Goal: Task Accomplishment & Management: Complete application form

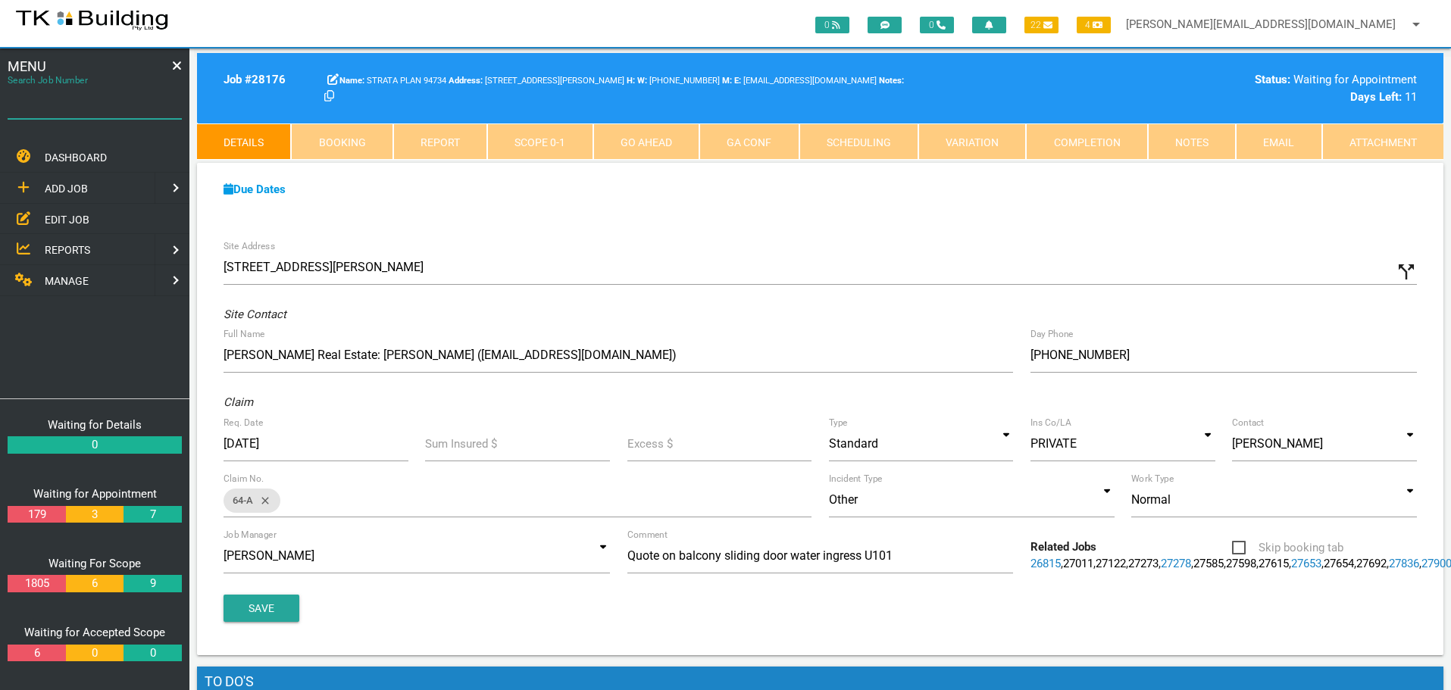
click at [92, 113] on input "Search Job Number" at bounding box center [95, 101] width 174 height 35
type input "27983"
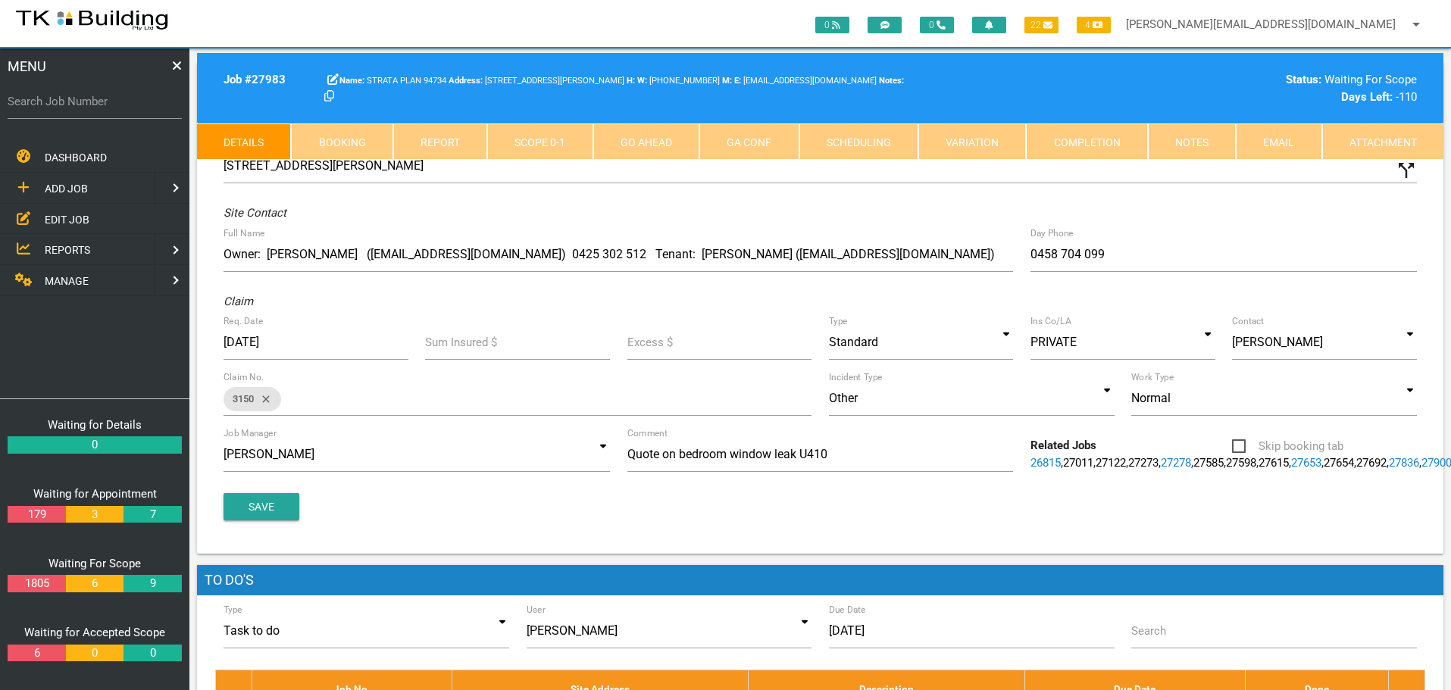
click at [1183, 141] on link "Notes" at bounding box center [1192, 142] width 88 height 36
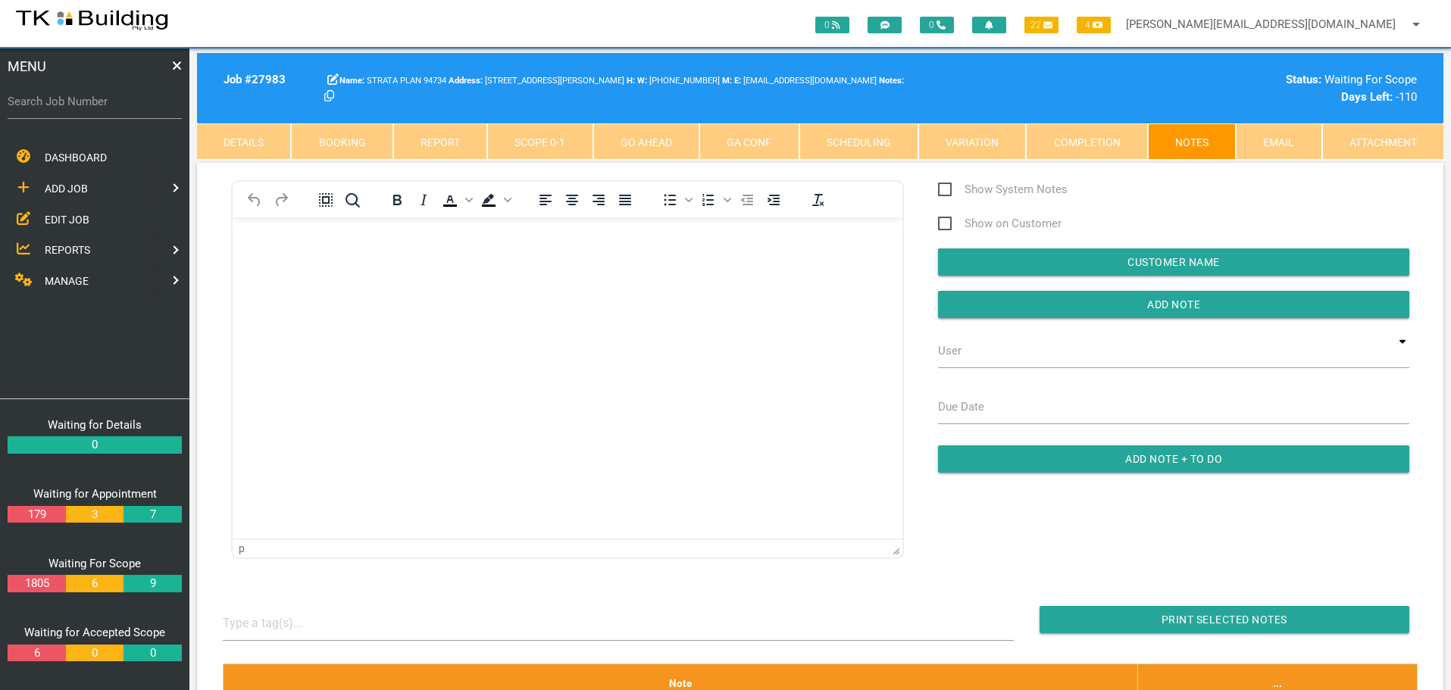
click at [249, 259] on body "Rich Text Area. Press ALT-0 for help." at bounding box center [568, 261] width 670 height 50
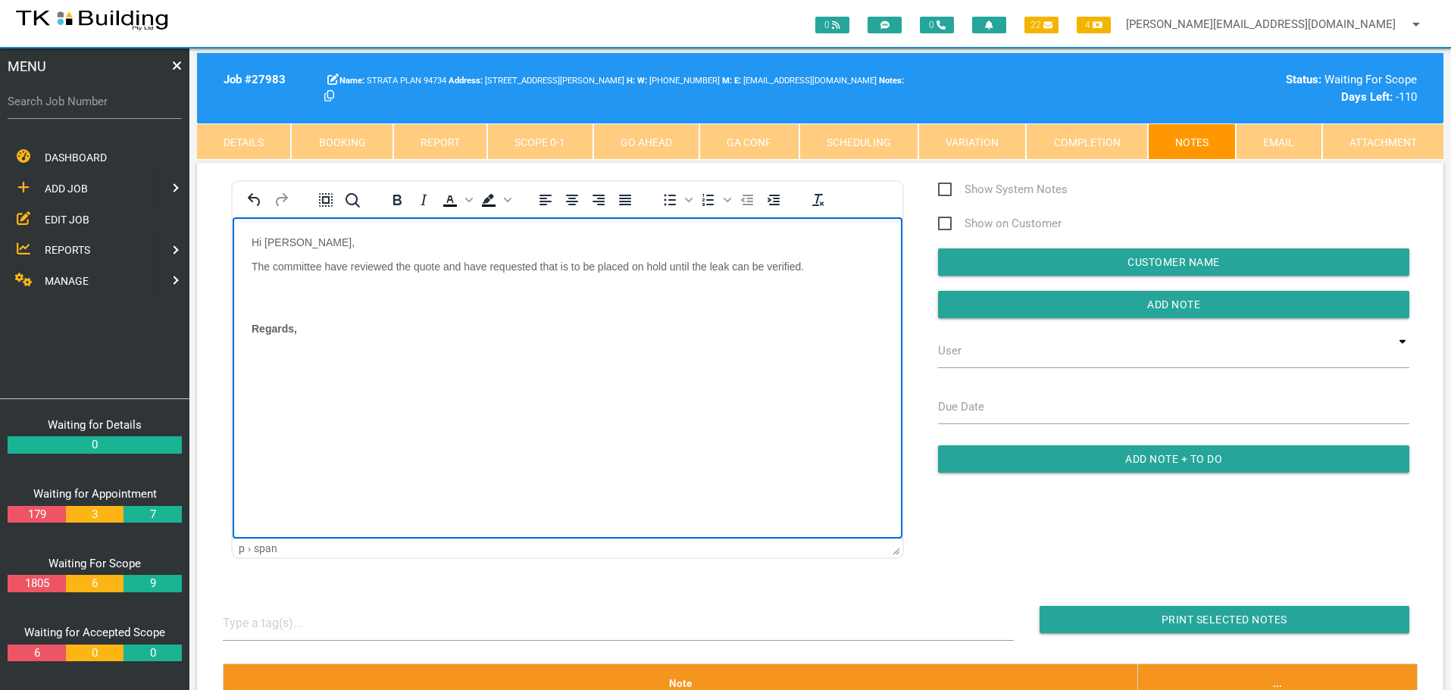
click at [261, 290] on body "Hi [PERSON_NAME], The committee have reviewed the quote and have requested that…" at bounding box center [568, 304] width 670 height 136
click at [349, 308] on body "Hi [PERSON_NAME], The committee have reviewed the quote and have requested that…" at bounding box center [568, 288] width 670 height 105
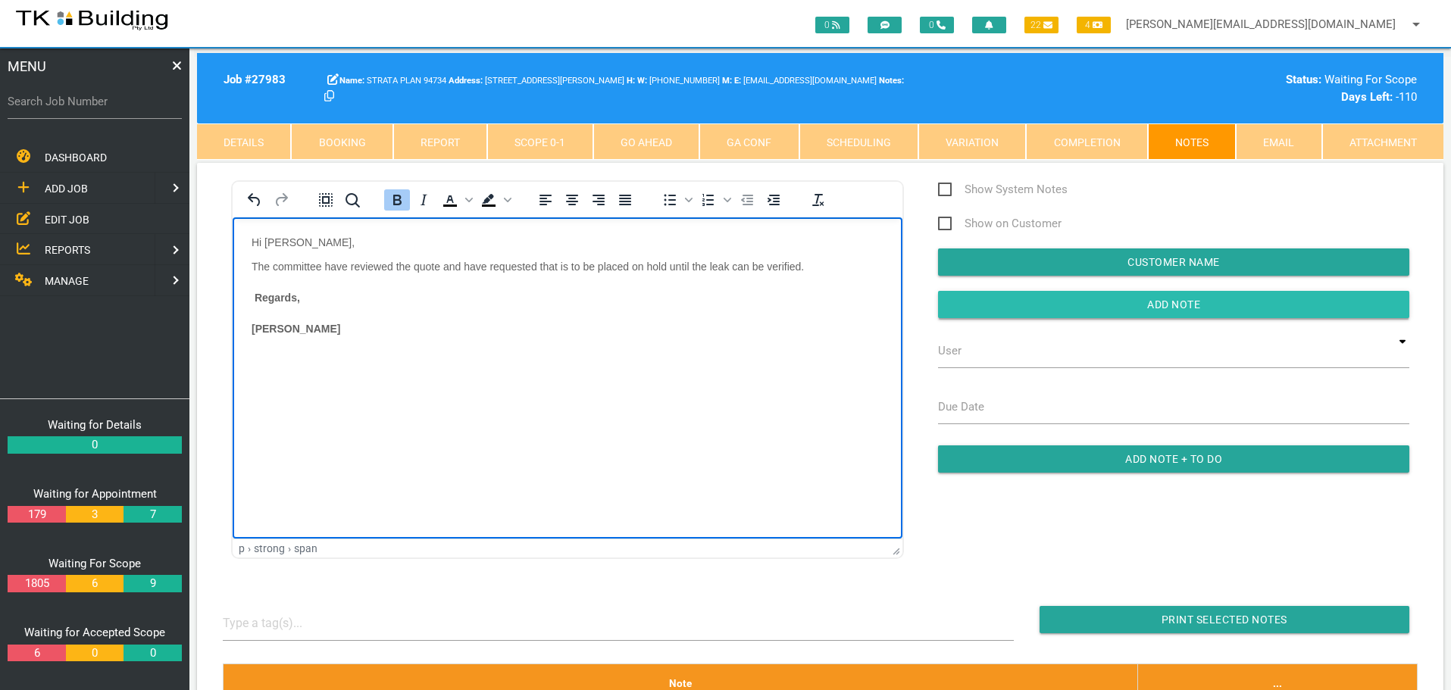
click at [965, 299] on input "Add Note" at bounding box center [1173, 304] width 471 height 27
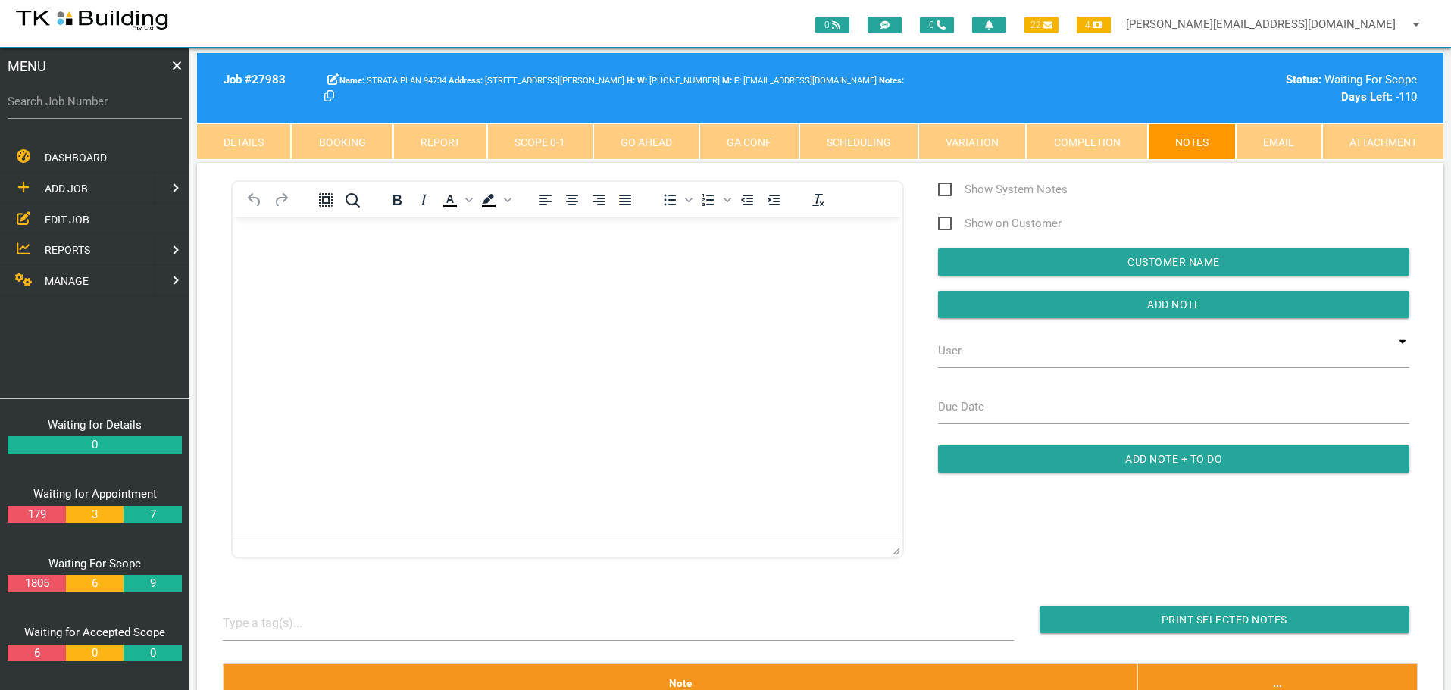
click at [88, 249] on link "REPORTS" at bounding box center [76, 249] width 158 height 31
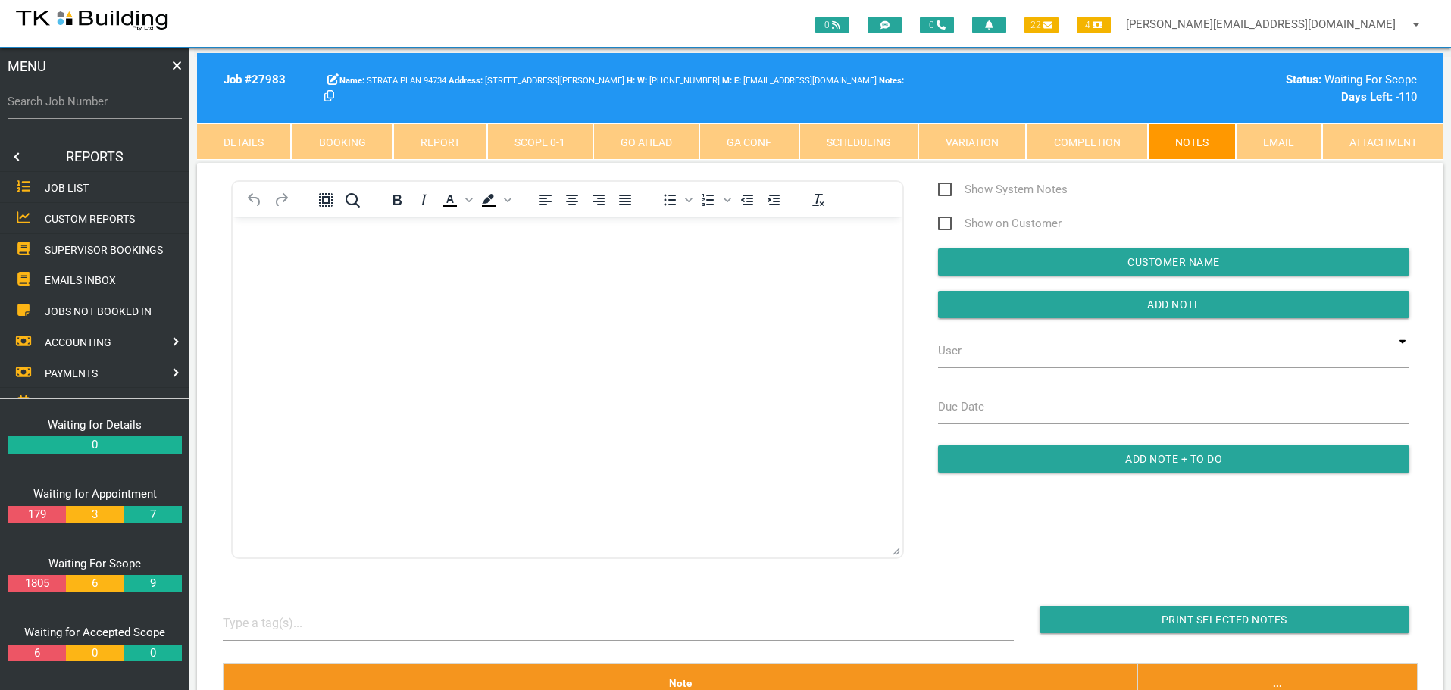
click at [114, 249] on span "SUPERVISOR BOOKINGS" at bounding box center [104, 249] width 118 height 12
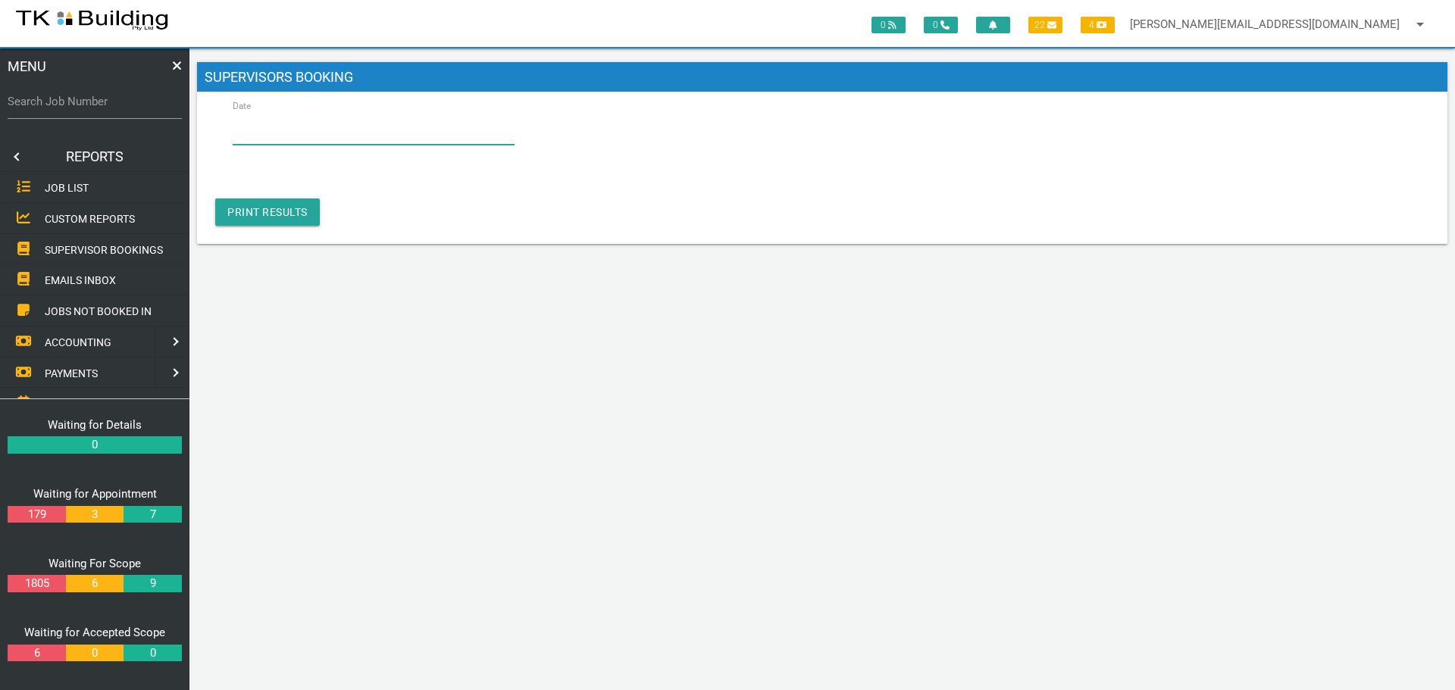
click at [364, 139] on input "Date" at bounding box center [374, 127] width 282 height 35
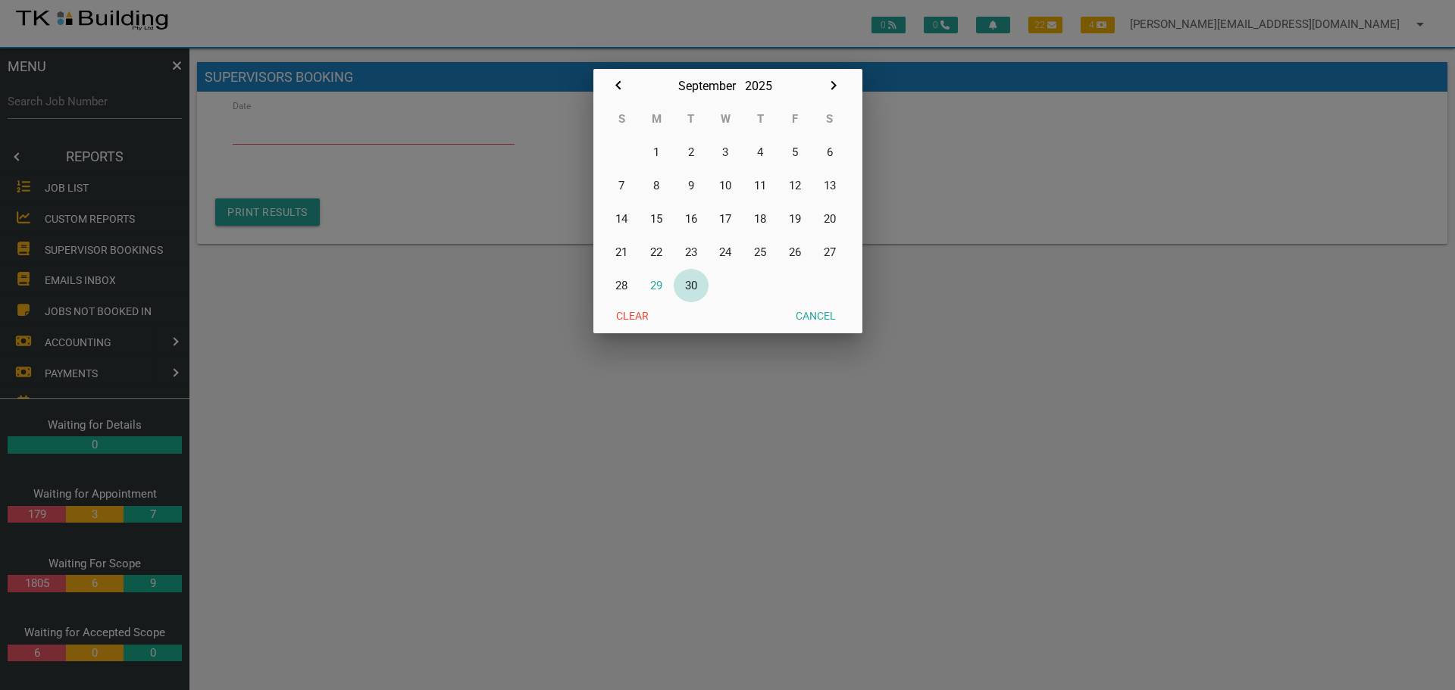
click at [692, 286] on button "30" at bounding box center [691, 285] width 35 height 33
type input "[DATE]"
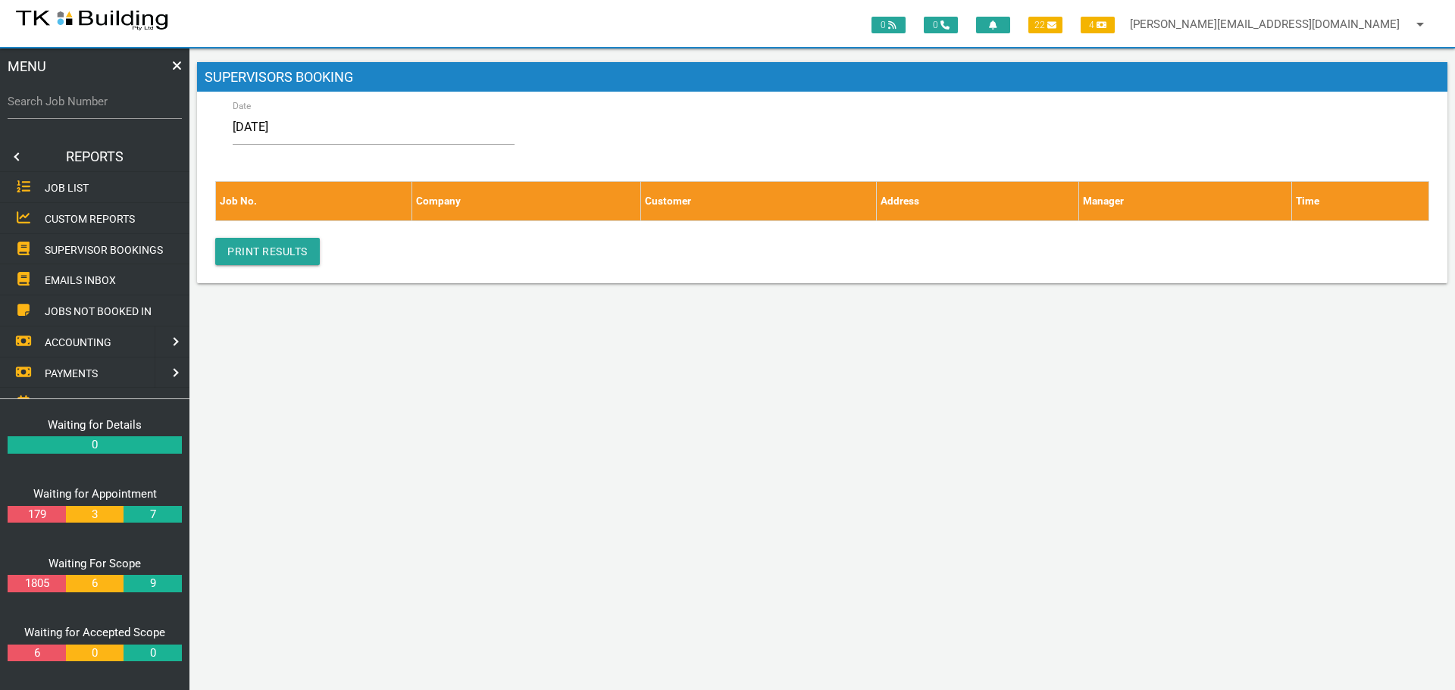
click at [14, 155] on link at bounding box center [15, 157] width 30 height 30
click at [54, 218] on span "EDIT JOB" at bounding box center [67, 219] width 45 height 12
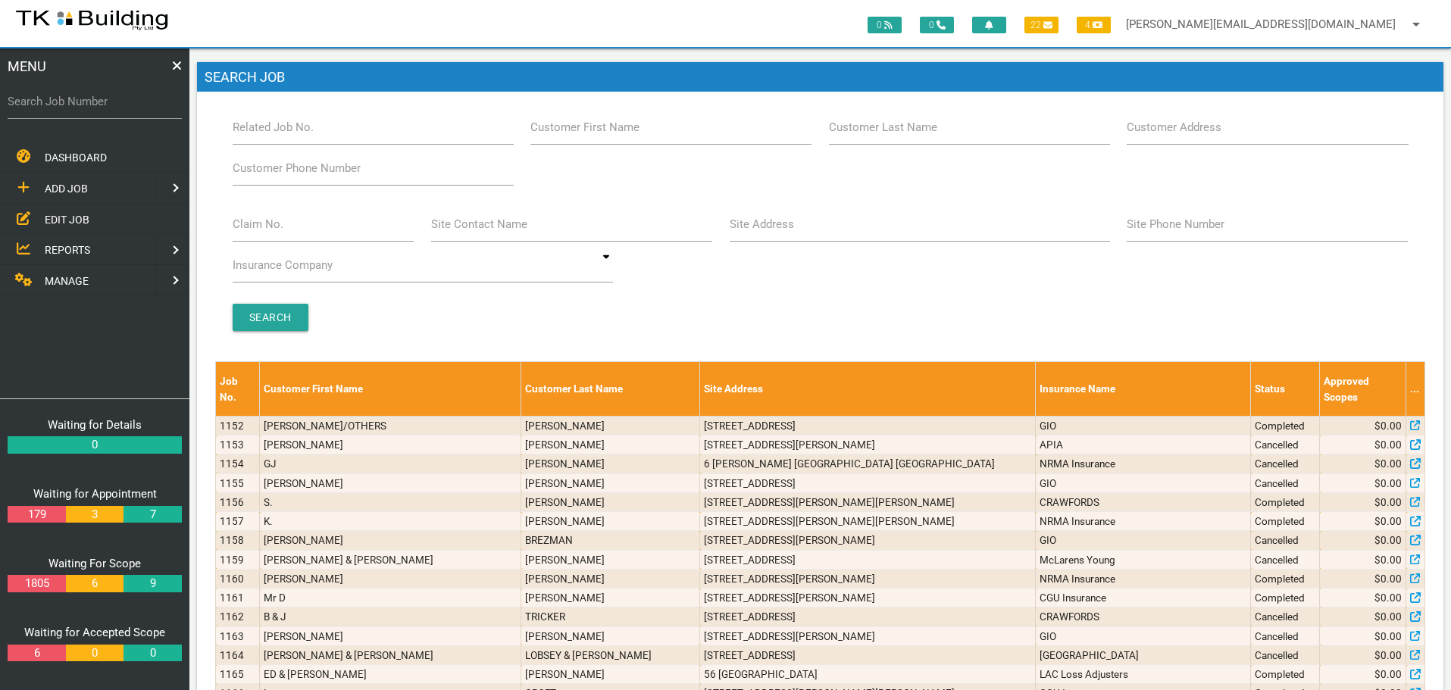
click at [94, 108] on label "Search Job Number" at bounding box center [95, 101] width 174 height 17
click at [94, 108] on input "Search Job Number" at bounding box center [95, 101] width 174 height 35
type input "28158"
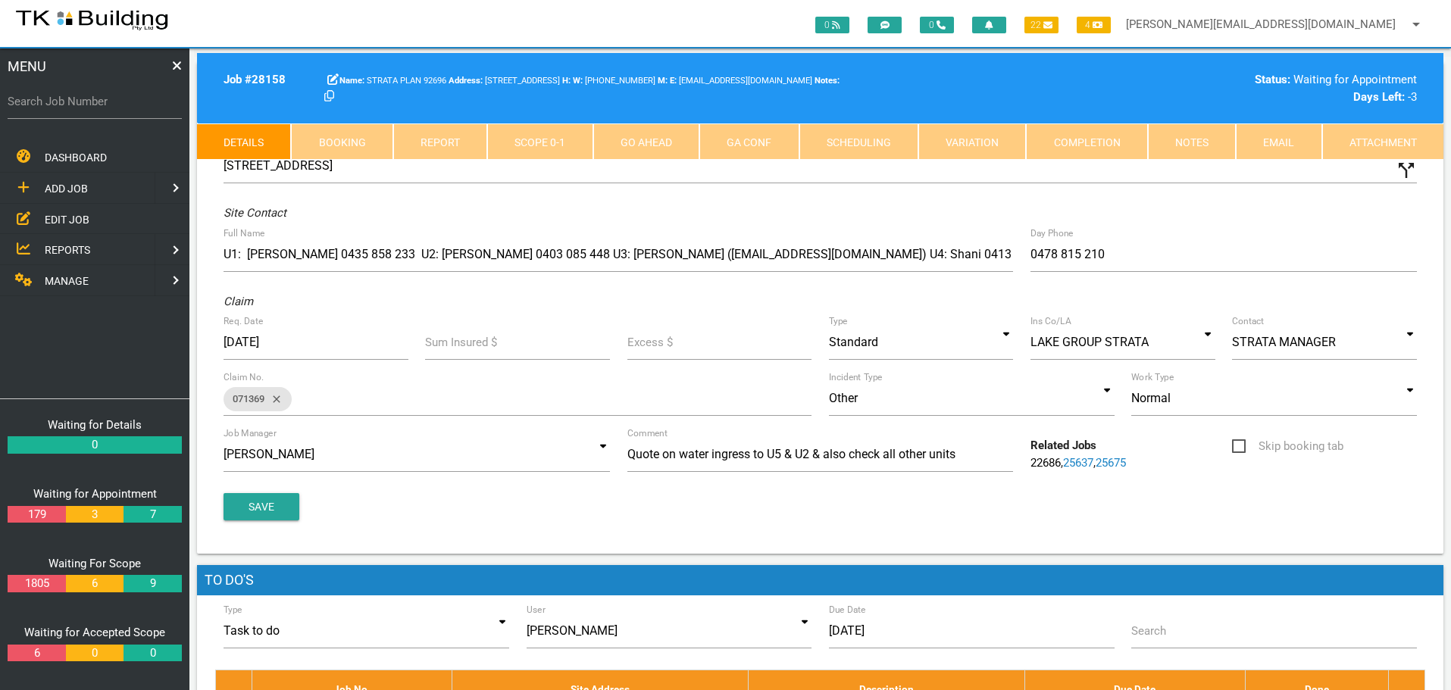
click at [317, 145] on link "Booking" at bounding box center [342, 142] width 102 height 36
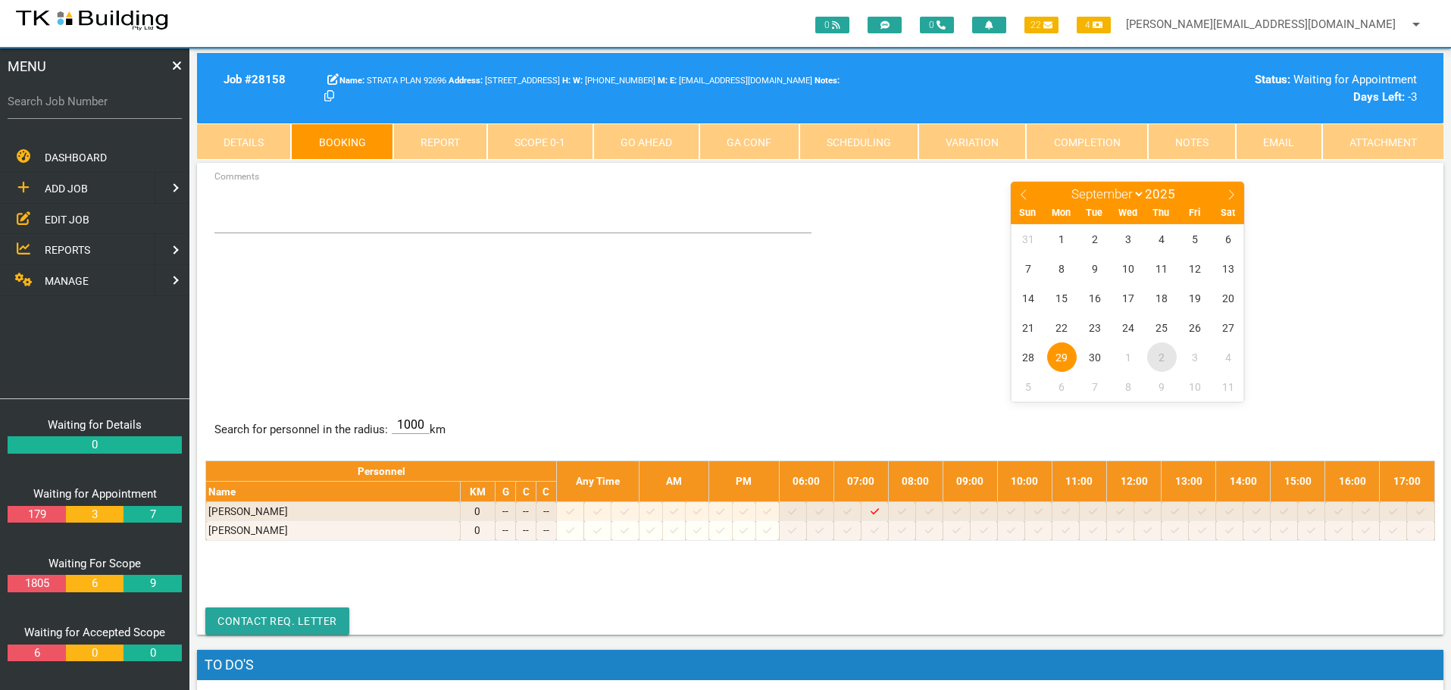
click at [1163, 358] on span "2" at bounding box center [1162, 357] width 30 height 30
select select "9"
click at [246, 138] on link "Details" at bounding box center [244, 142] width 94 height 36
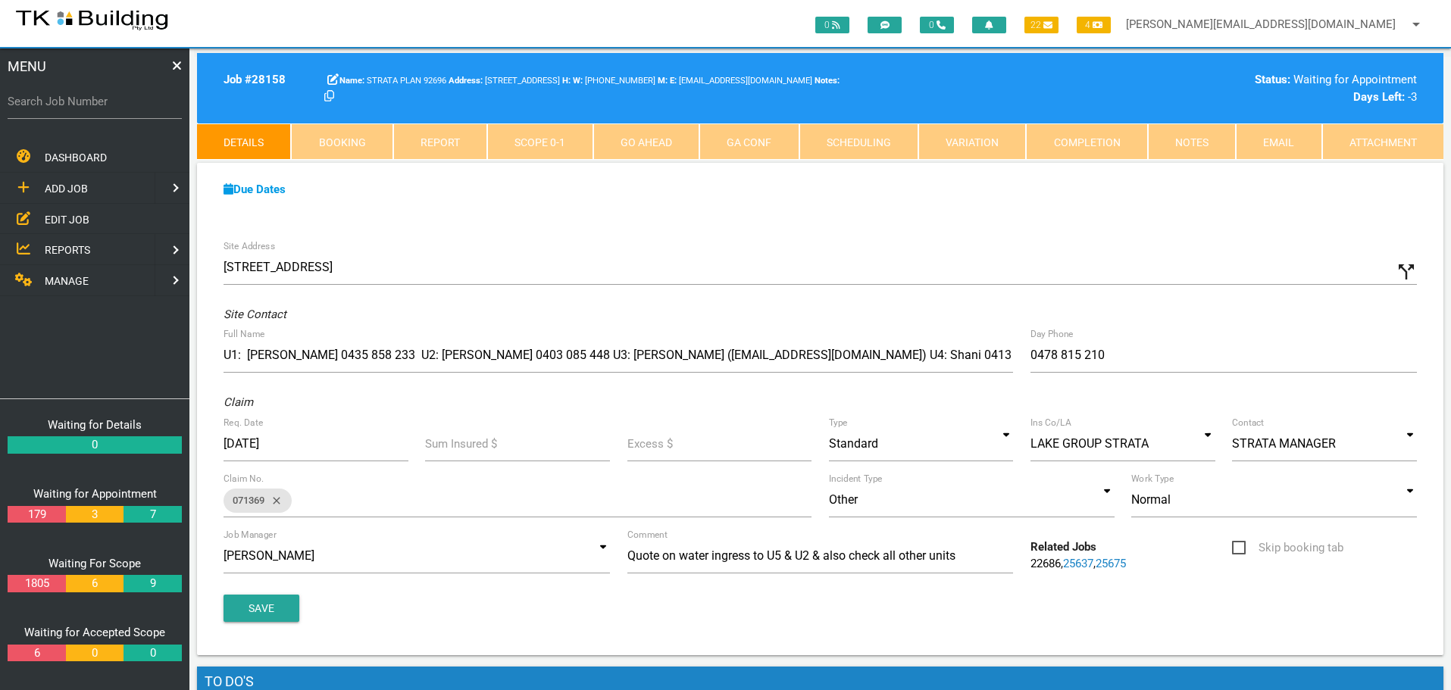
click at [345, 139] on link "Booking" at bounding box center [342, 142] width 102 height 36
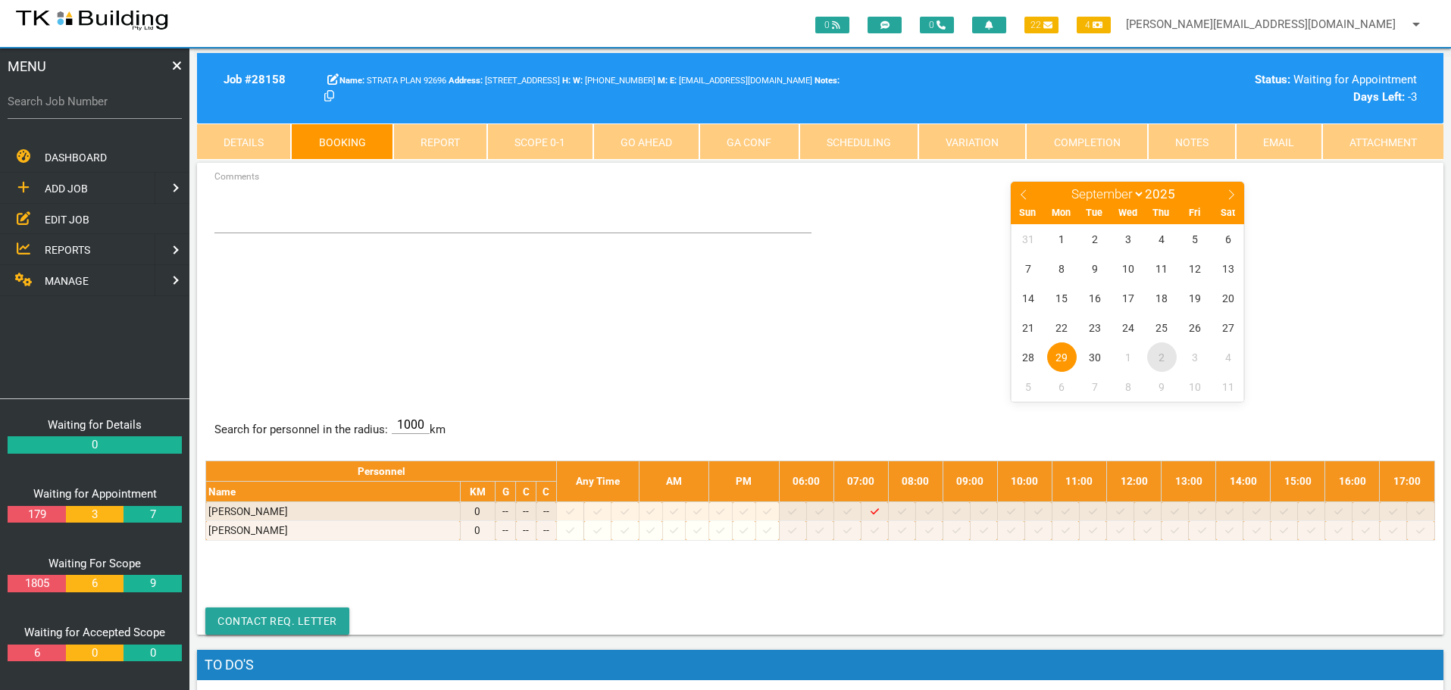
click at [1163, 358] on span "2" at bounding box center [1162, 357] width 30 height 30
select select "9"
click at [48, 219] on span "EDIT JOB" at bounding box center [67, 219] width 45 height 12
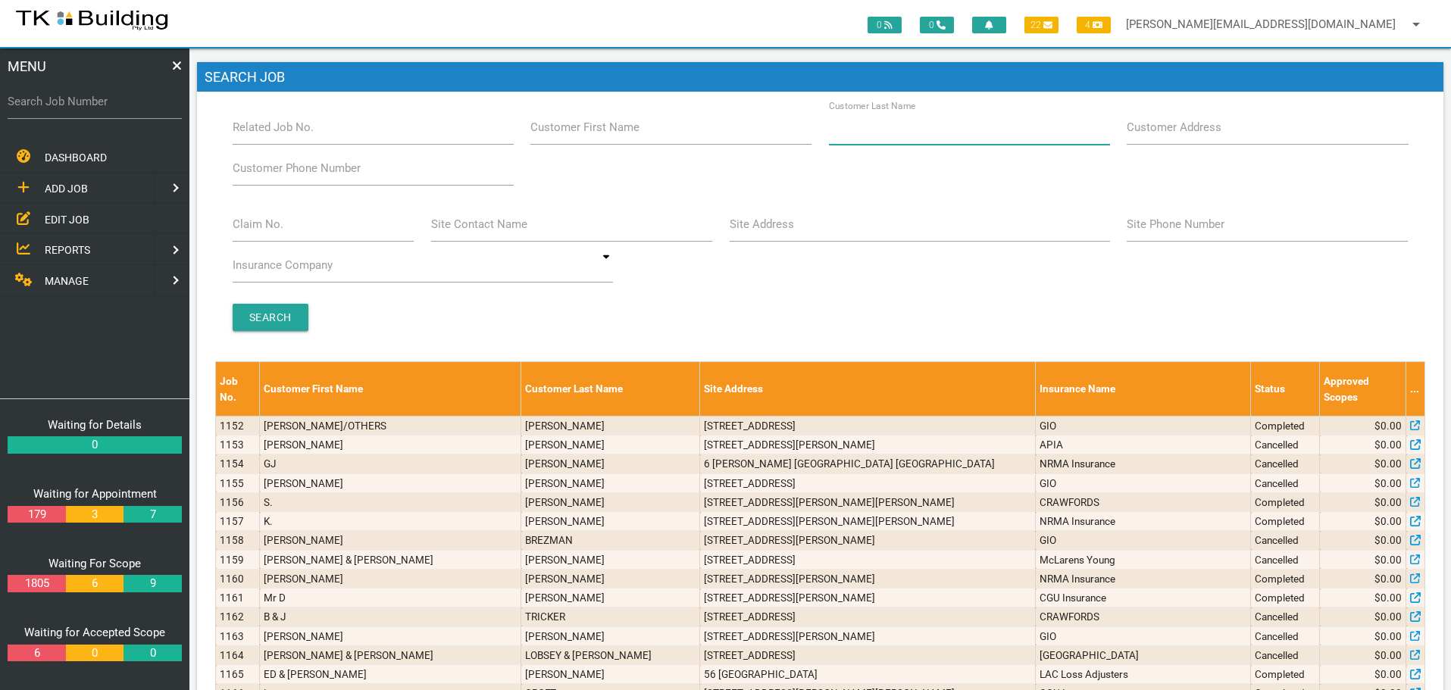
click at [943, 135] on input "Customer Last Name" at bounding box center [969, 127] width 281 height 35
type input "73402"
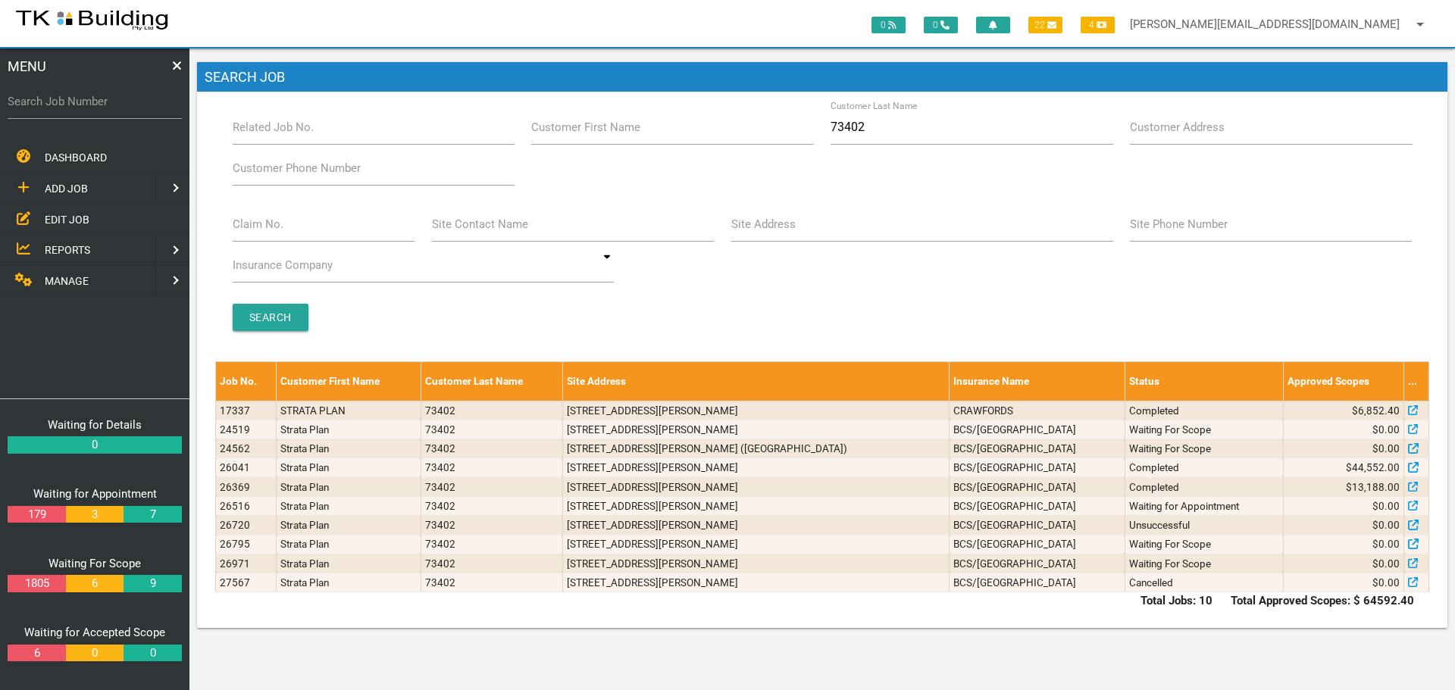
click at [64, 183] on span "ADD JOB" at bounding box center [66, 189] width 43 height 12
drag, startPoint x: 86, startPoint y: 217, endPoint x: 180, endPoint y: 173, distance: 103.0
click at [88, 215] on span "EXISTING CUSTOMER" at bounding box center [97, 219] width 104 height 12
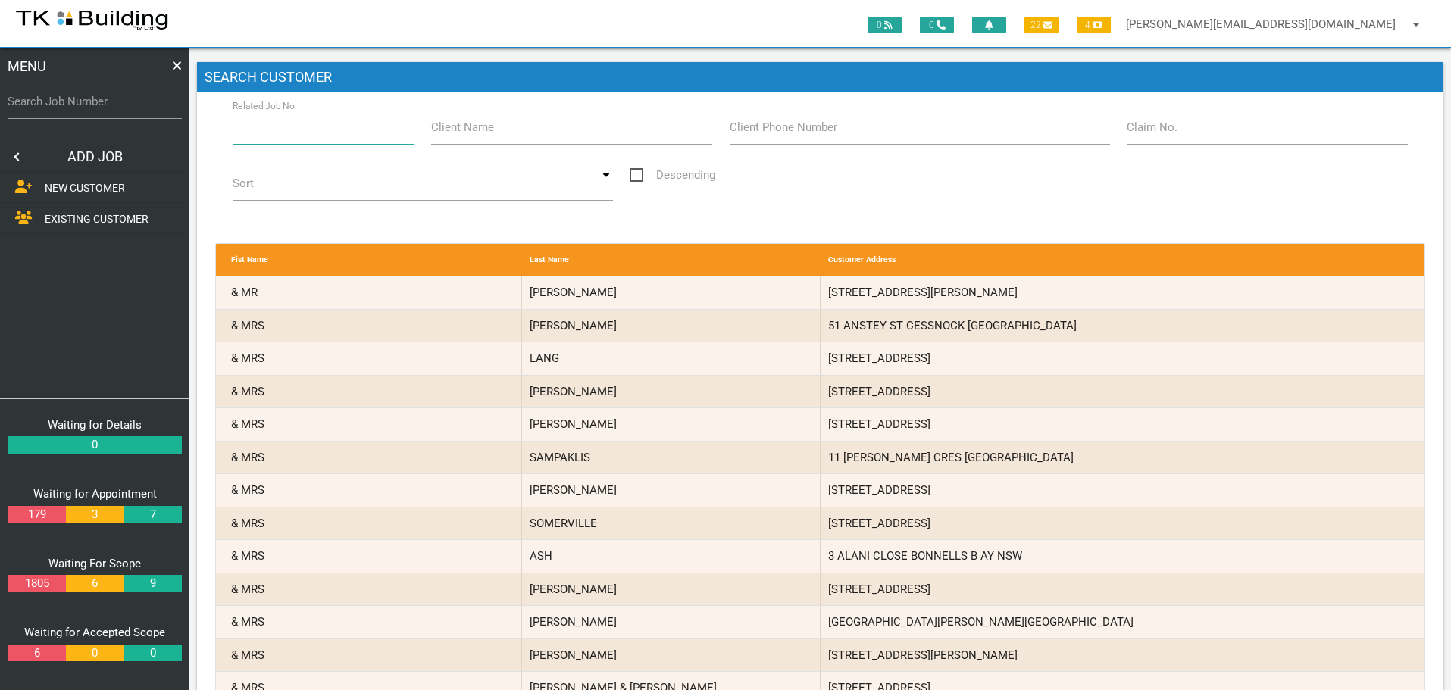
click at [279, 139] on input "Related Job No." at bounding box center [324, 127] width 182 height 35
type input "27567"
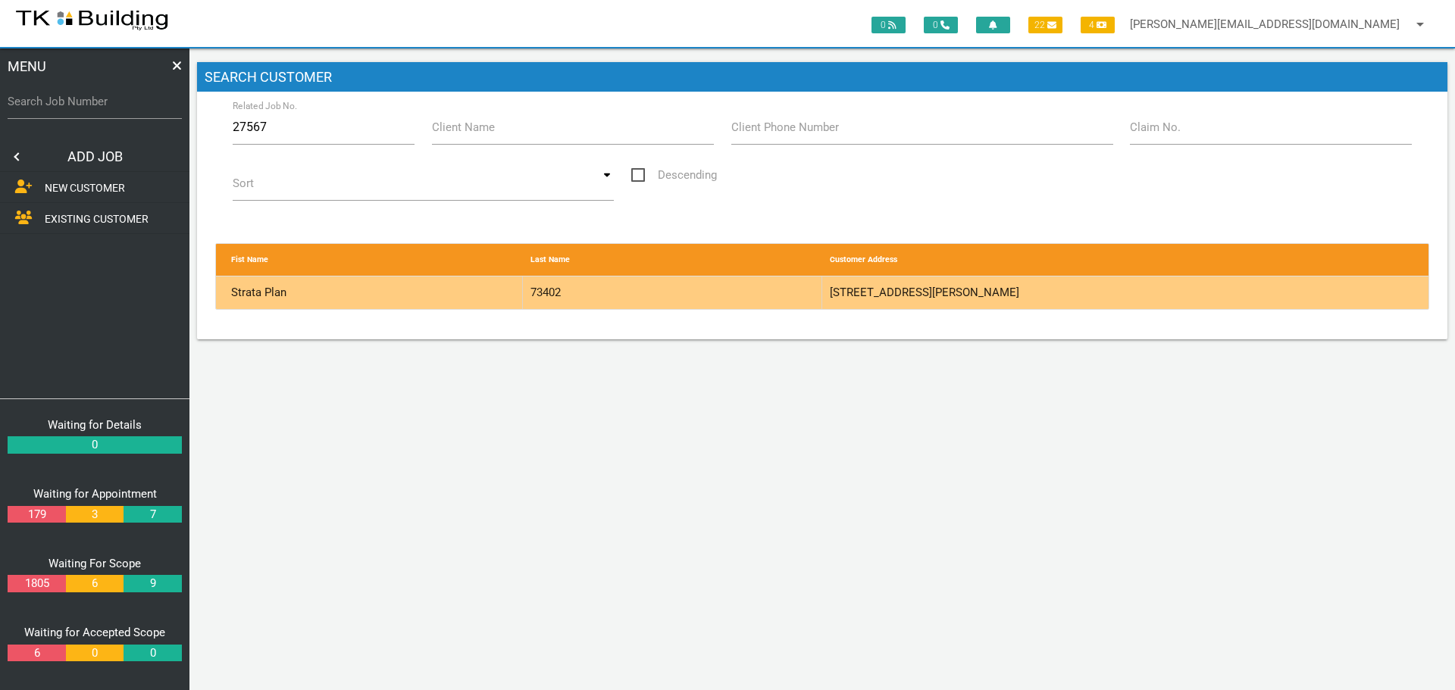
click at [747, 289] on div "73402" at bounding box center [672, 293] width 299 height 33
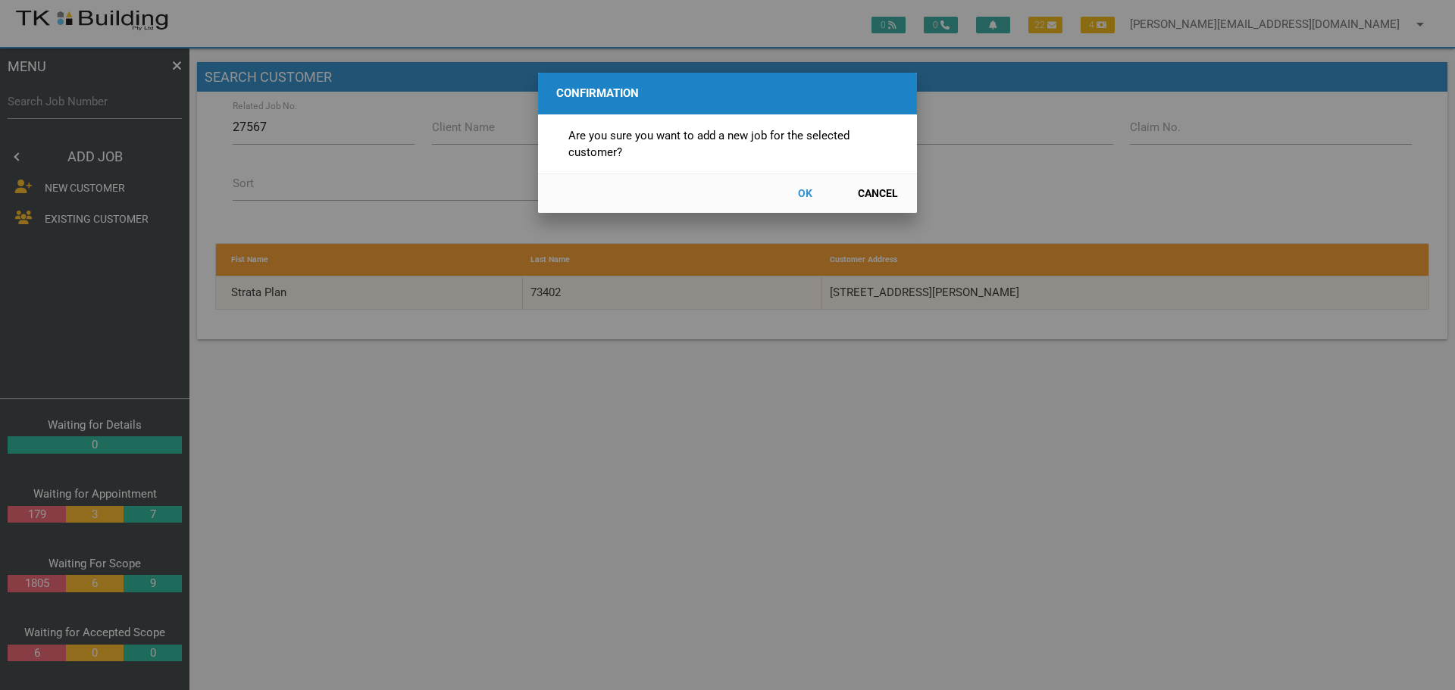
click at [805, 190] on button "OK" at bounding box center [804, 193] width 67 height 27
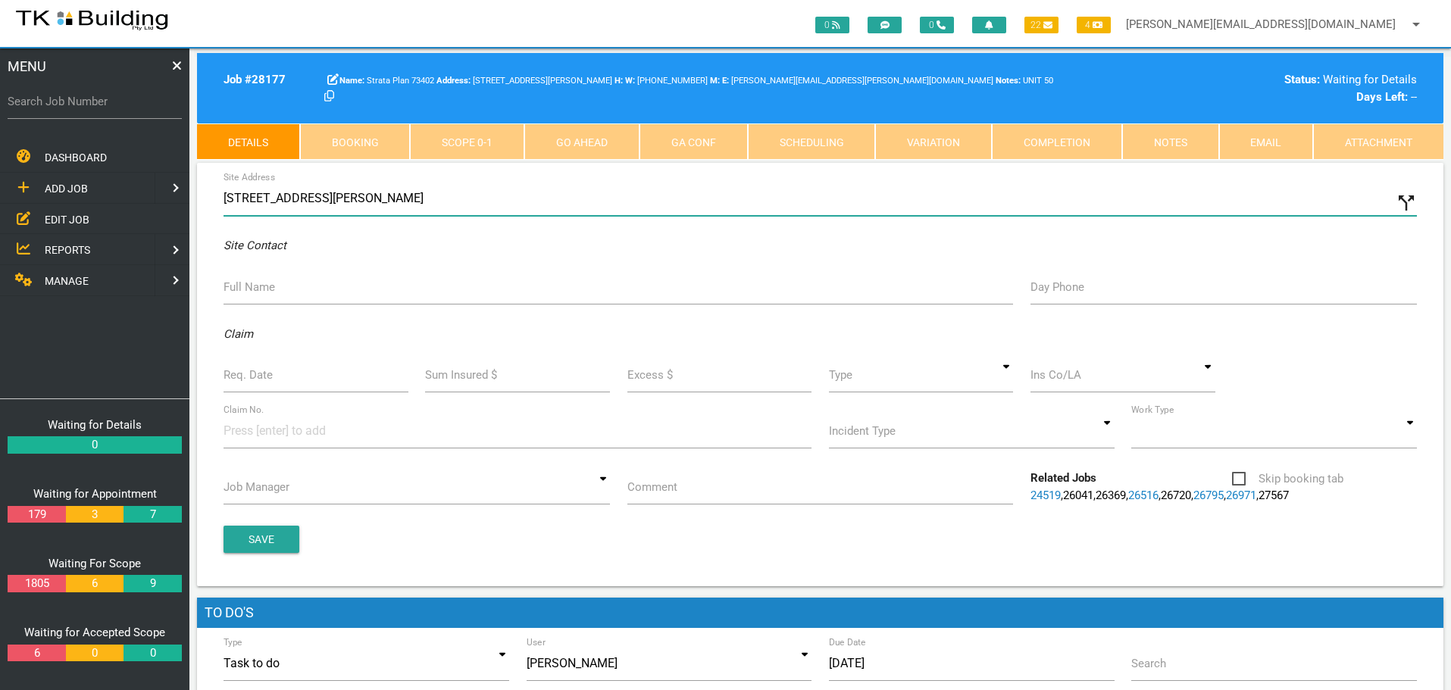
click at [227, 194] on input "[STREET_ADDRESS][PERSON_NAME]" at bounding box center [820, 198] width 1193 height 35
type input "[STREET_ADDRESS][PERSON_NAME]"
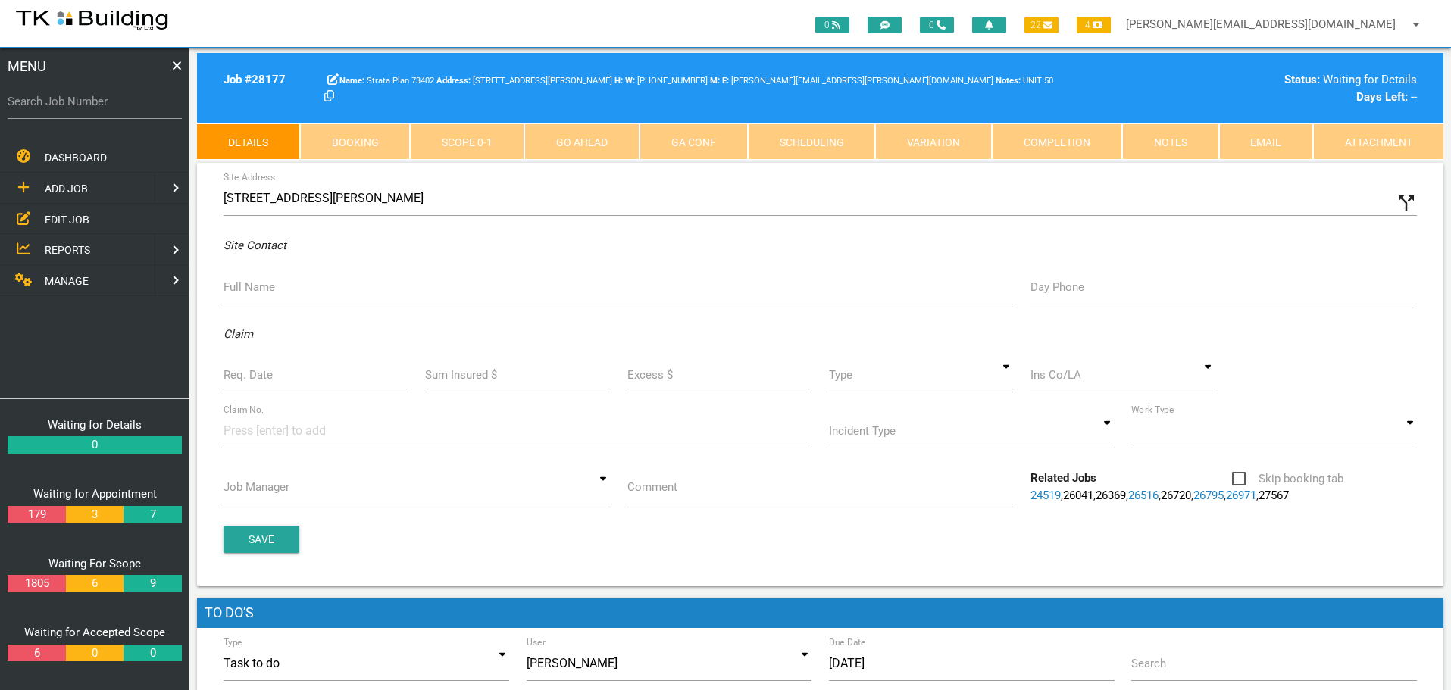
click at [252, 283] on label "Full Name" at bounding box center [250, 287] width 52 height 17
click at [252, 283] on input "Full Name" at bounding box center [619, 287] width 790 height 35
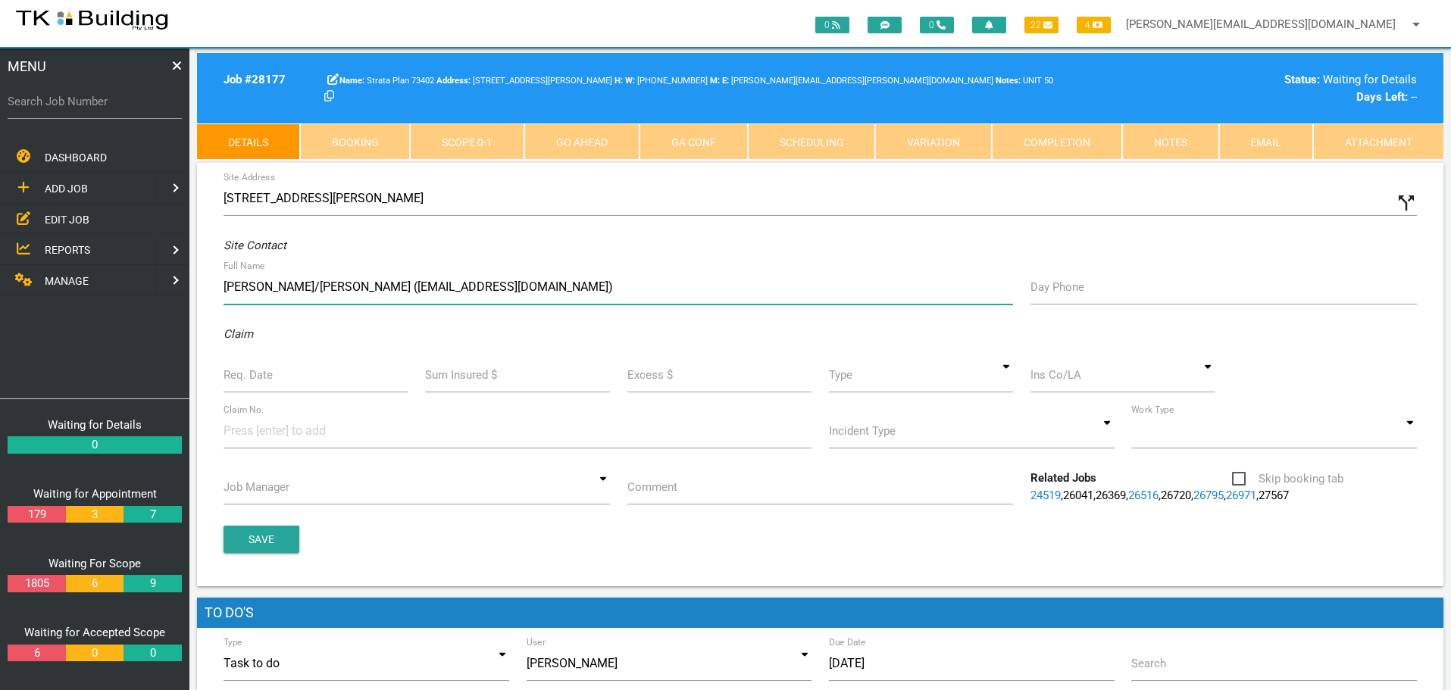
type input "[PERSON_NAME]/[PERSON_NAME] ([EMAIL_ADDRESS][DOMAIN_NAME])"
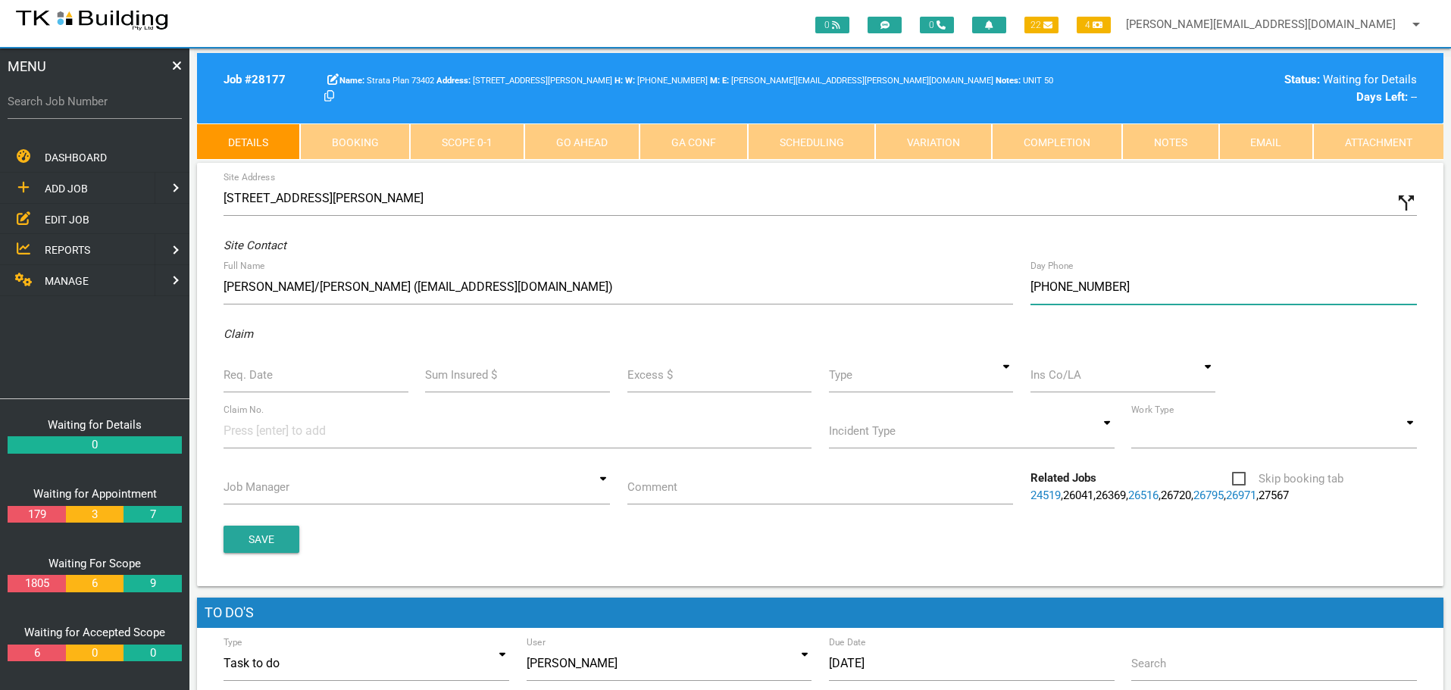
type input "[PHONE_NUMBER]"
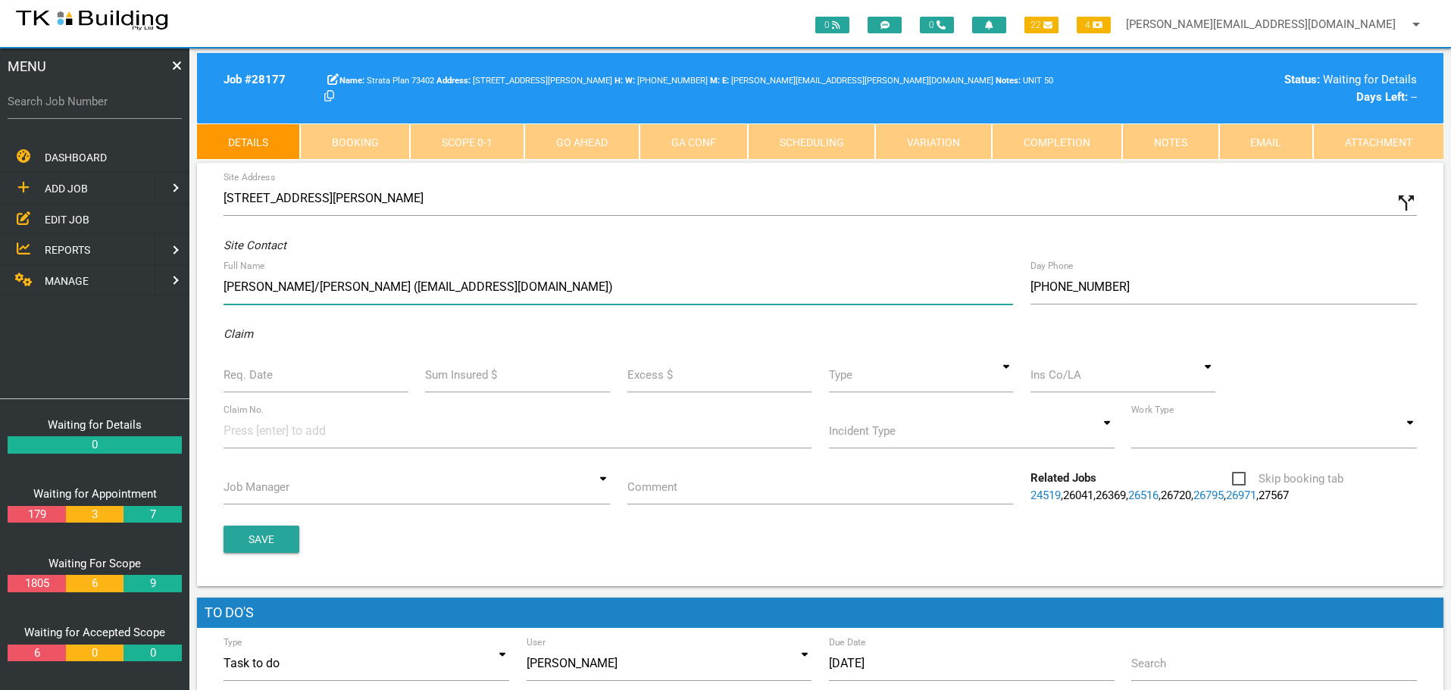
click at [489, 294] on input "[PERSON_NAME]/[PERSON_NAME] ([EMAIL_ADDRESS][DOMAIN_NAME])" at bounding box center [619, 287] width 790 height 35
type input "[PERSON_NAME]/[PERSON_NAME] ([EMAIL_ADDRESS][DOMAIN_NAME]) 0408 702 725"
click at [258, 378] on label "Req. Date" at bounding box center [248, 375] width 49 height 17
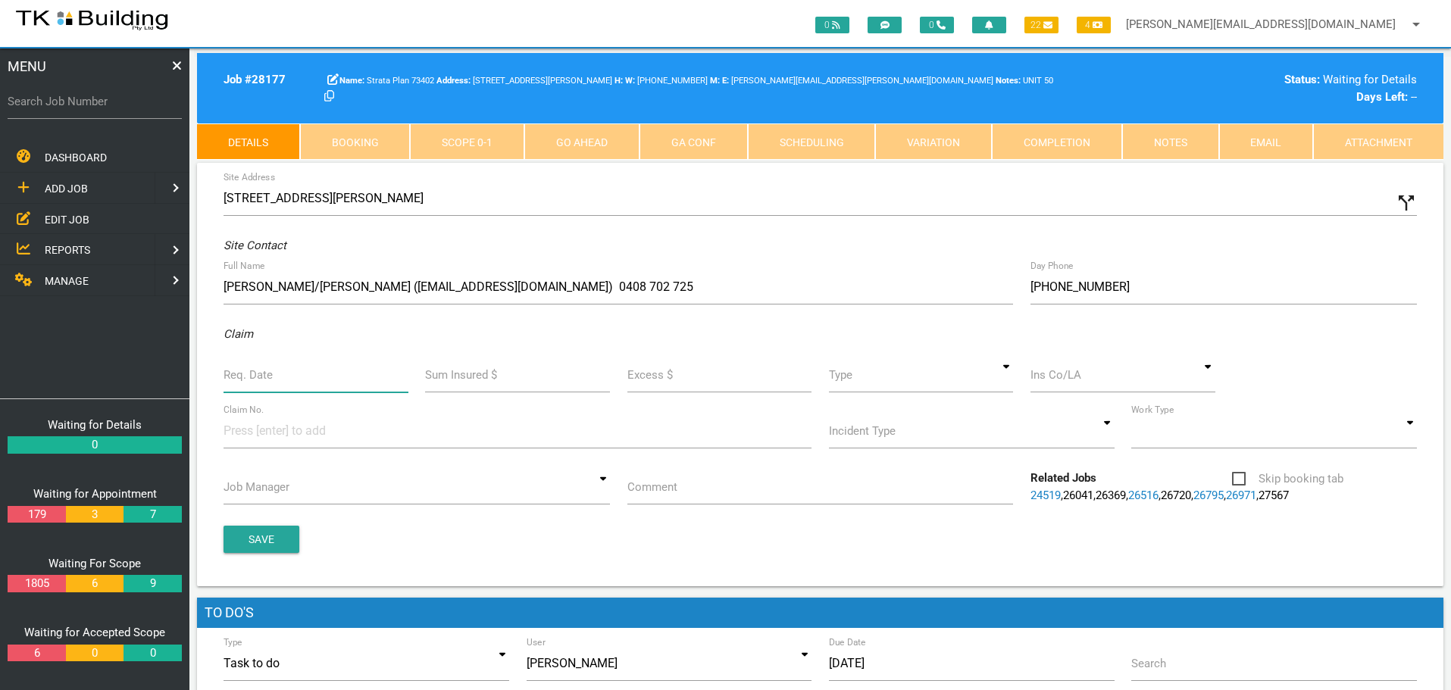
click at [258, 378] on input "Req. Date" at bounding box center [316, 375] width 185 height 35
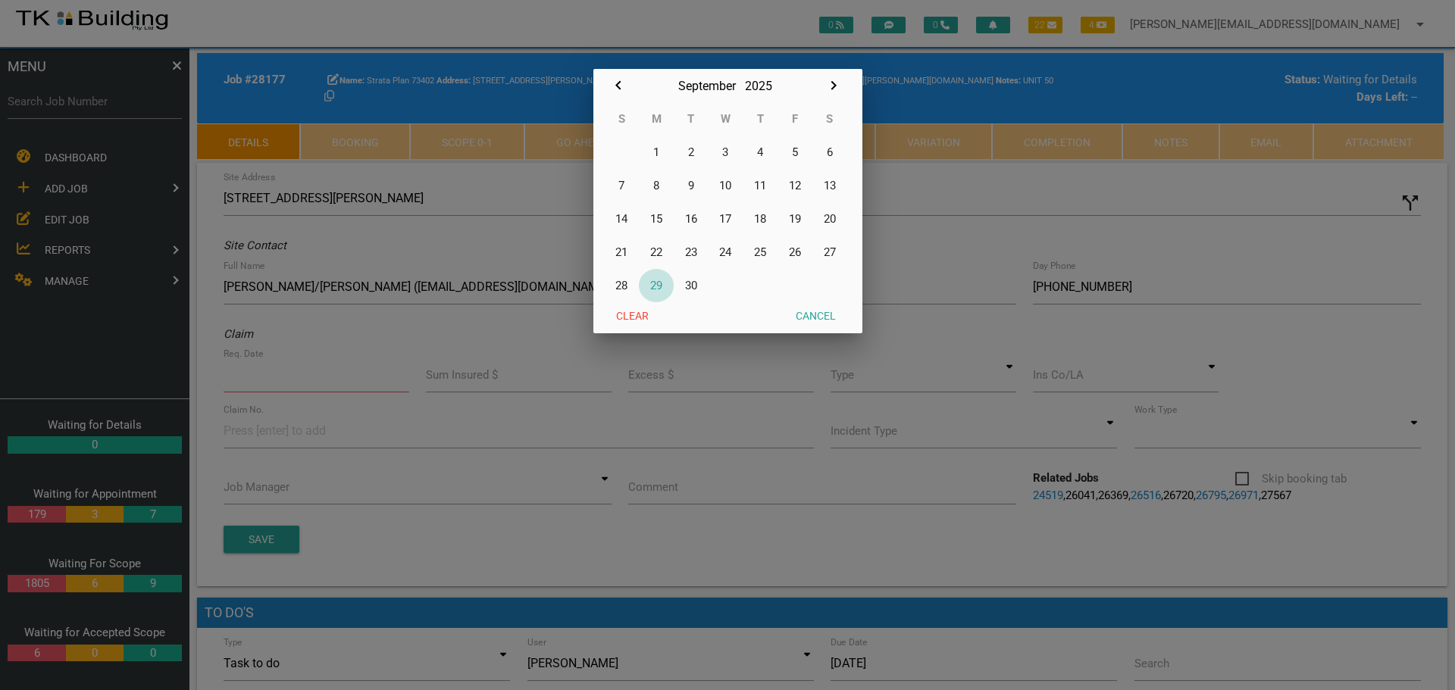
click at [663, 286] on button "29" at bounding box center [656, 285] width 35 height 33
type input "[DATE]"
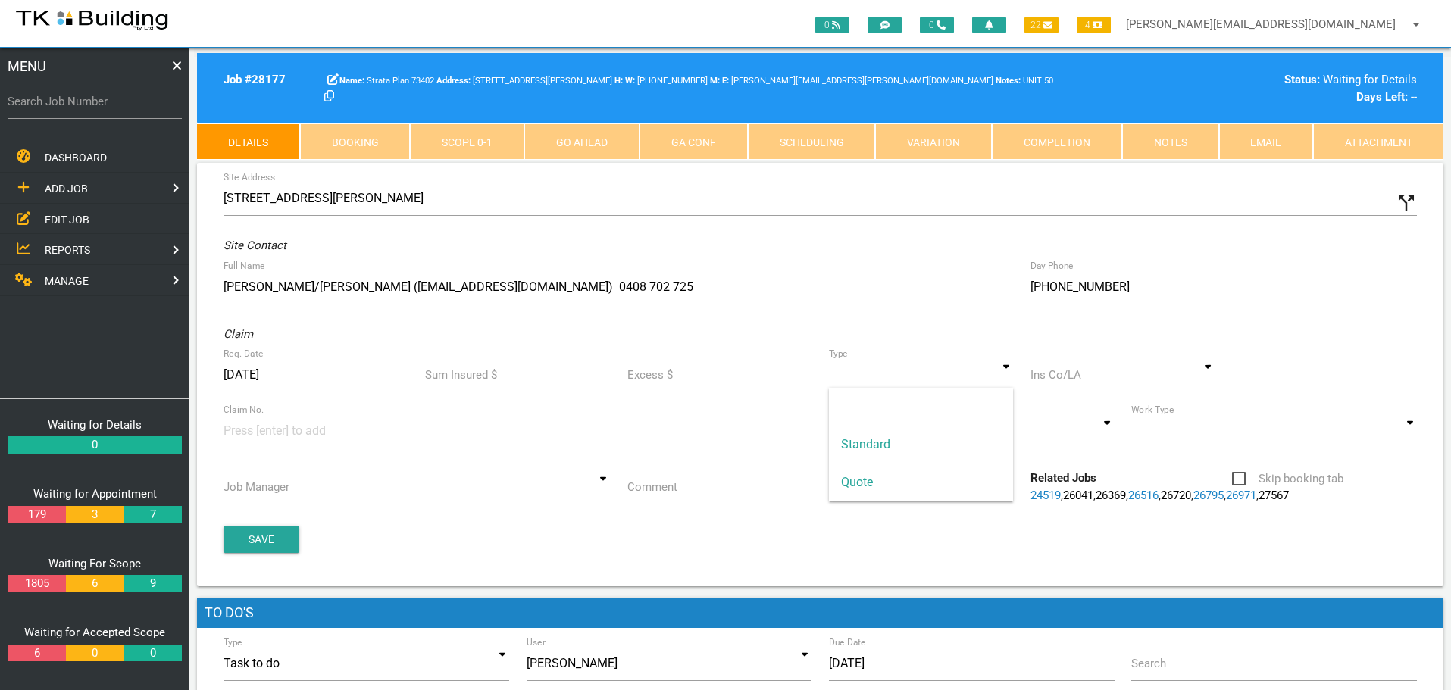
click at [1008, 379] on input at bounding box center [921, 375] width 185 height 35
click at [962, 443] on span "Standard" at bounding box center [921, 445] width 185 height 38
type input "Standard"
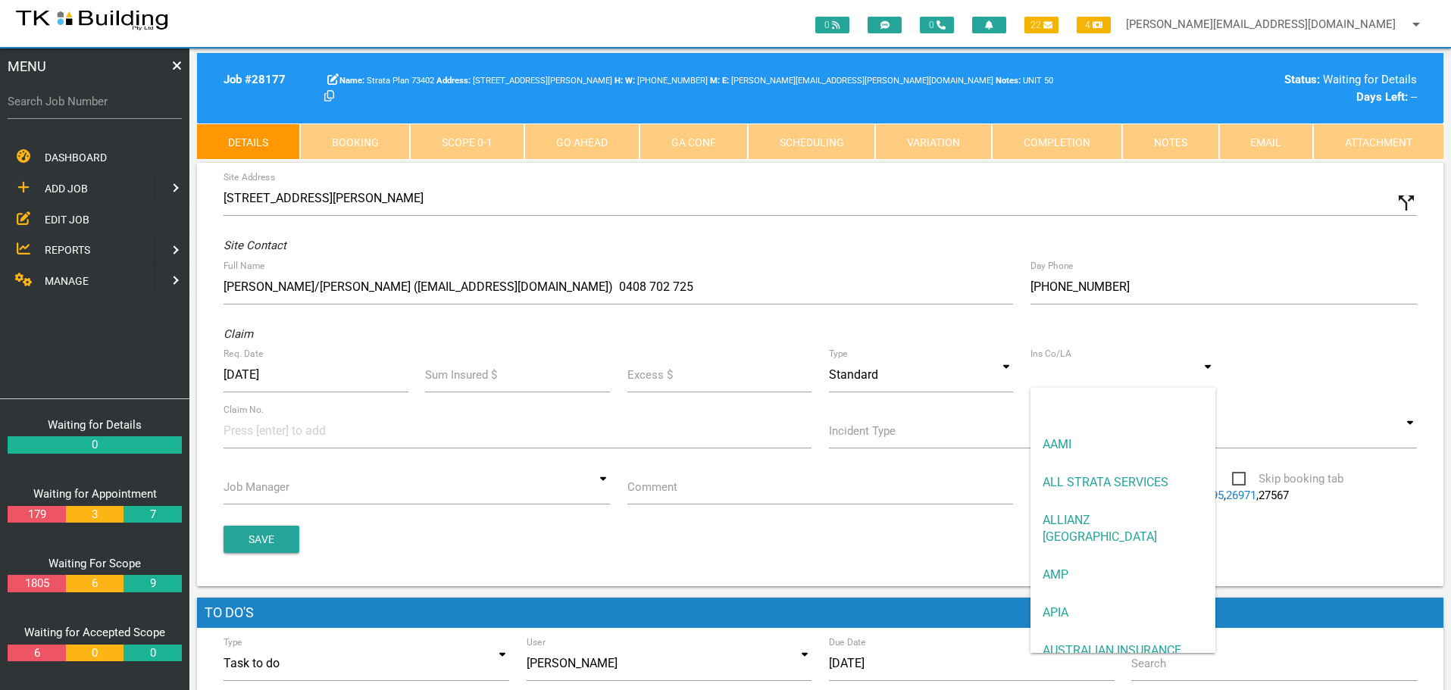
click at [1115, 380] on input at bounding box center [1123, 375] width 185 height 35
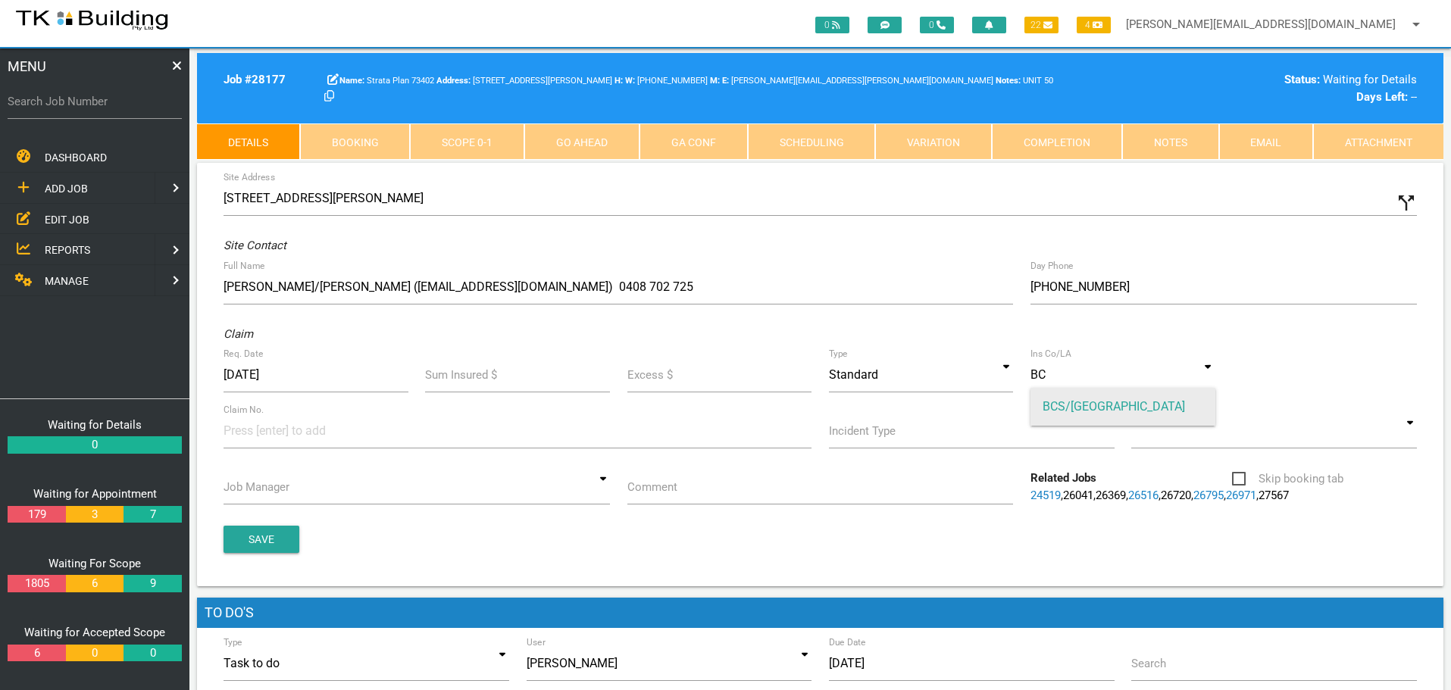
click at [1065, 410] on span "BCS/[GEOGRAPHIC_DATA]" at bounding box center [1123, 407] width 185 height 38
type input "BCS/[GEOGRAPHIC_DATA]"
click at [263, 438] on input at bounding box center [281, 431] width 114 height 34
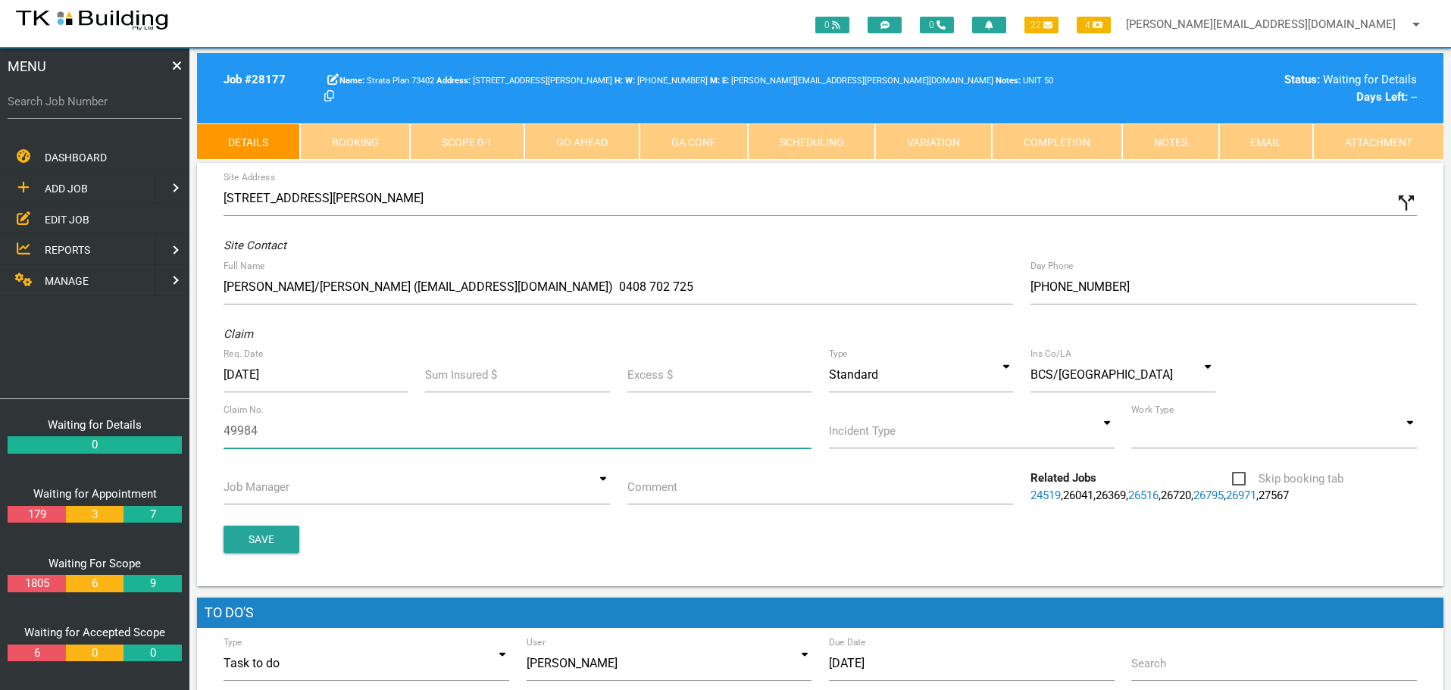
type input "499846"
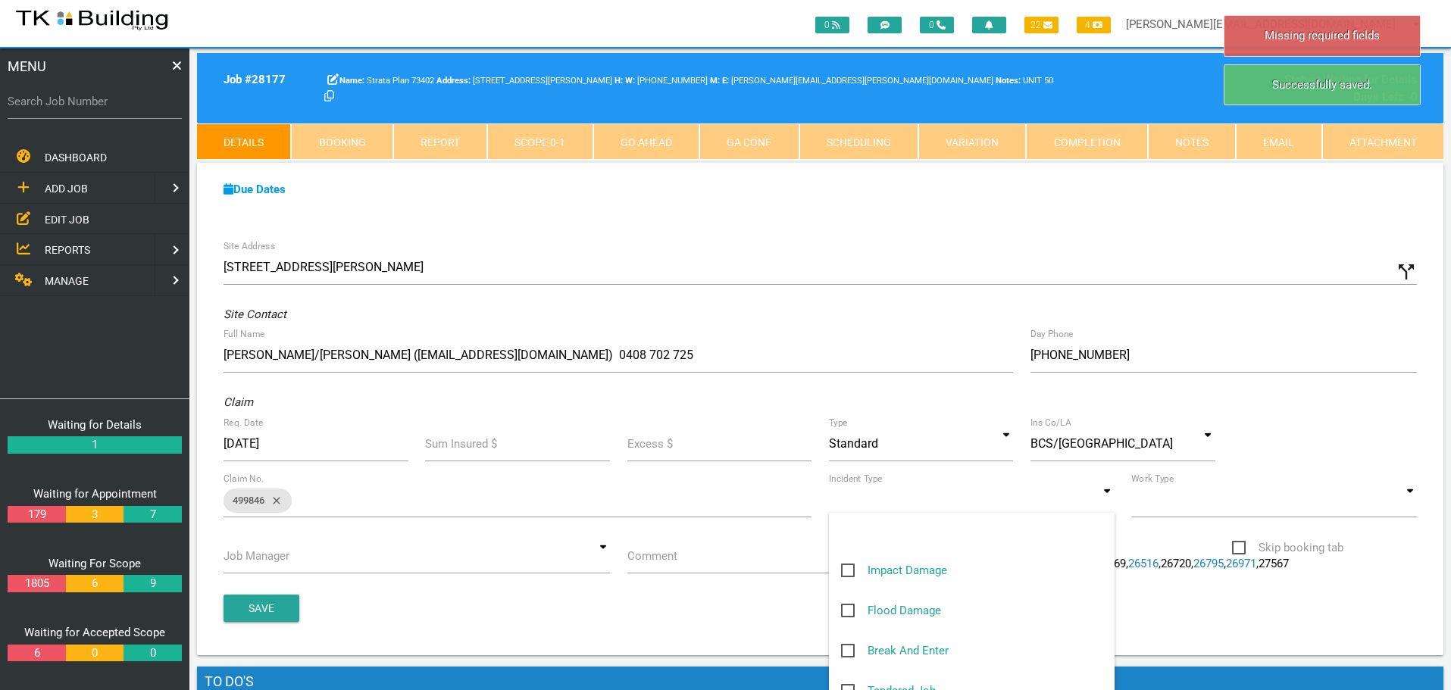
click at [1104, 506] on input at bounding box center [972, 500] width 286 height 35
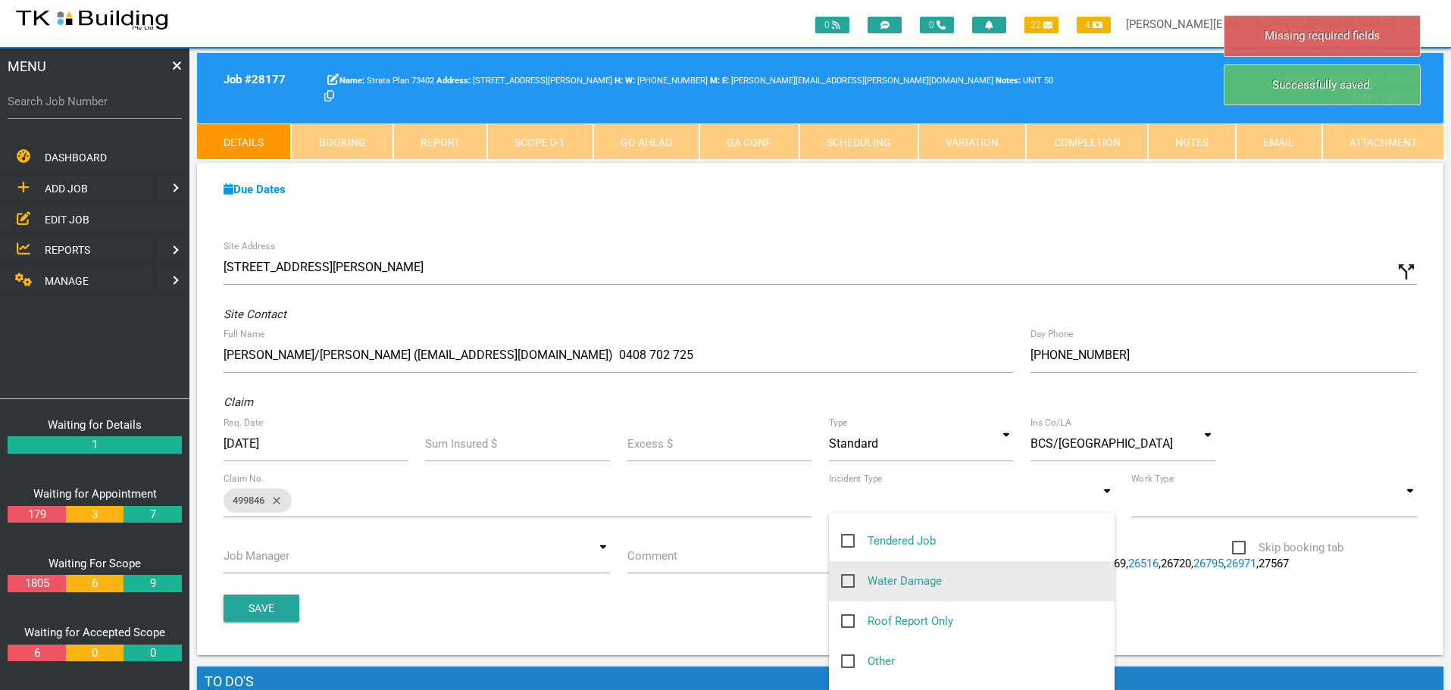
scroll to position [152, 0]
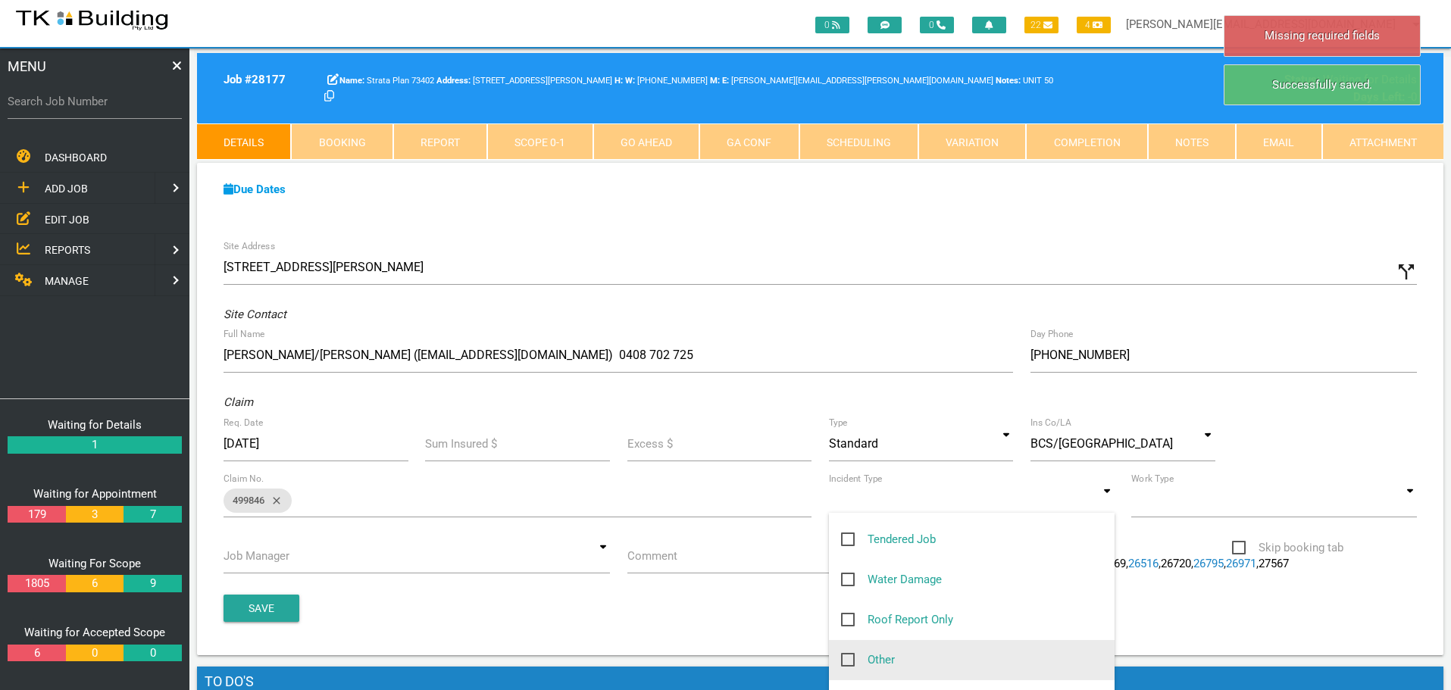
click at [849, 661] on span "Other" at bounding box center [868, 660] width 54 height 19
click at [849, 661] on input "Other" at bounding box center [846, 656] width 10 height 10
checkbox input "true"
type input "Other"
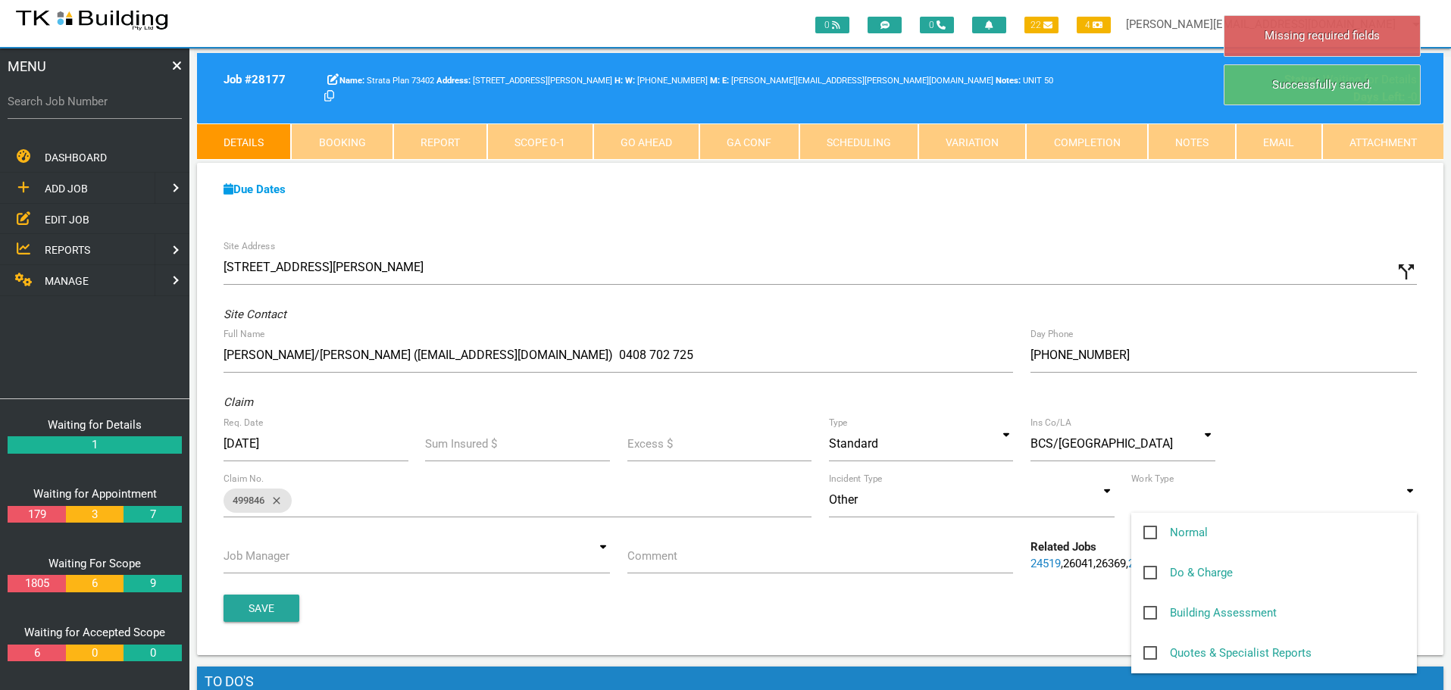
click at [1411, 505] on input at bounding box center [1274, 500] width 286 height 35
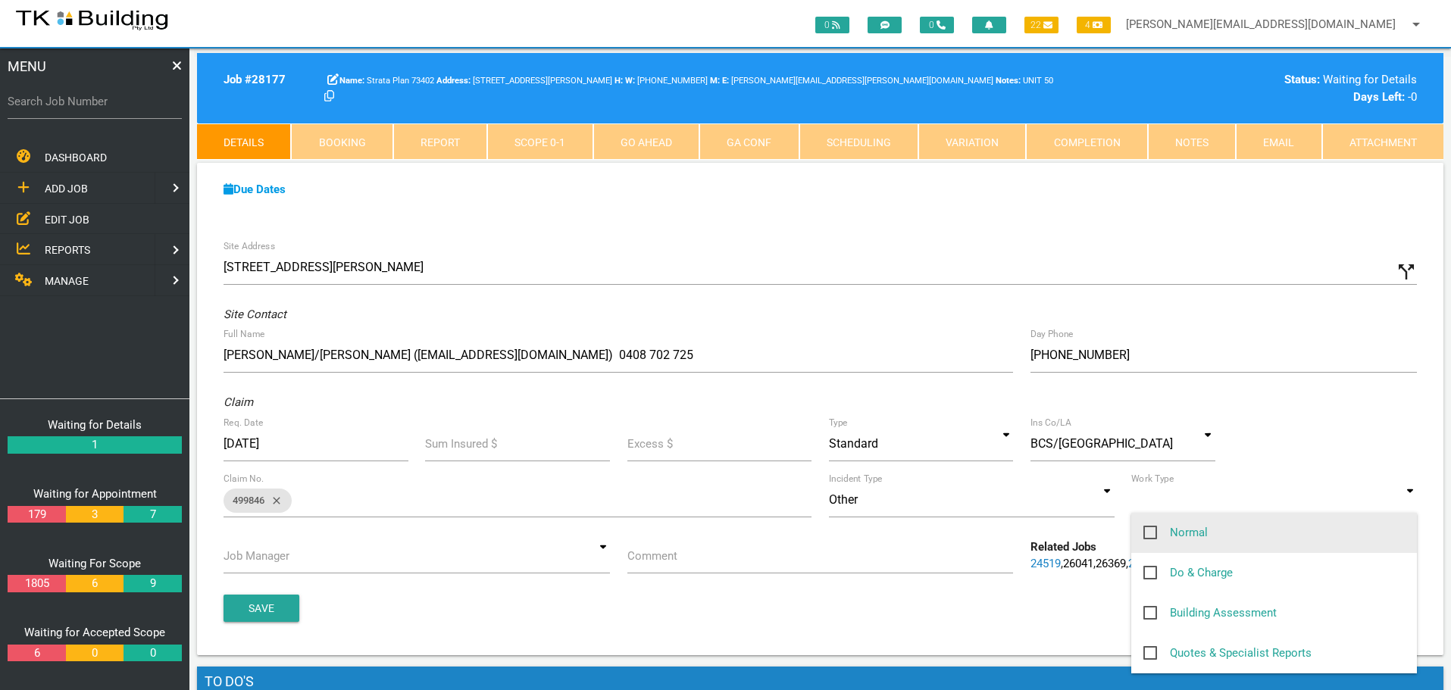
click at [1148, 533] on span "Normal" at bounding box center [1175, 533] width 64 height 19
click at [1148, 533] on input "Normal" at bounding box center [1148, 529] width 10 height 10
checkbox input "true"
type input "Normal"
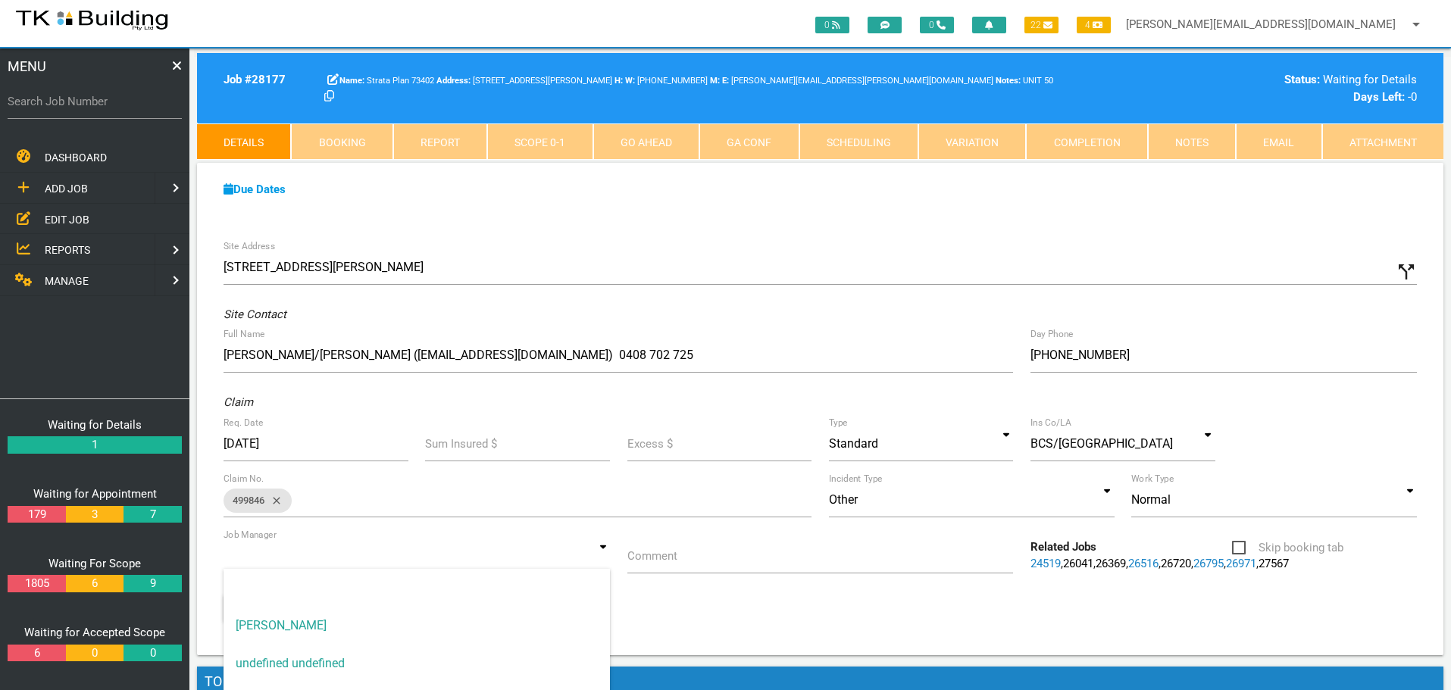
click at [607, 558] on input at bounding box center [417, 556] width 386 height 35
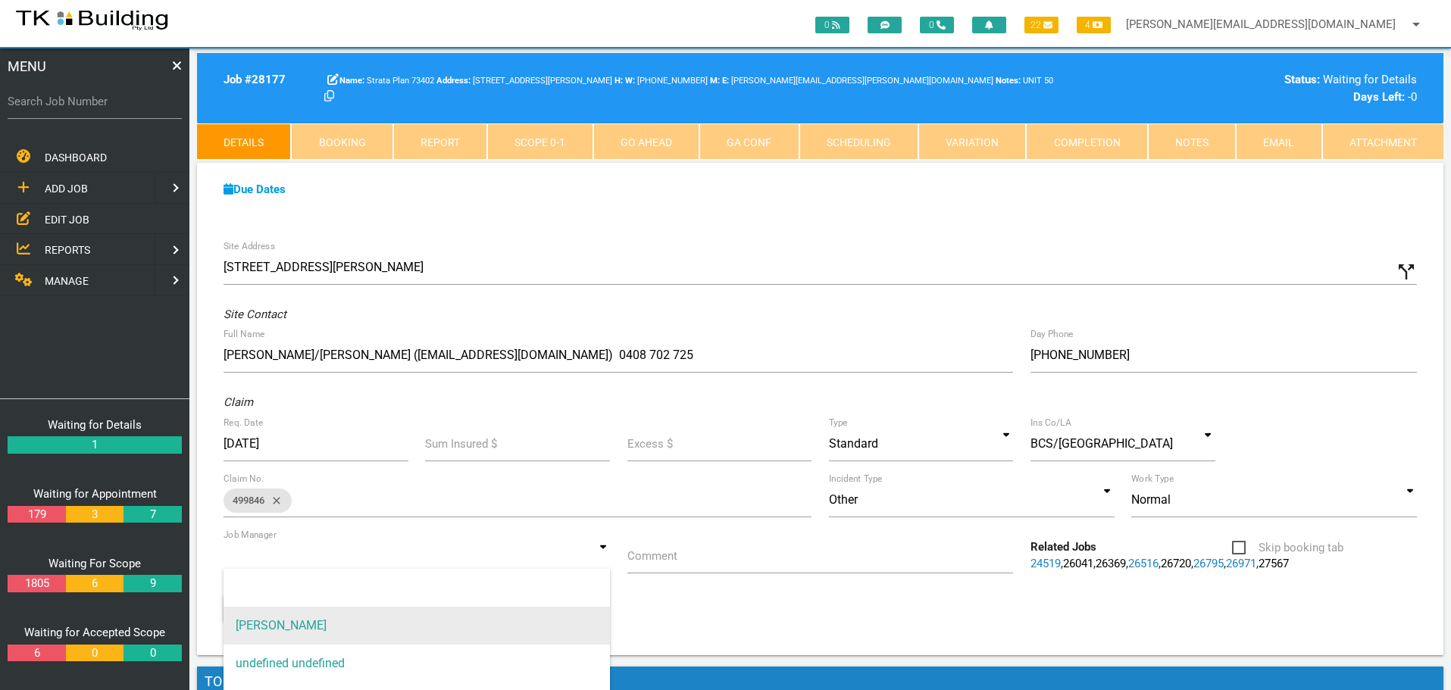
click at [543, 610] on span "[PERSON_NAME]" at bounding box center [417, 626] width 386 height 38
type input "[PERSON_NAME]"
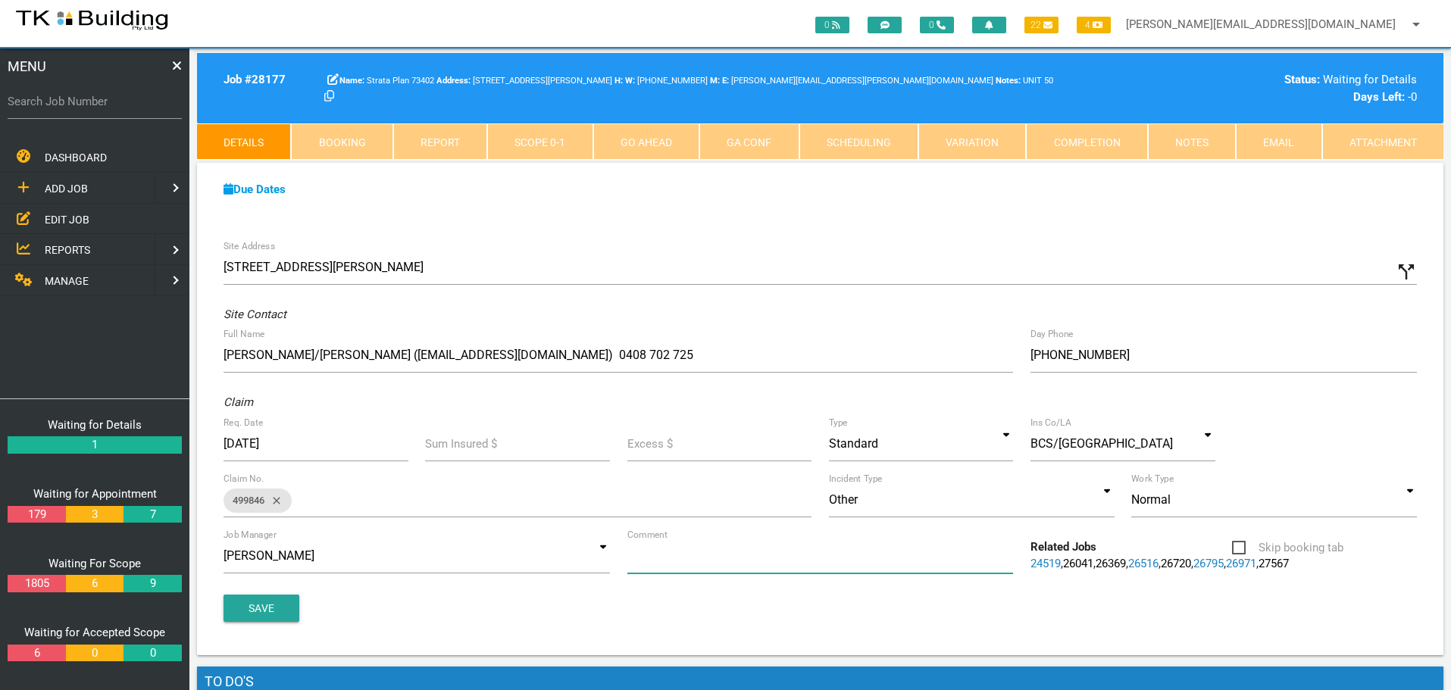
click at [714, 571] on input "Comment" at bounding box center [820, 556] width 386 height 35
type input "Quote on balcony re-tile U10"
click at [283, 619] on button "Save" at bounding box center [262, 608] width 76 height 27
click at [353, 142] on link "Booking" at bounding box center [342, 142] width 102 height 36
select select "8"
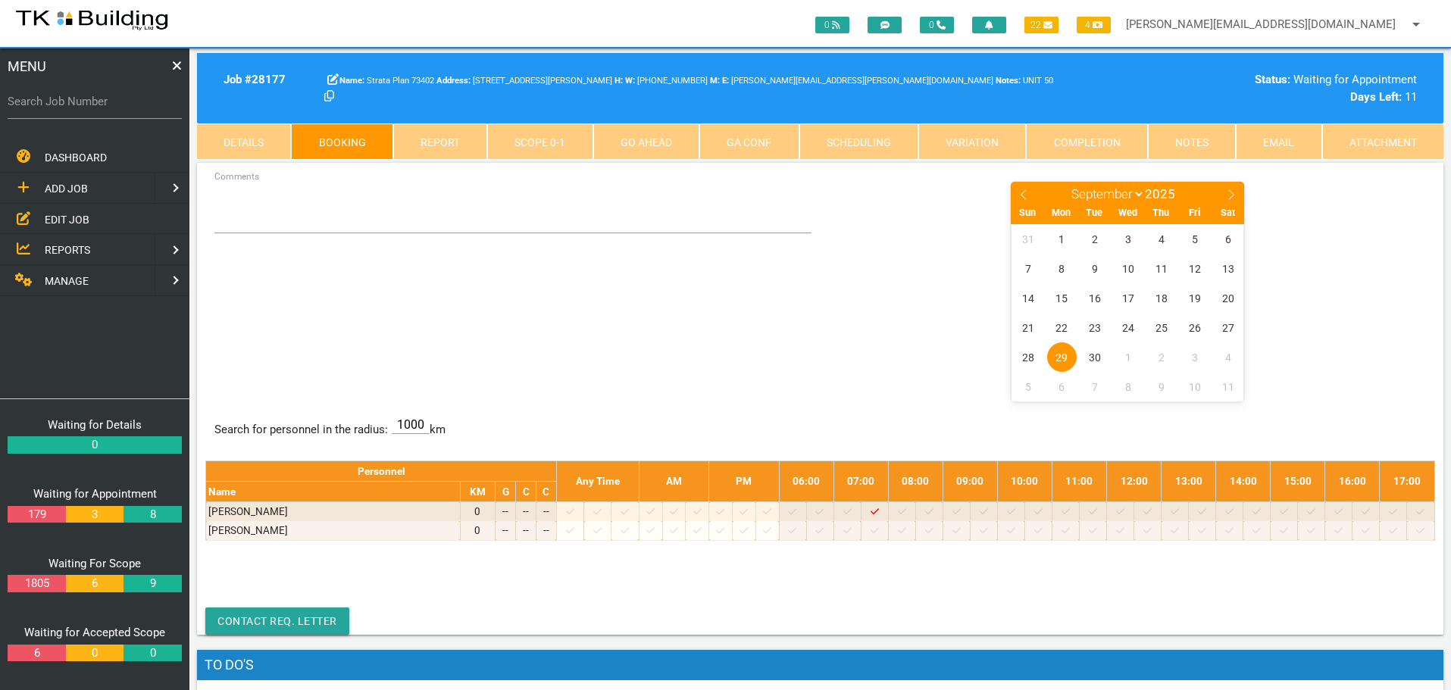
click at [87, 108] on label "Search Job Number" at bounding box center [95, 101] width 174 height 17
click at [87, 108] on input "Search Job Number" at bounding box center [95, 101] width 174 height 35
type input "28155"
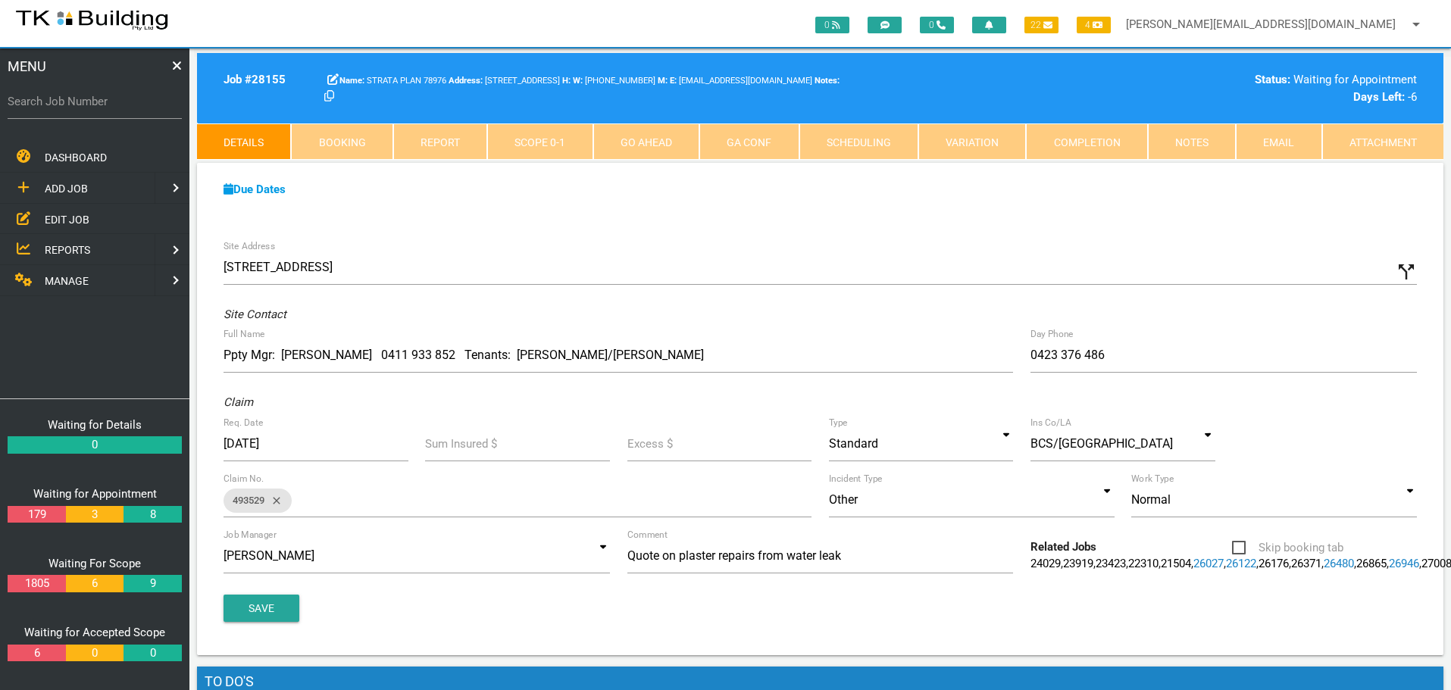
click at [361, 137] on link "Booking" at bounding box center [342, 142] width 102 height 36
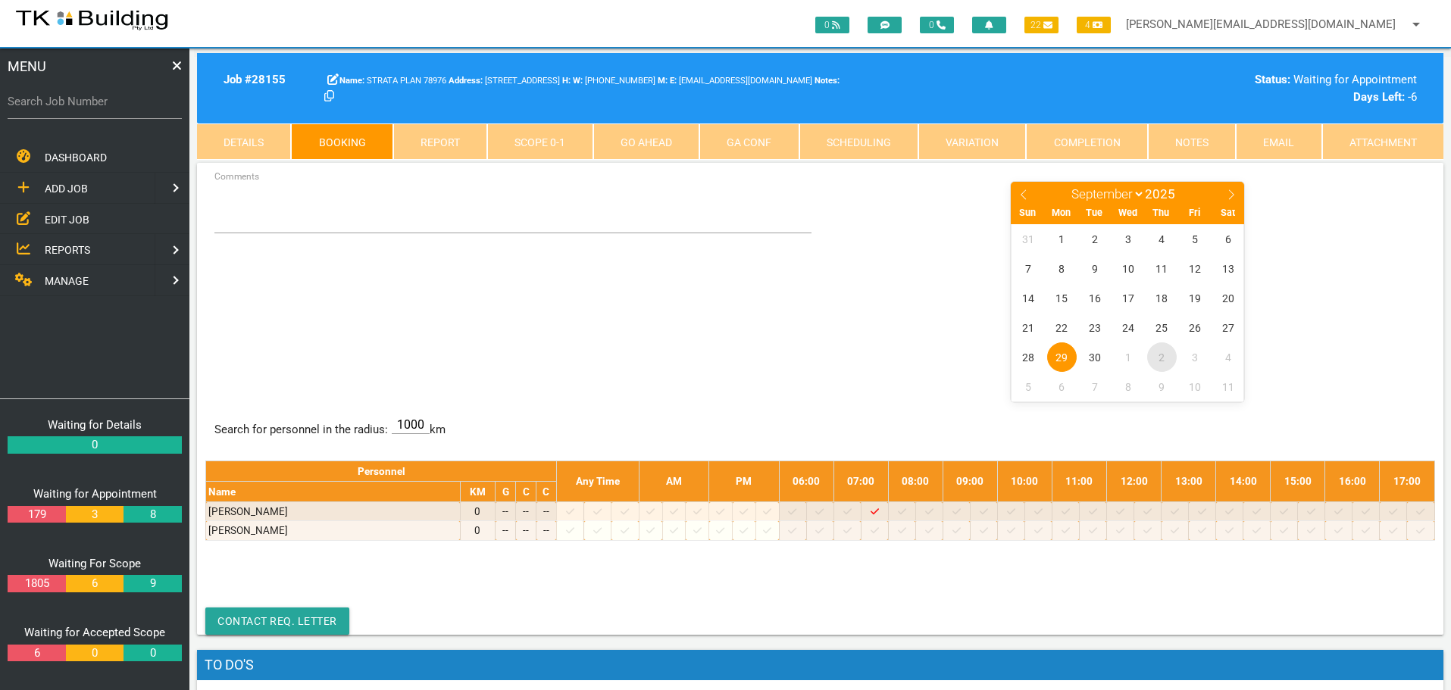
click at [1163, 360] on span "2" at bounding box center [1162, 357] width 30 height 30
select select "9"
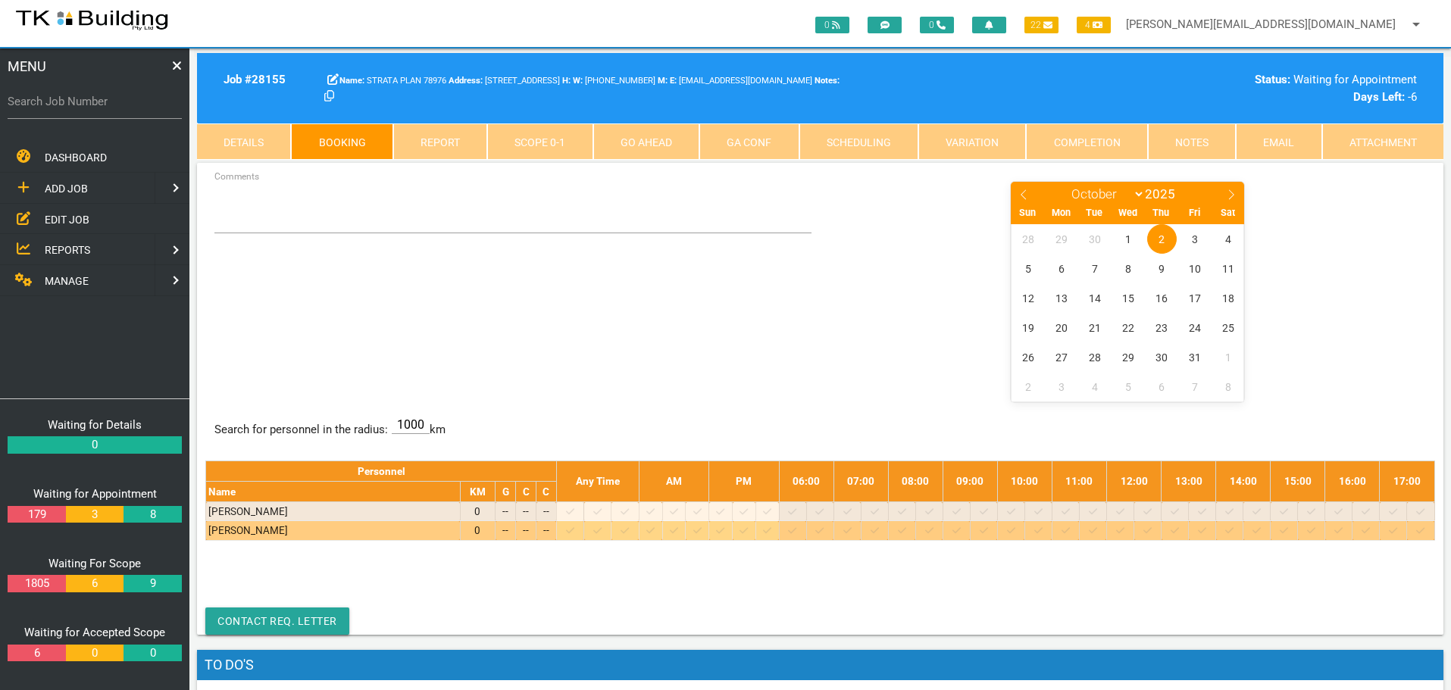
click at [934, 532] on icon at bounding box center [929, 531] width 8 height 10
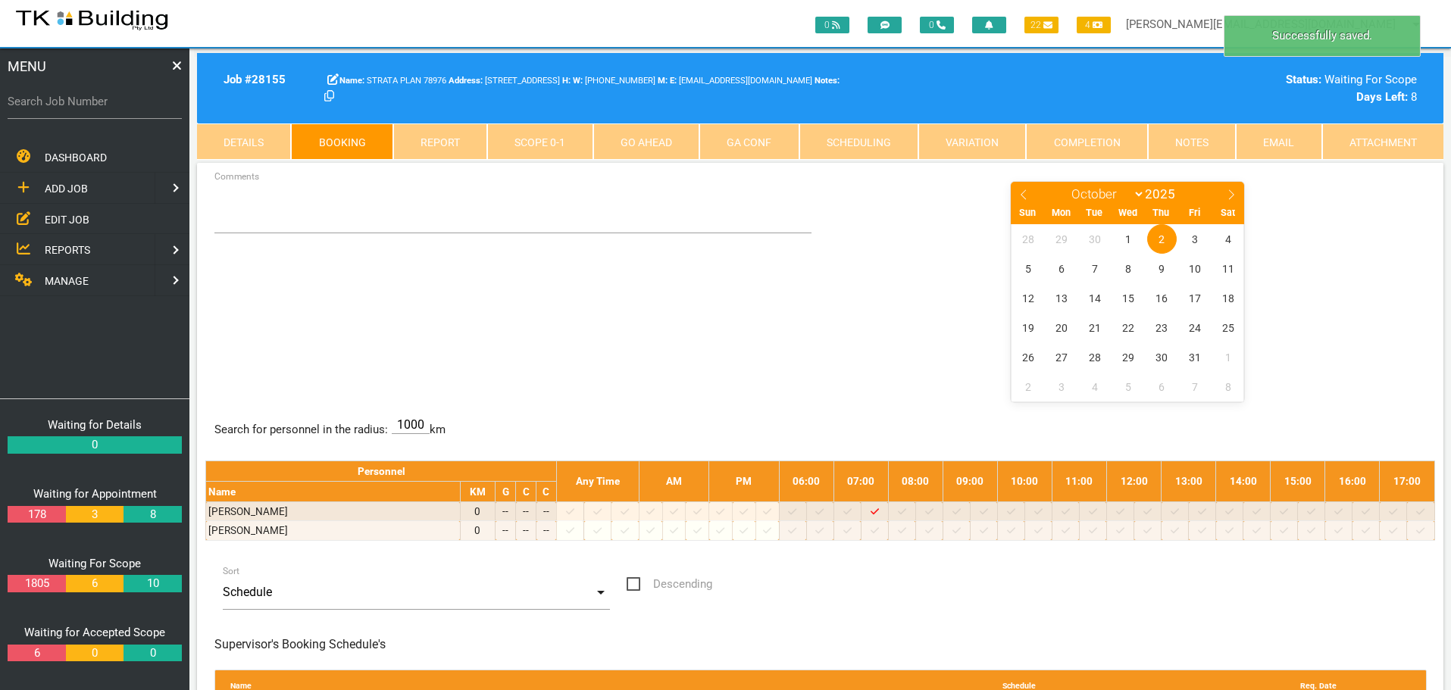
click at [1162, 239] on span "2" at bounding box center [1162, 239] width 30 height 30
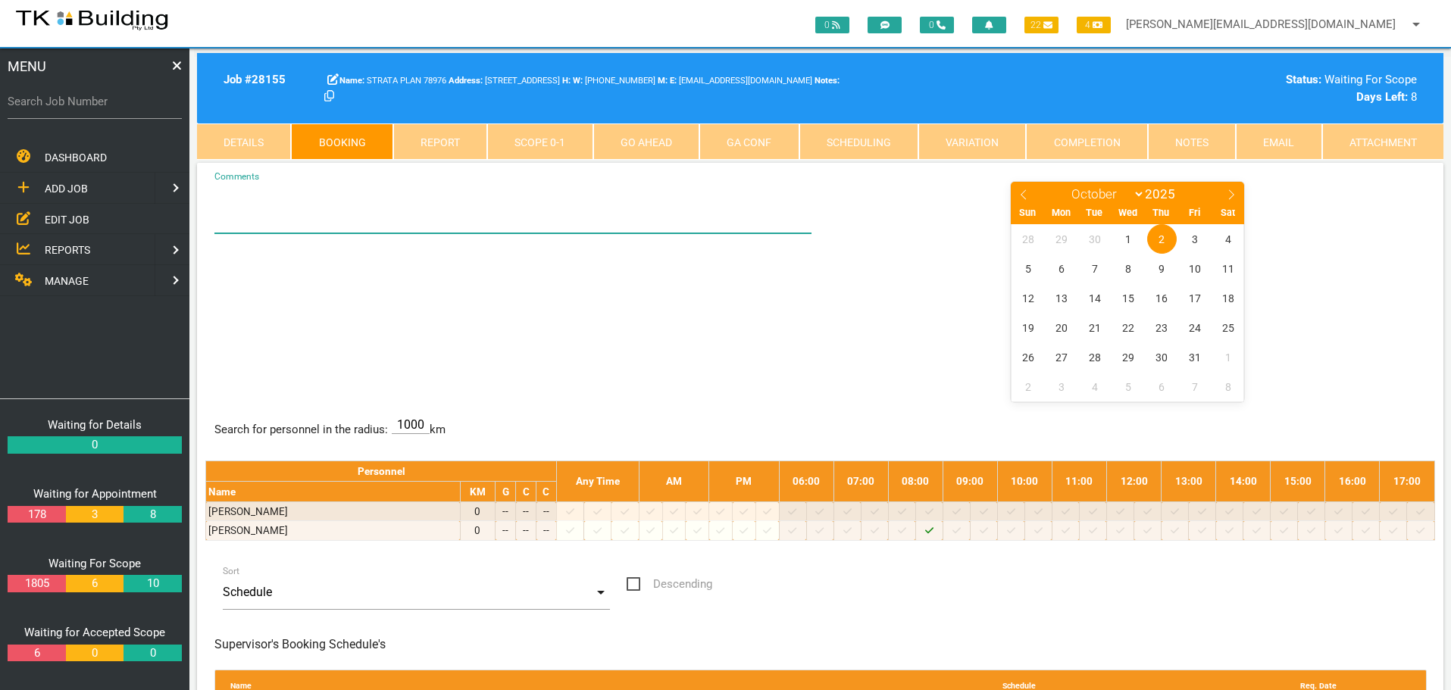
click at [264, 213] on textarea "Comments" at bounding box center [513, 206] width 598 height 53
type textarea "8.30 - NO LATER SEE [PERSON_NAME] IN U4 - HIS NO IF NEEDED 0423 376 486"
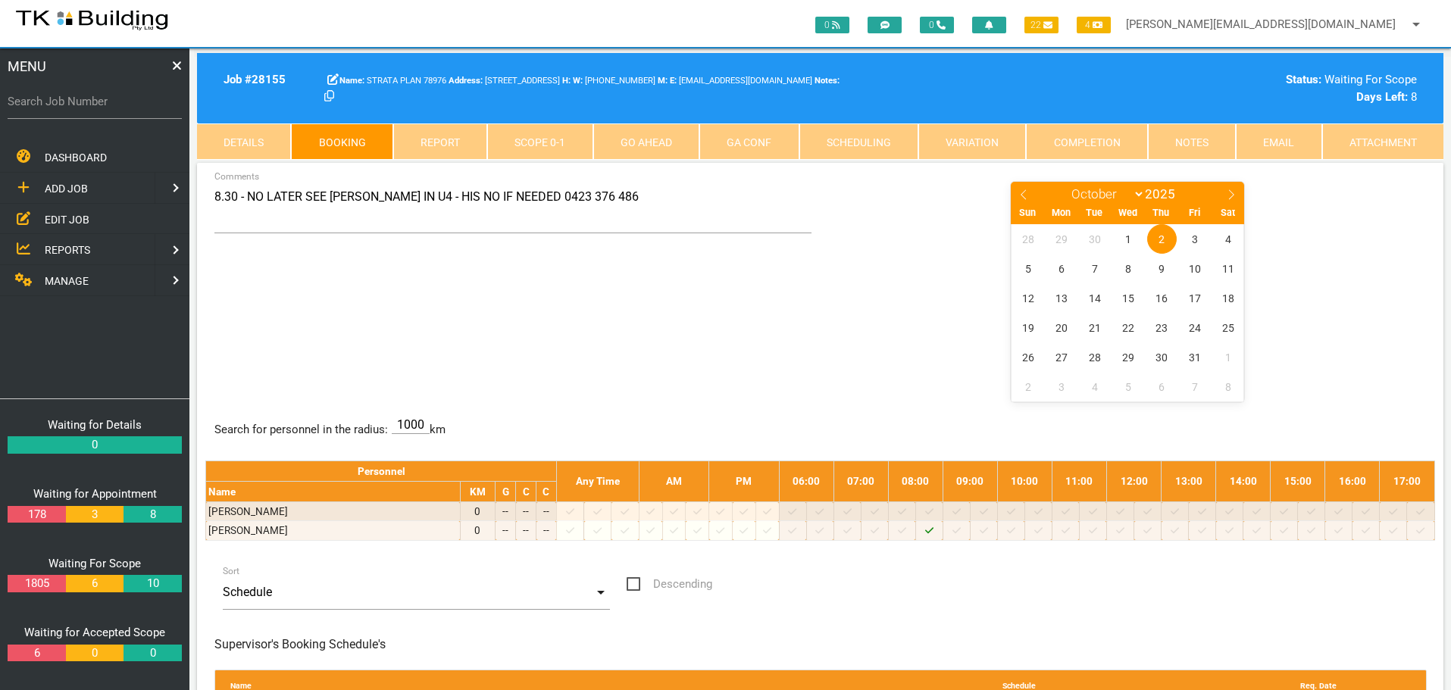
drag, startPoint x: 827, startPoint y: 298, endPoint x: 820, endPoint y: 316, distance: 19.7
click at [827, 308] on div "January February March April May June July August September October November [D…" at bounding box center [1128, 290] width 615 height 220
click at [119, 109] on label "Search Job Number" at bounding box center [95, 101] width 174 height 17
click at [119, 109] on input "Search Job Number" at bounding box center [95, 101] width 174 height 35
type input "28166"
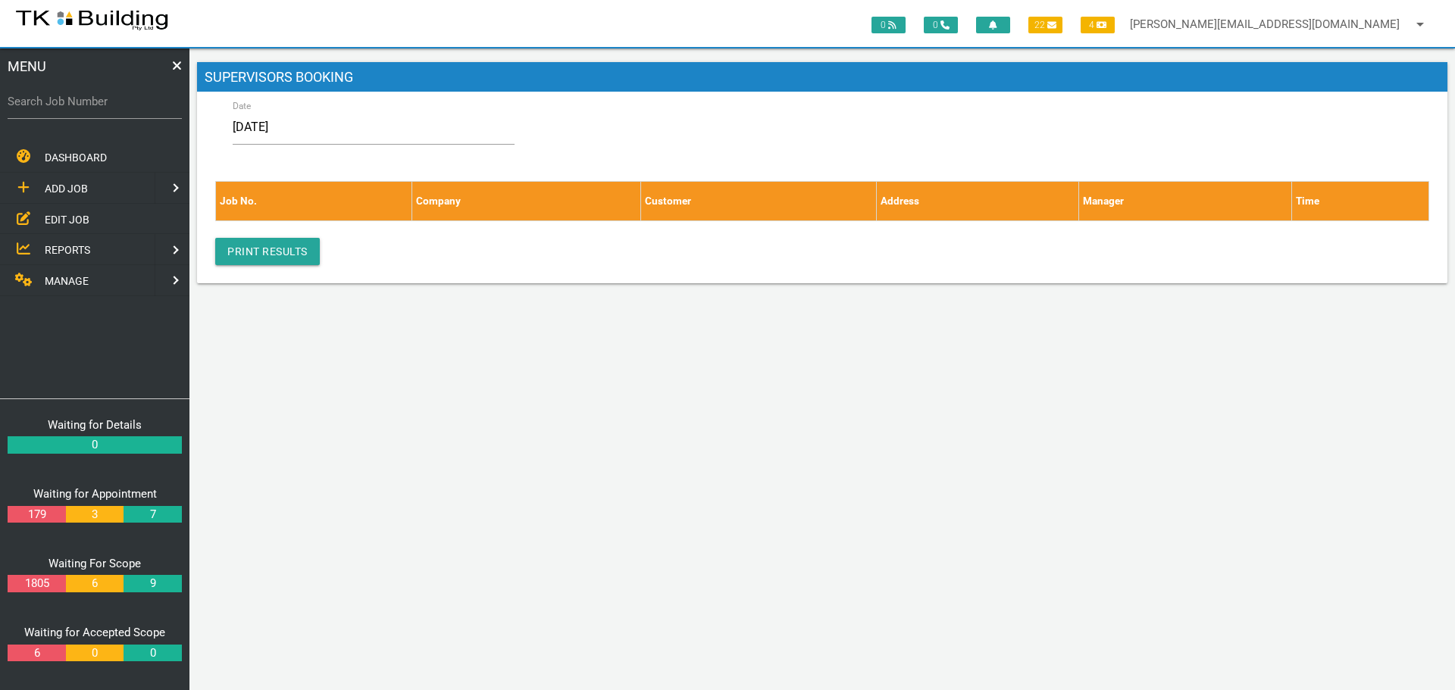
click at [56, 218] on span "EDIT JOB" at bounding box center [67, 219] width 45 height 12
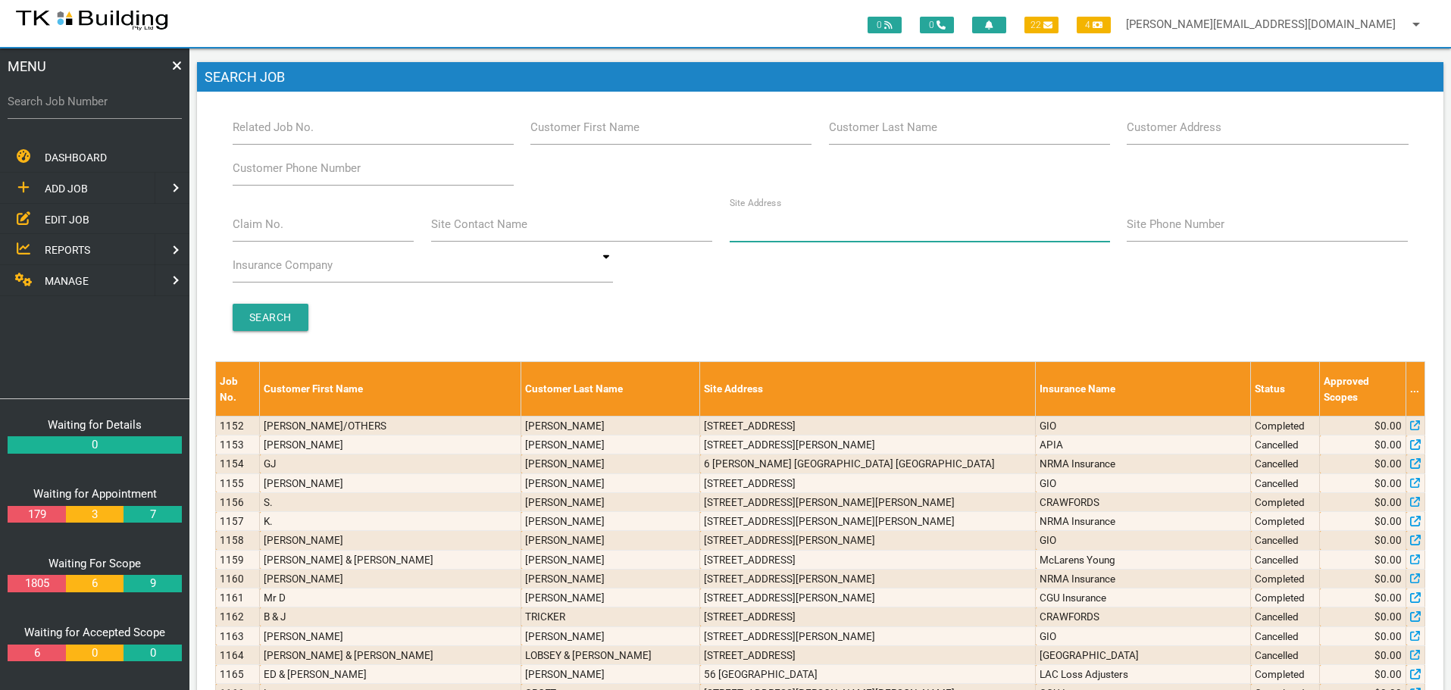
click at [837, 236] on input "Site Address" at bounding box center [920, 224] width 380 height 35
type input "8 Grayson"
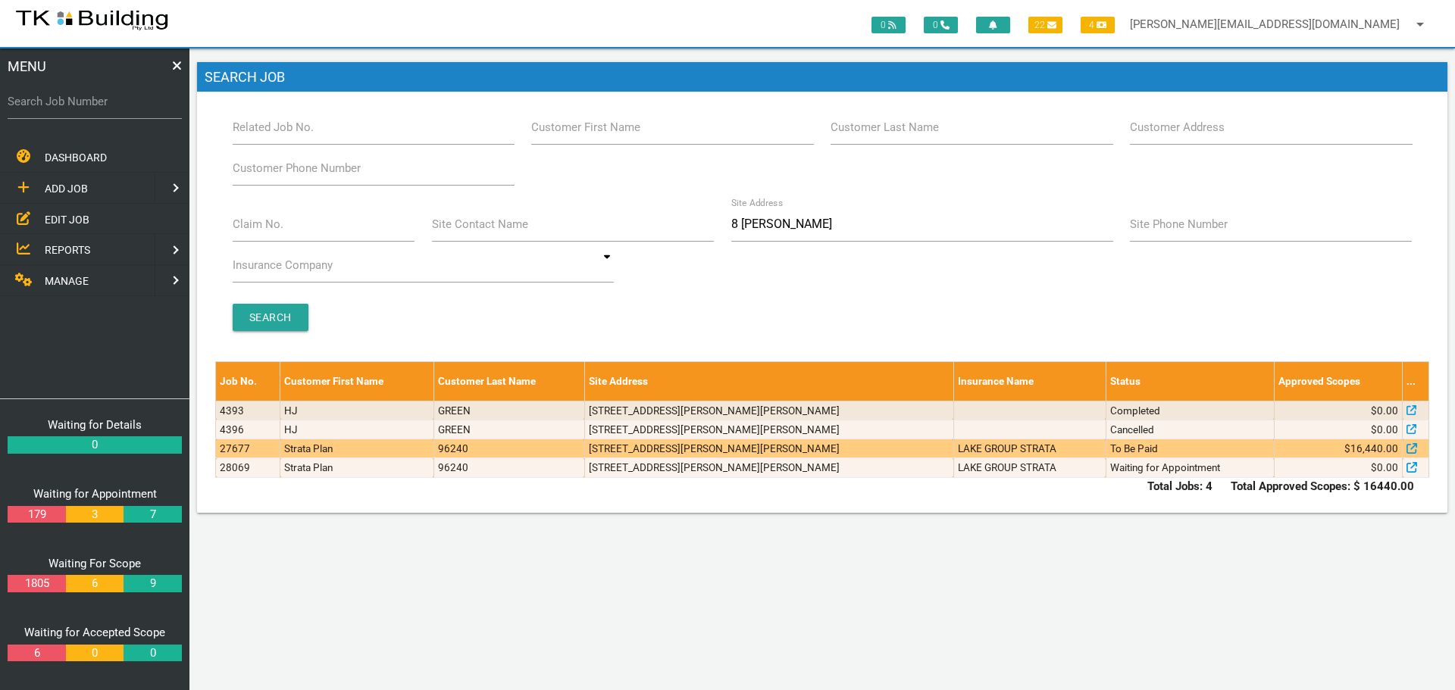
click at [911, 449] on td "3/18 Grayson Ave, Kotara NSW 2289, Australia" at bounding box center [768, 448] width 369 height 19
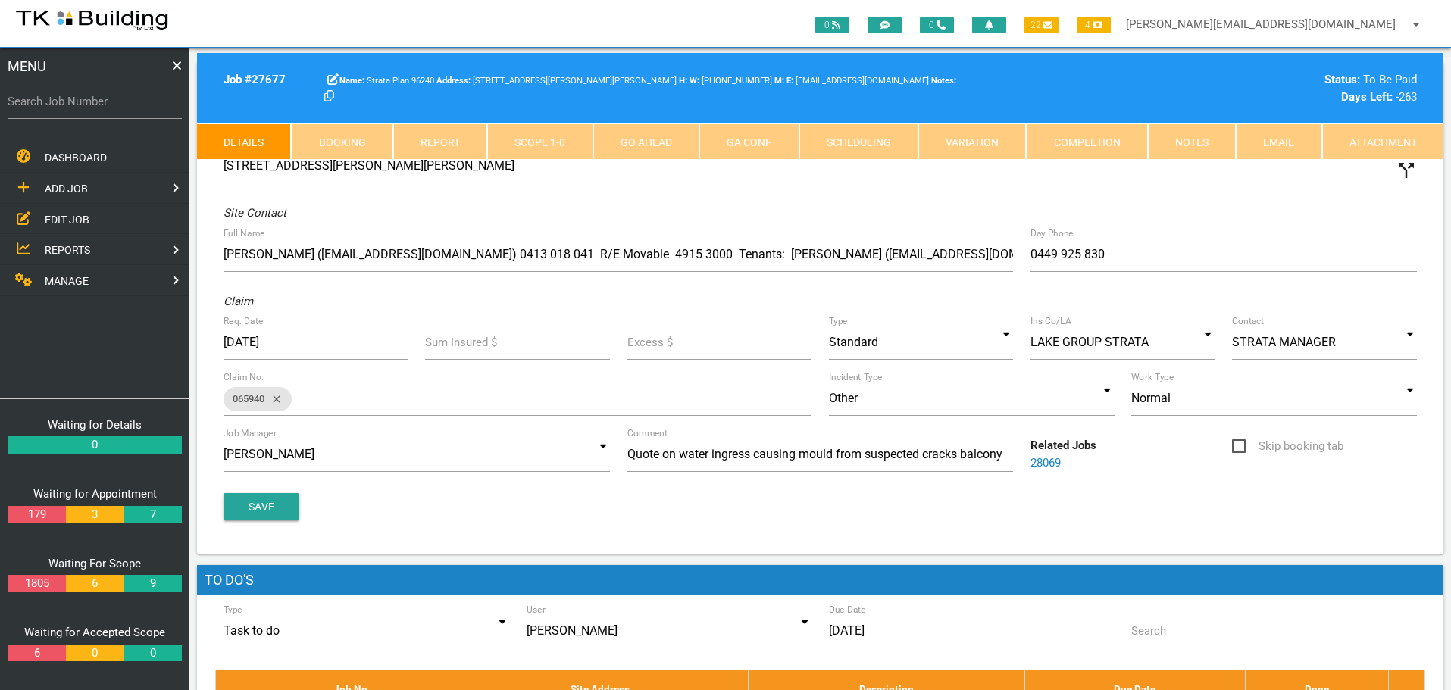
click at [1179, 141] on link "Notes" at bounding box center [1192, 142] width 88 height 36
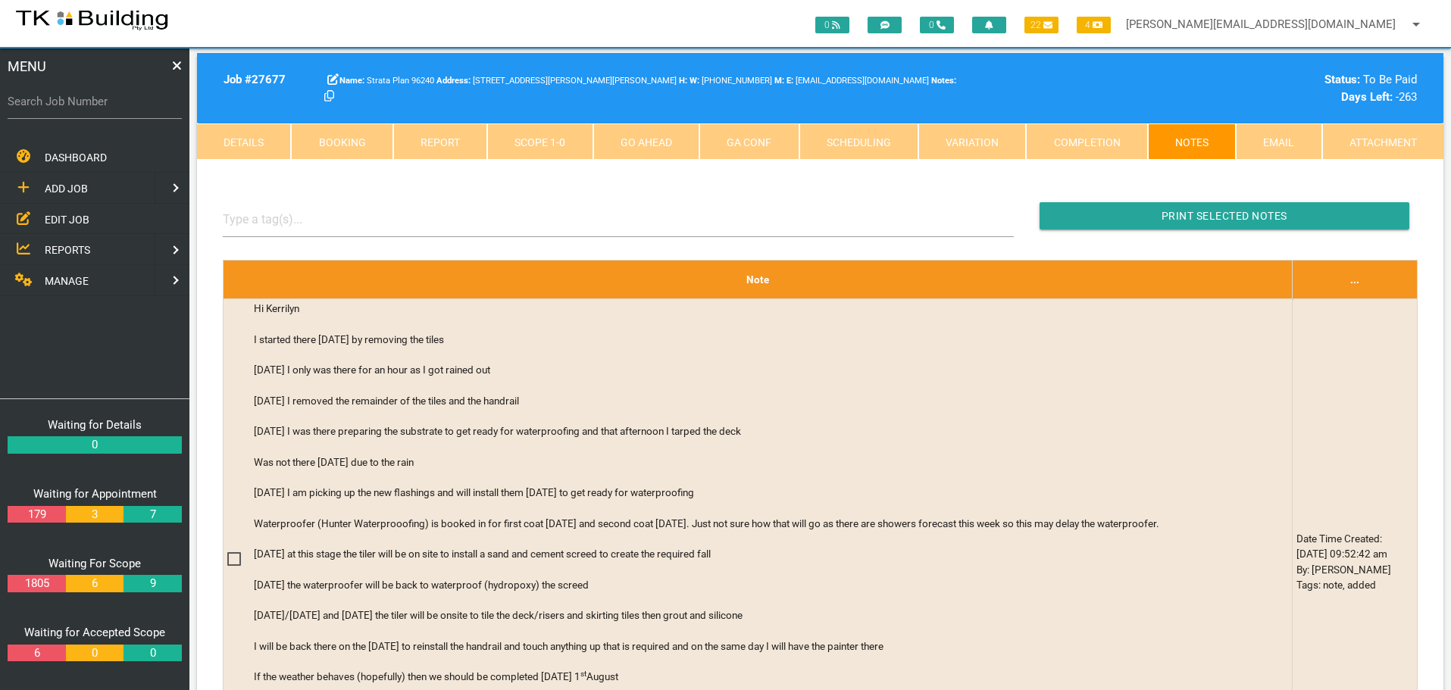
scroll to position [379, 0]
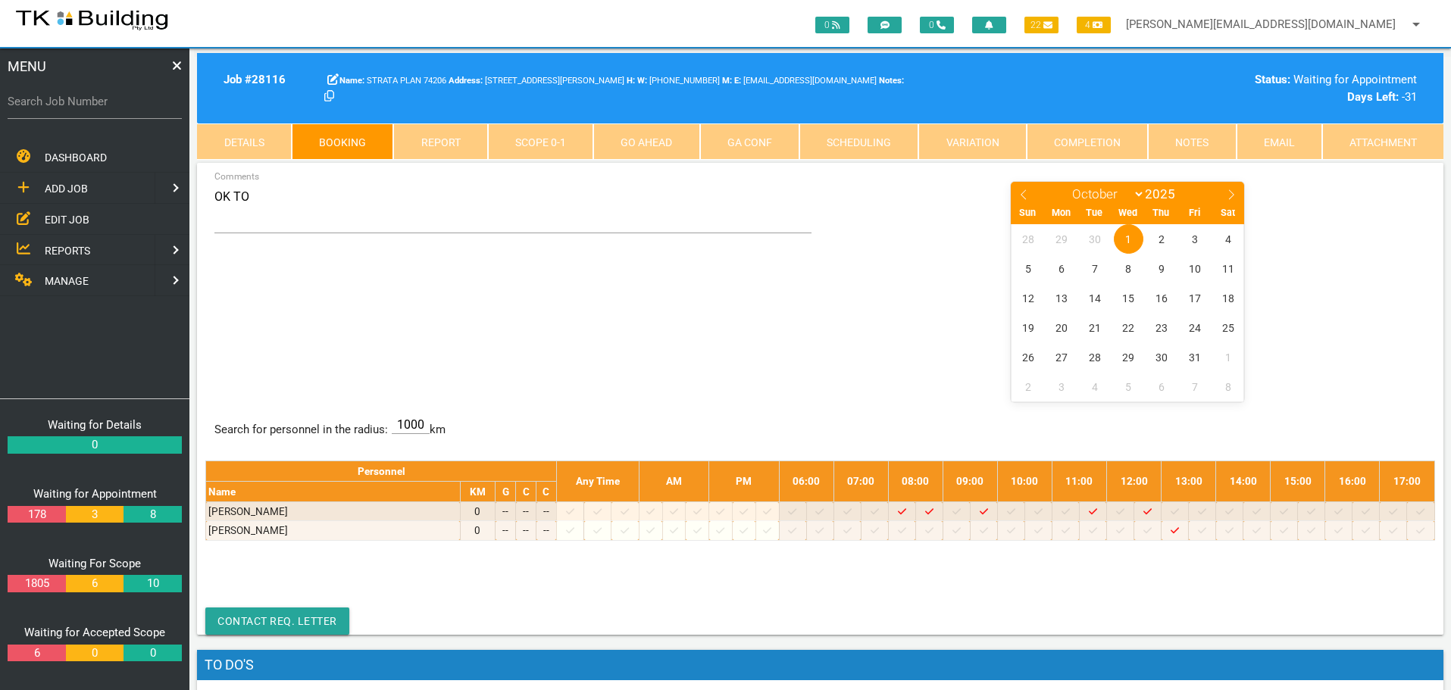
select select "9"
click at [1128, 236] on span "1" at bounding box center [1129, 239] width 30 height 30
click at [236, 149] on link "Details" at bounding box center [244, 142] width 94 height 36
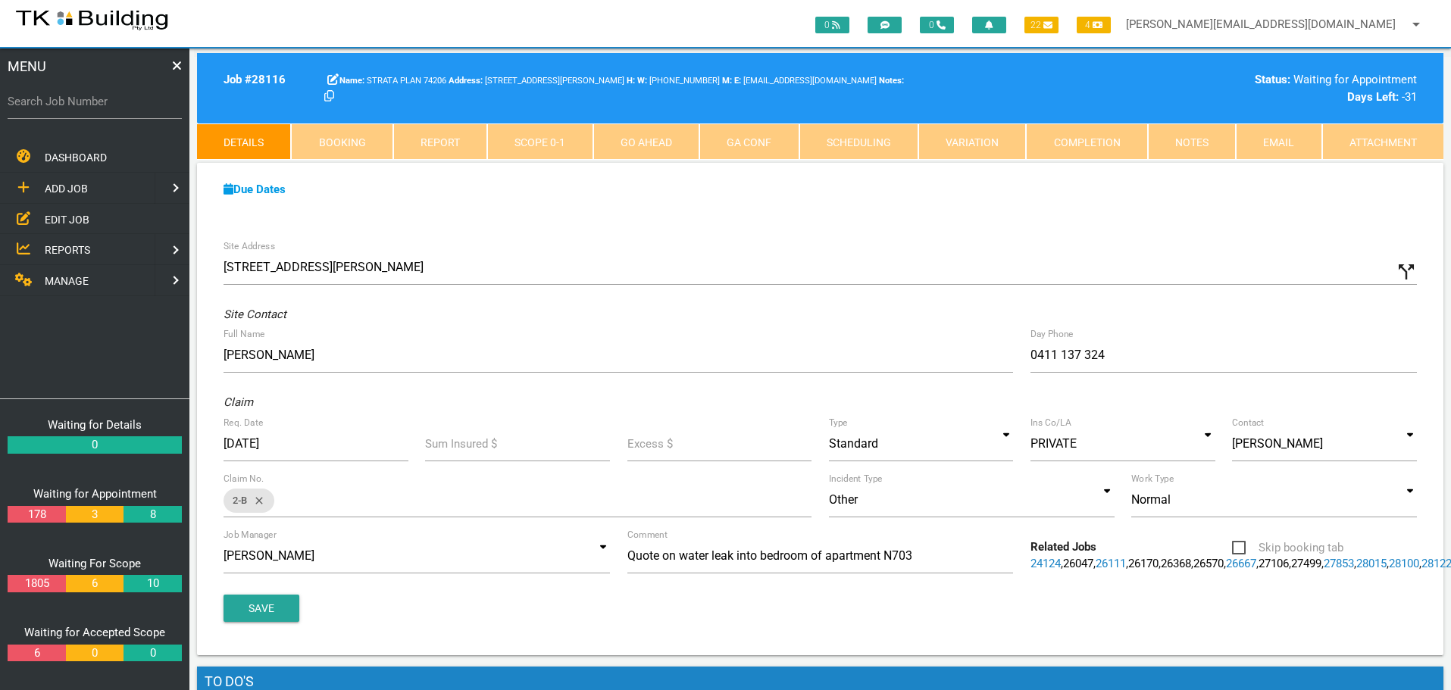
click at [358, 134] on link "Booking" at bounding box center [342, 142] width 102 height 36
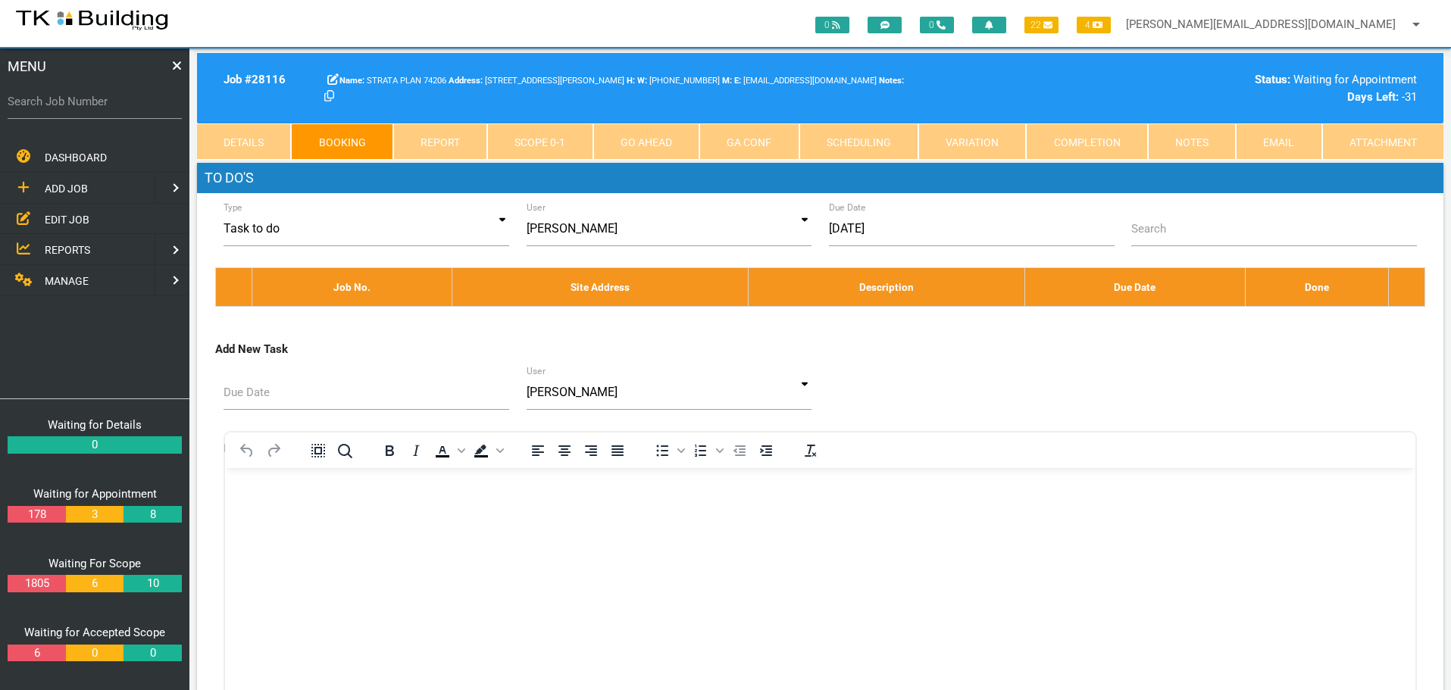
select select "8"
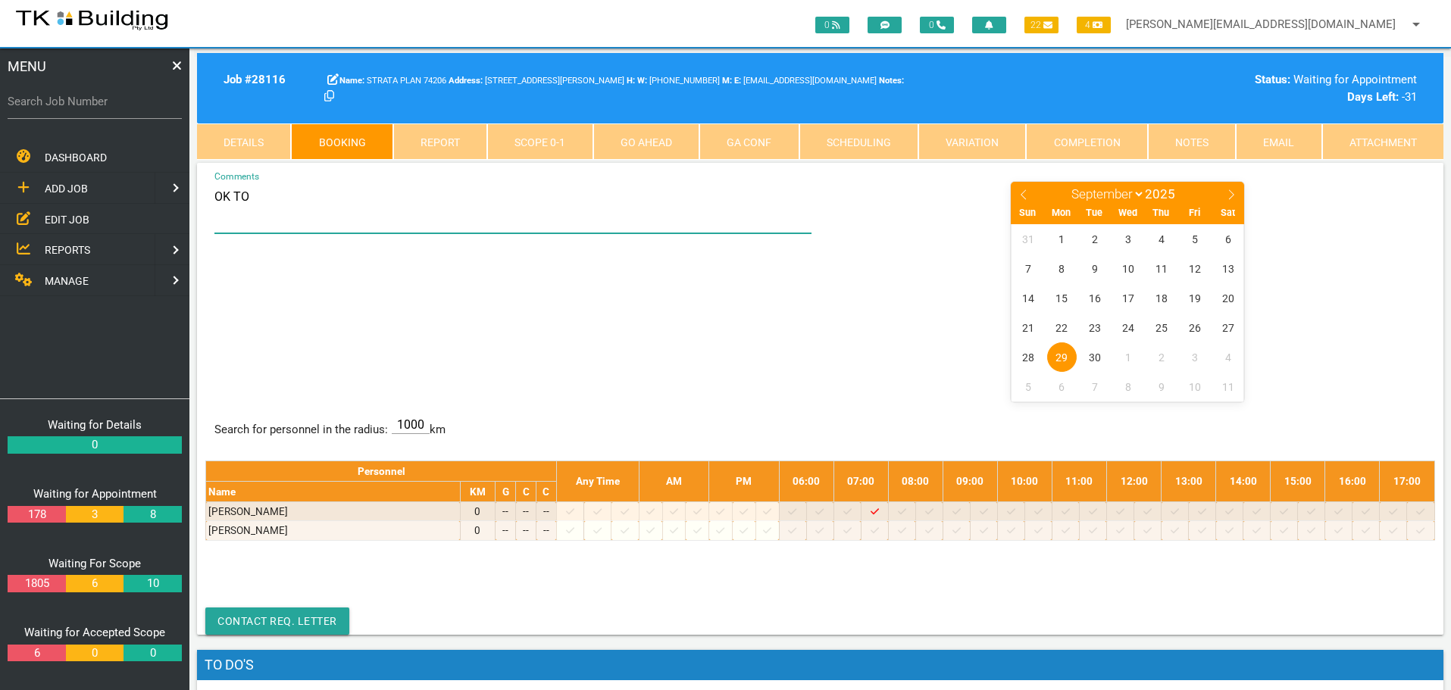
click at [300, 202] on textarea "OK TO" at bounding box center [513, 206] width 598 height 53
type textarea "O"
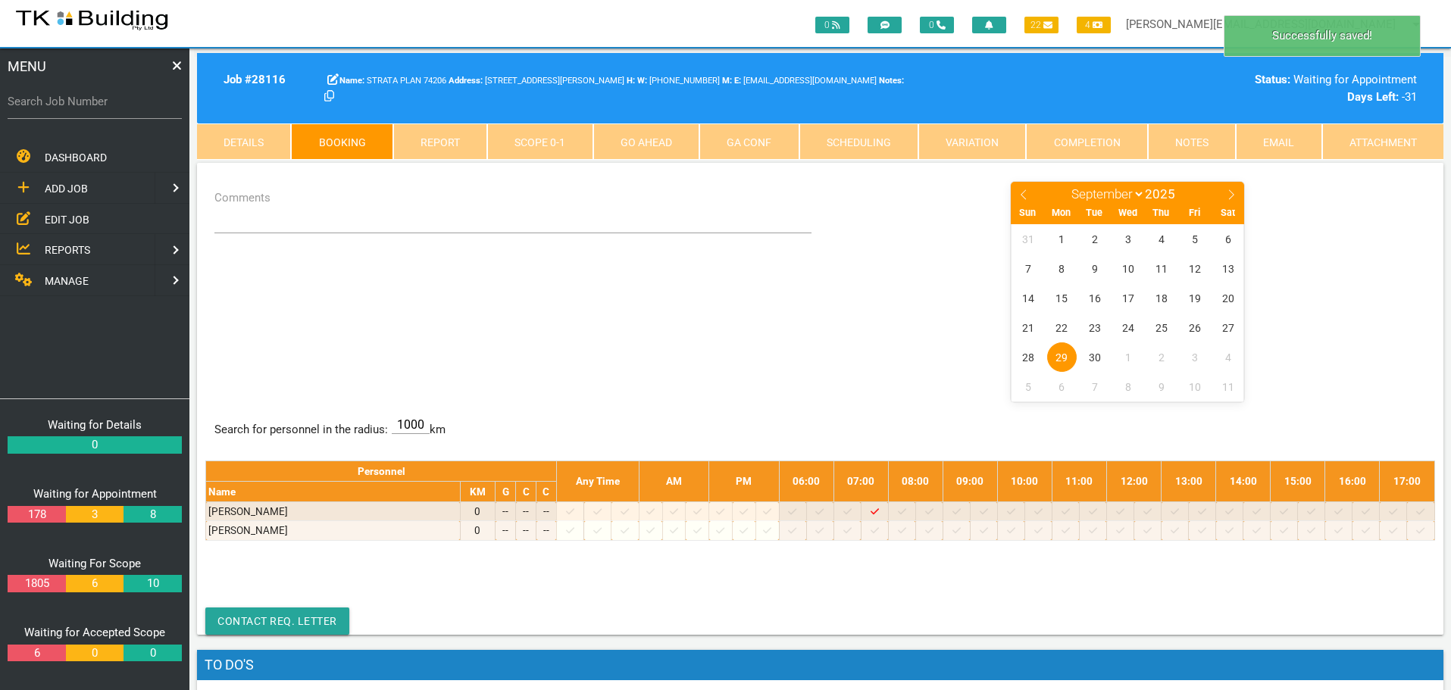
click at [604, 341] on div "Comments January February March April May June July August September October No…" at bounding box center [820, 290] width 1230 height 220
click at [78, 111] on input "Search Job Number" at bounding box center [95, 101] width 174 height 35
type input "27205"
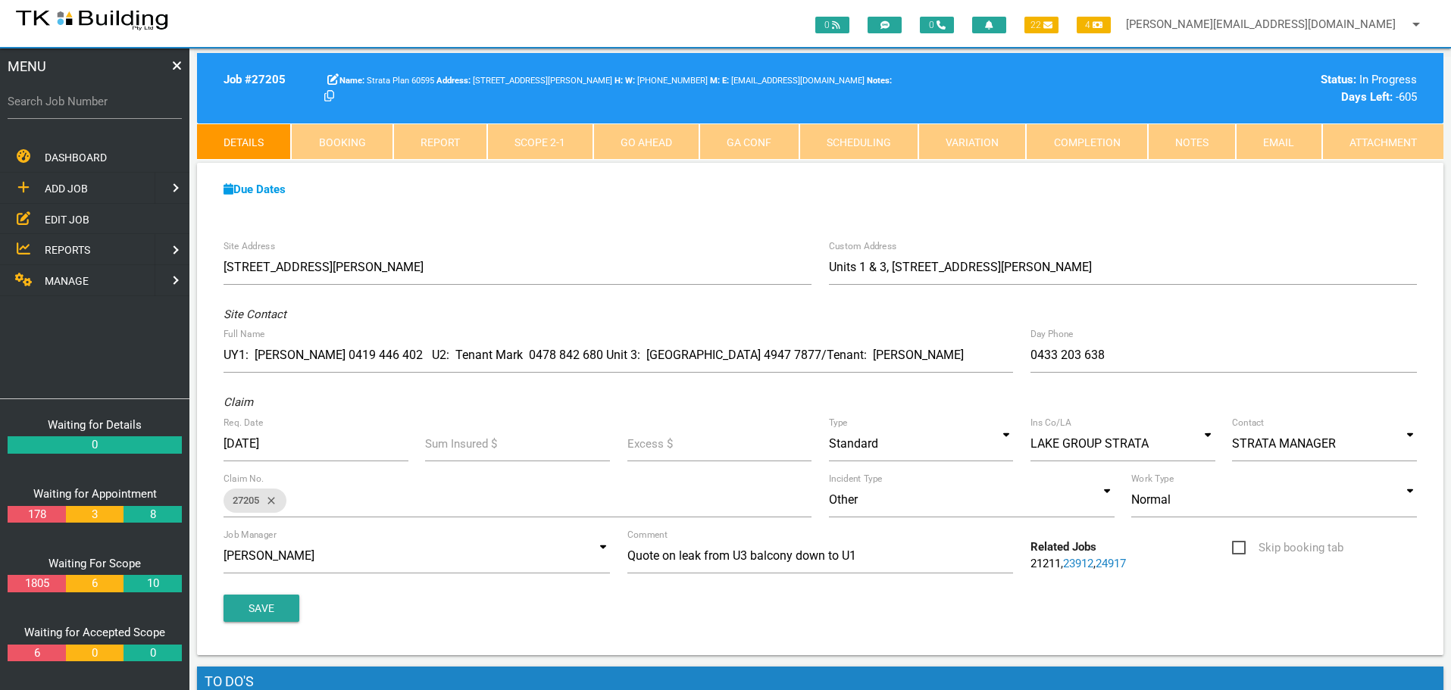
click at [1183, 136] on link "Notes" at bounding box center [1192, 142] width 88 height 36
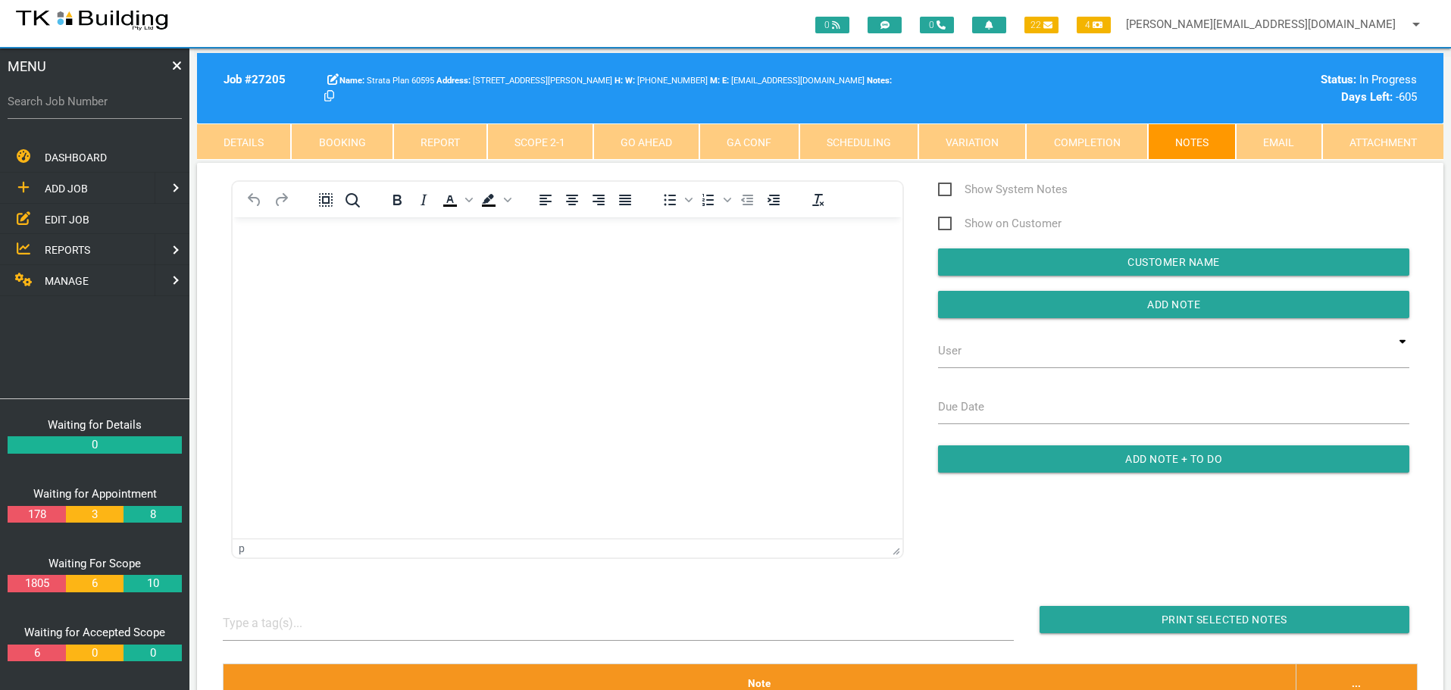
click at [292, 237] on p "Rich Text Area. Press ALT-0 for help." at bounding box center [568, 242] width 632 height 12
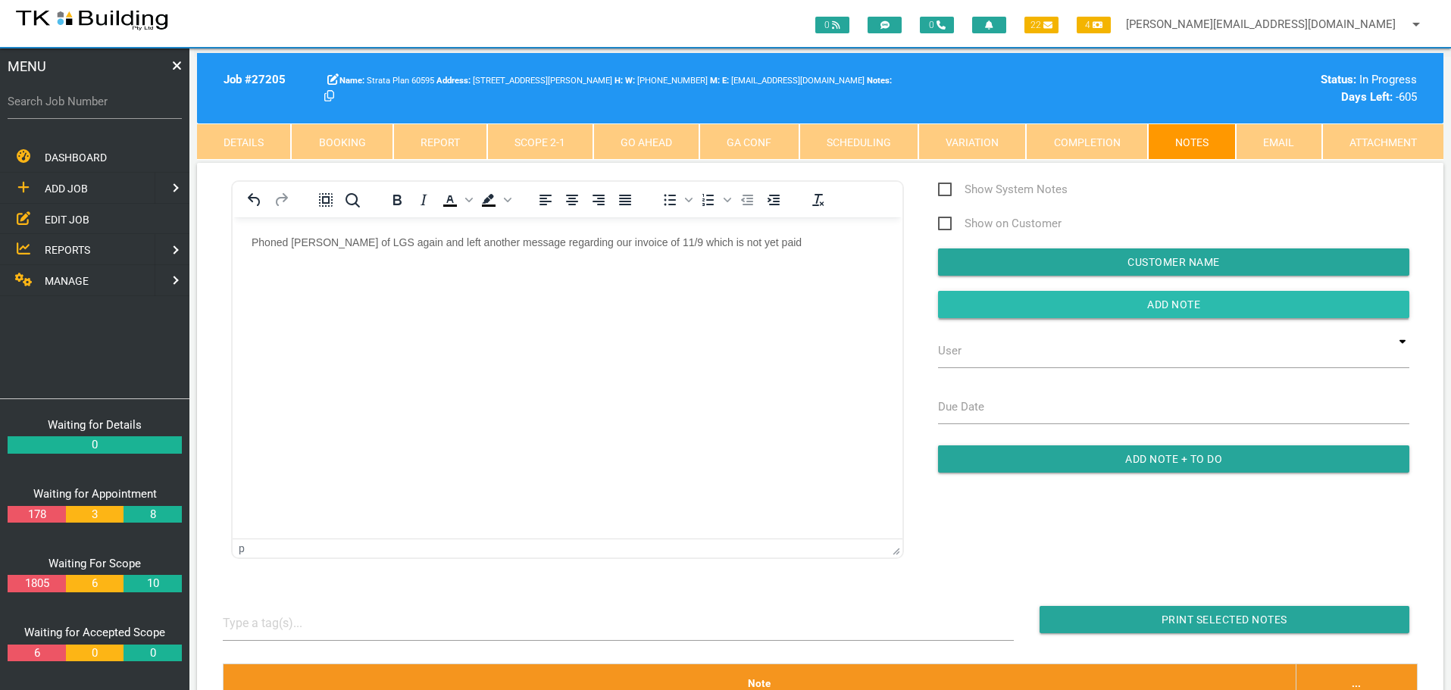
click at [980, 305] on input "button" at bounding box center [1173, 304] width 471 height 27
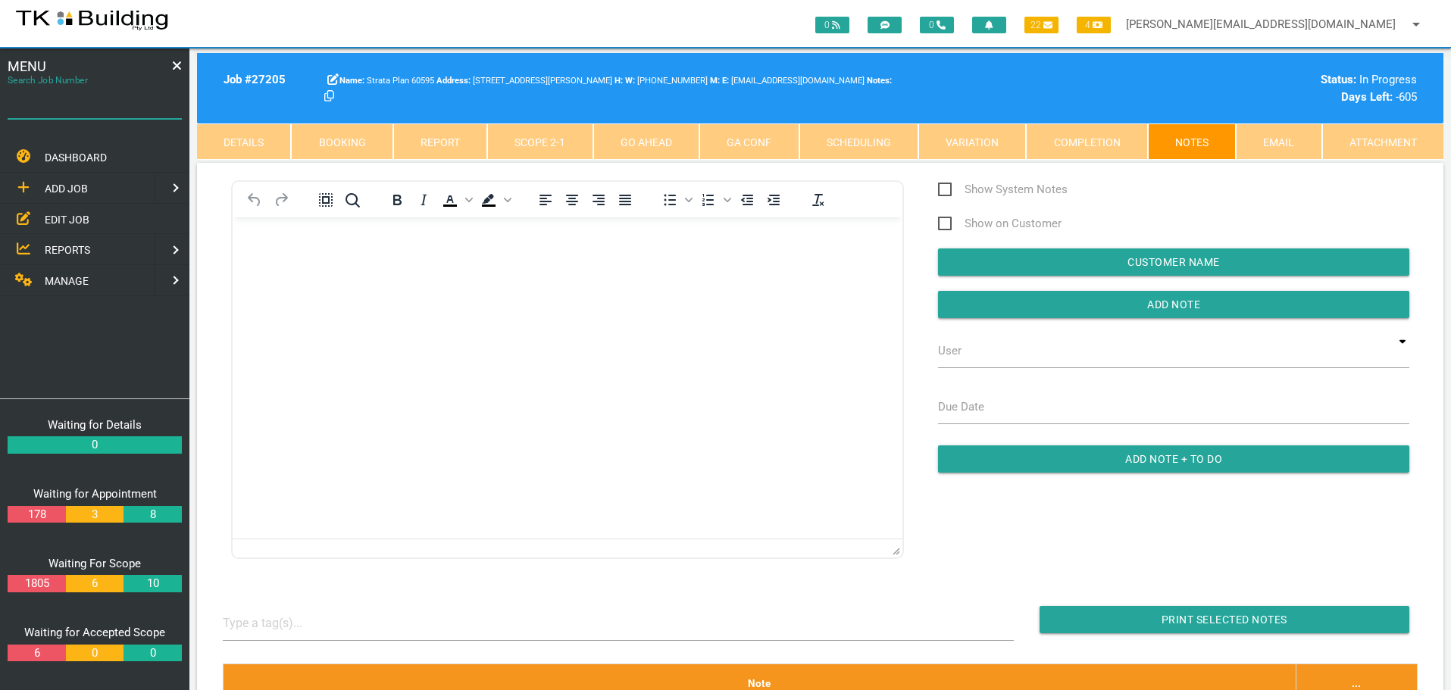
click at [106, 111] on input "Search Job Number" at bounding box center [95, 101] width 174 height 35
type input "28166"
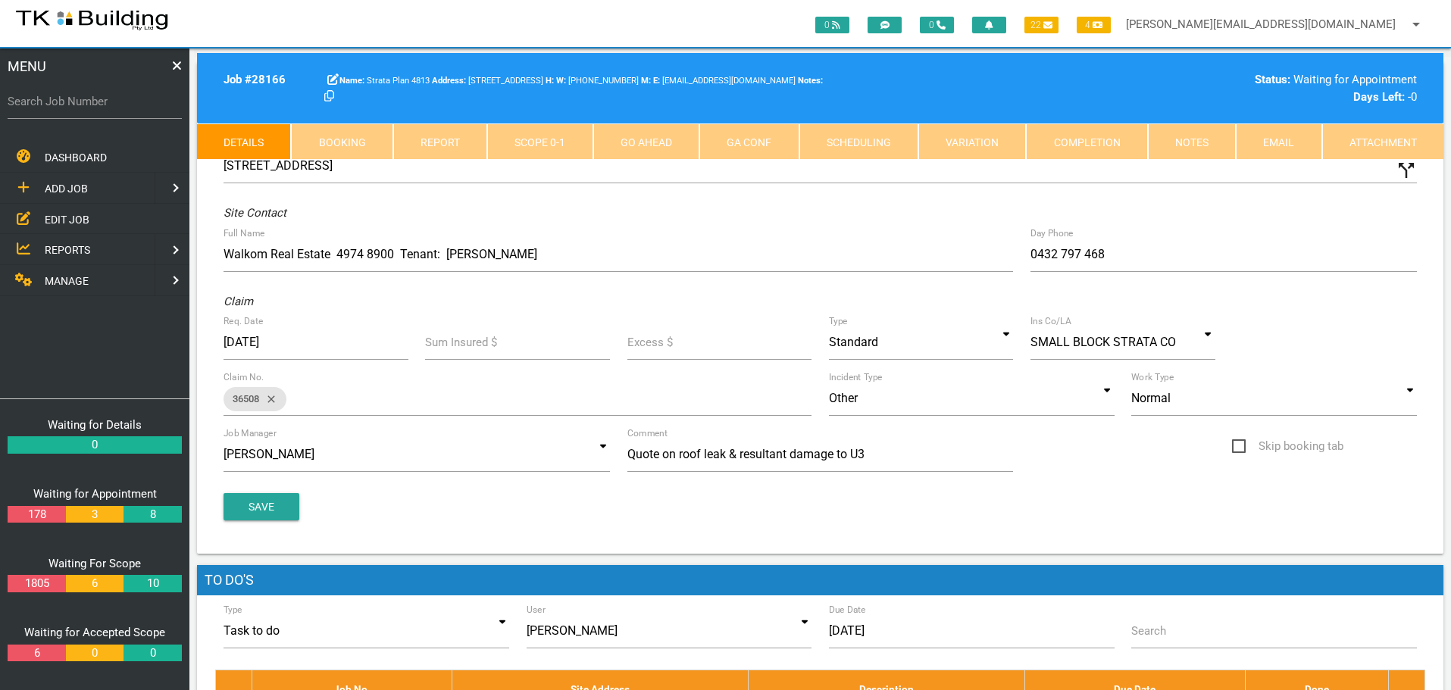
click at [321, 140] on link "Booking" at bounding box center [342, 142] width 102 height 36
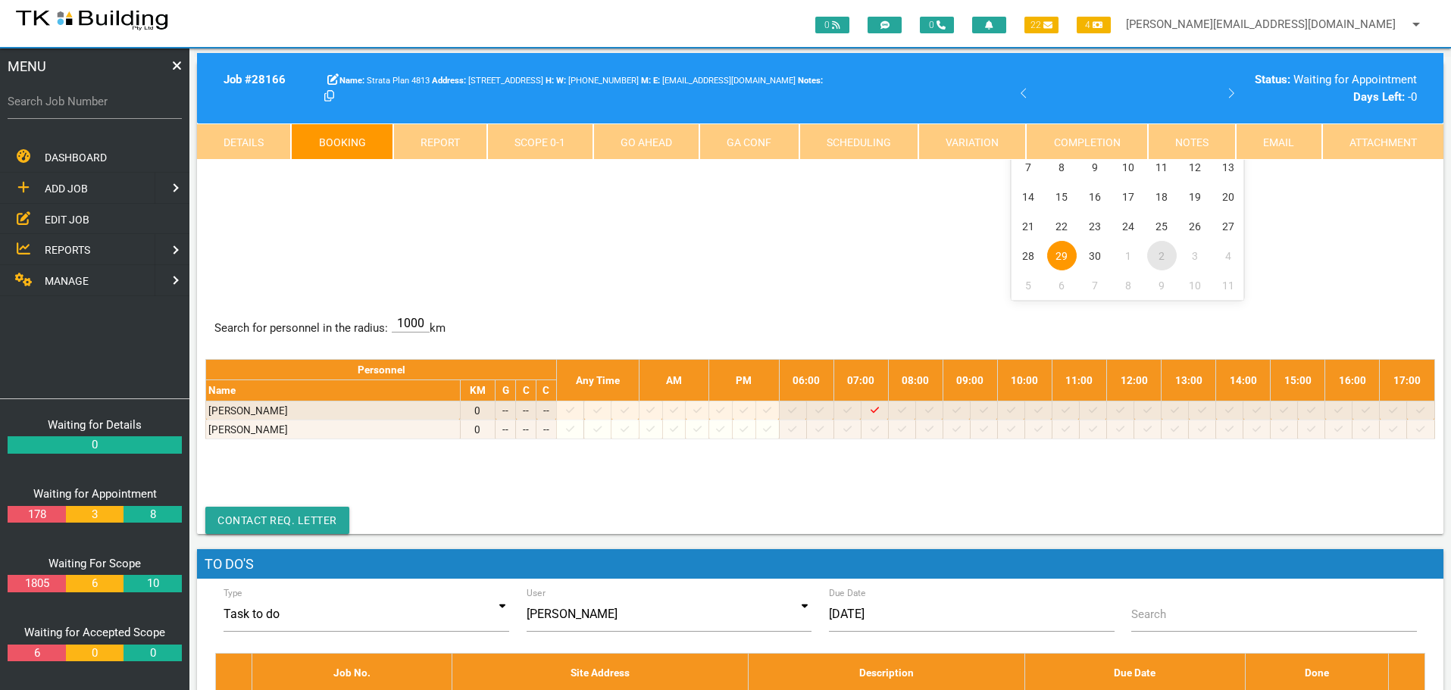
click at [1163, 257] on span "2" at bounding box center [1162, 256] width 30 height 30
select select "9"
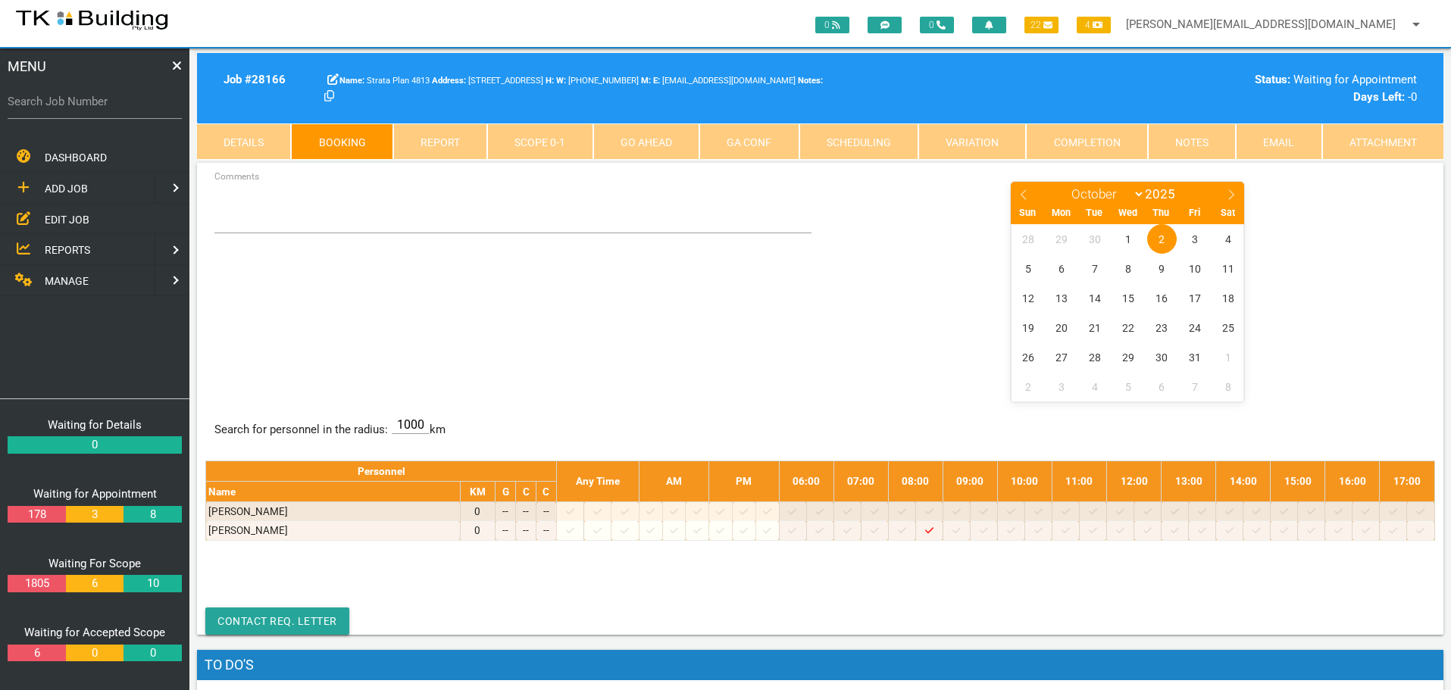
click at [56, 220] on span "EDIT JOB" at bounding box center [67, 219] width 45 height 12
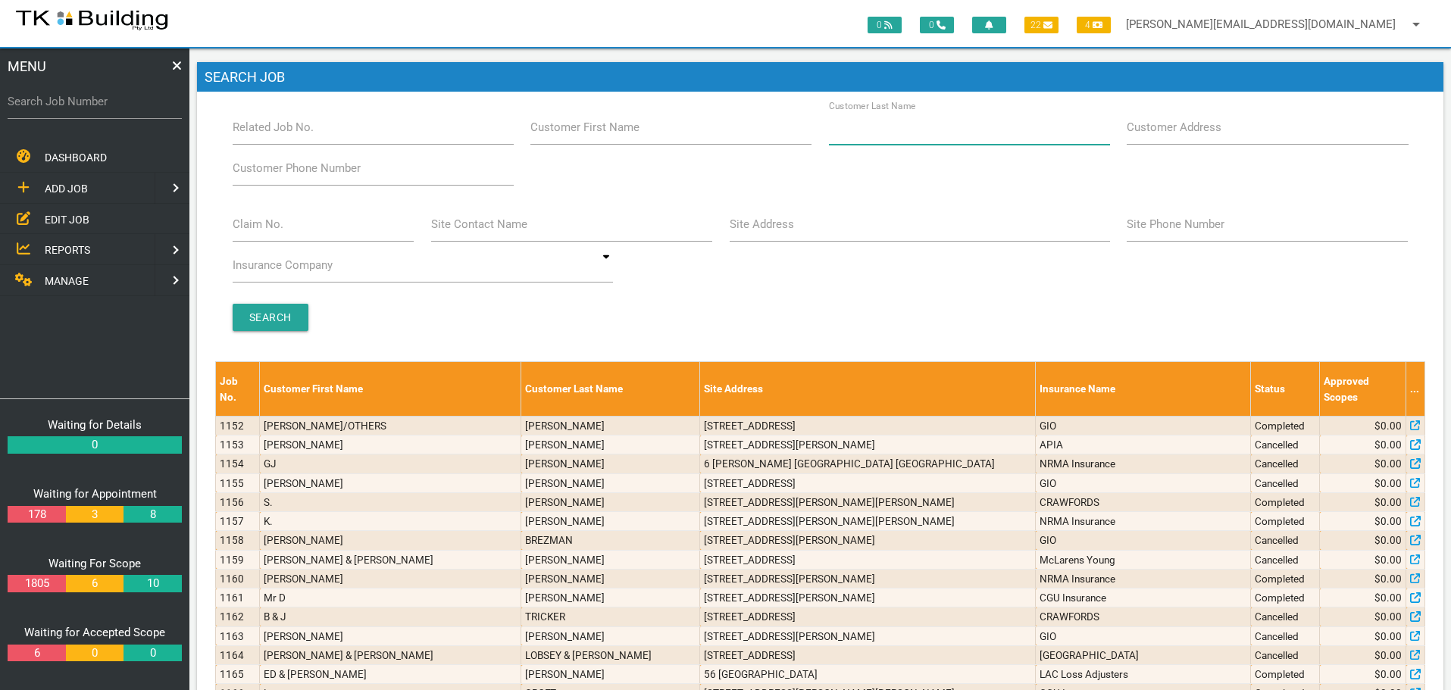
click at [945, 133] on input "Customer Last Name" at bounding box center [969, 127] width 281 height 35
type input "10005"
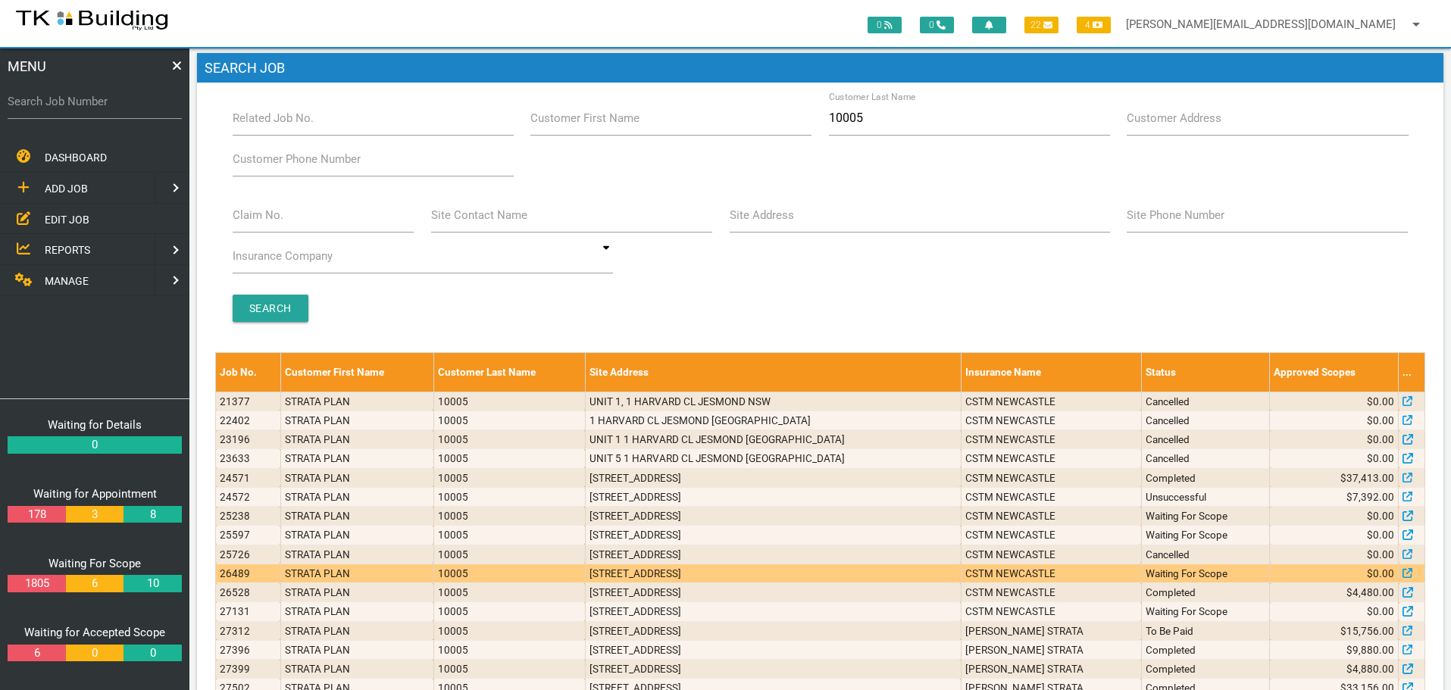
scroll to position [71, 0]
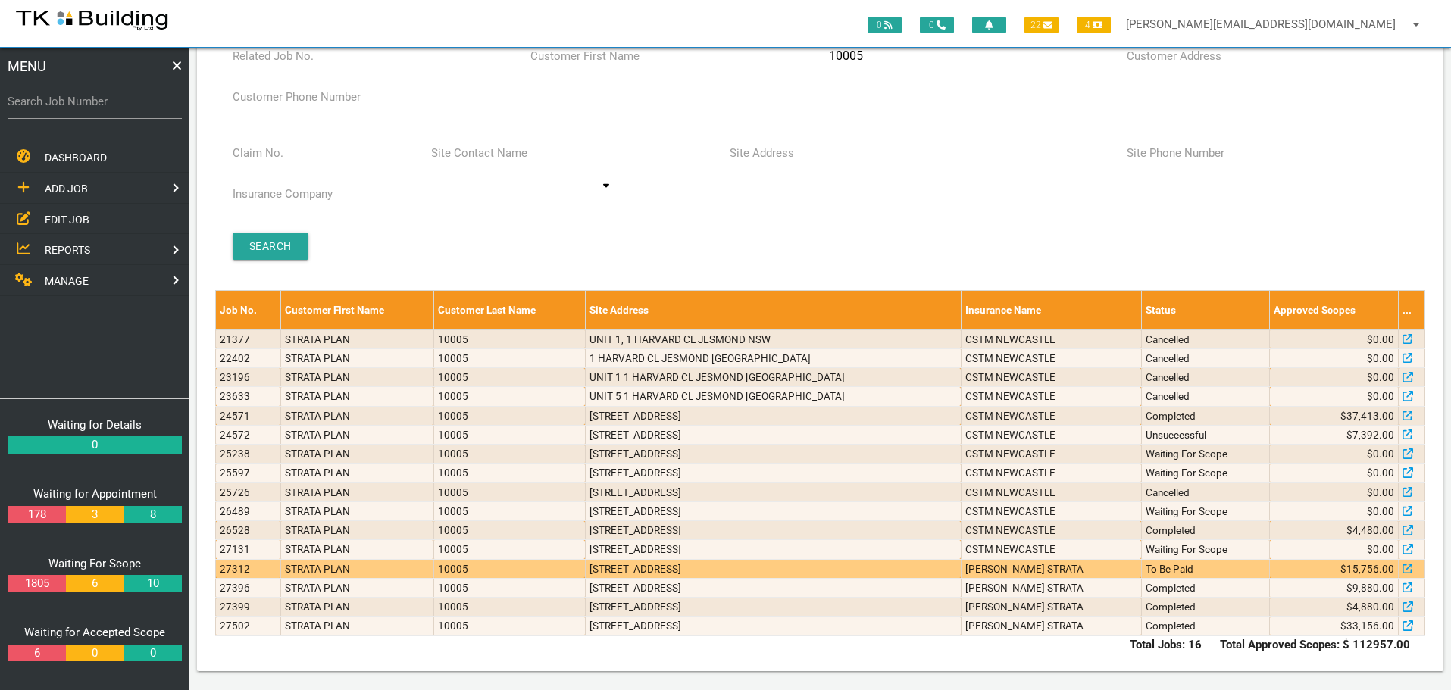
click at [1177, 568] on td "To Be Paid" at bounding box center [1205, 568] width 129 height 19
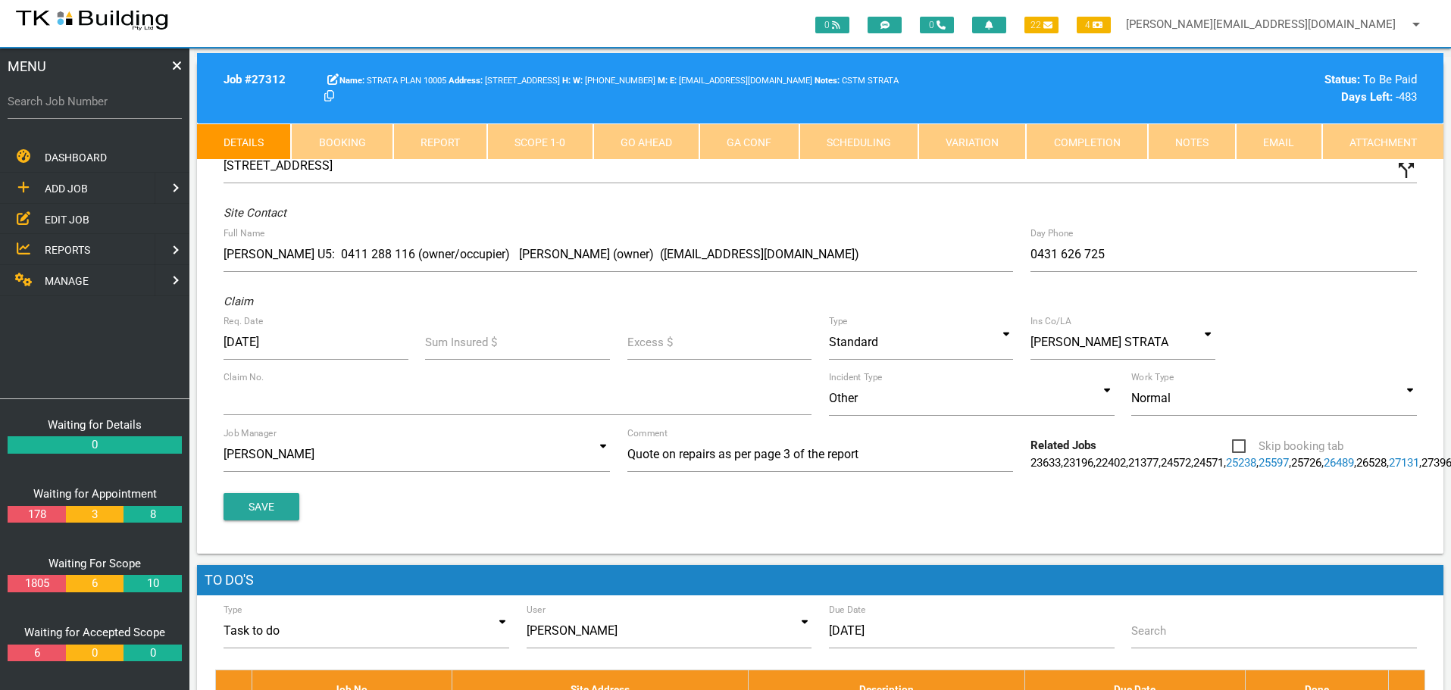
click at [1184, 132] on link "Notes" at bounding box center [1192, 142] width 88 height 36
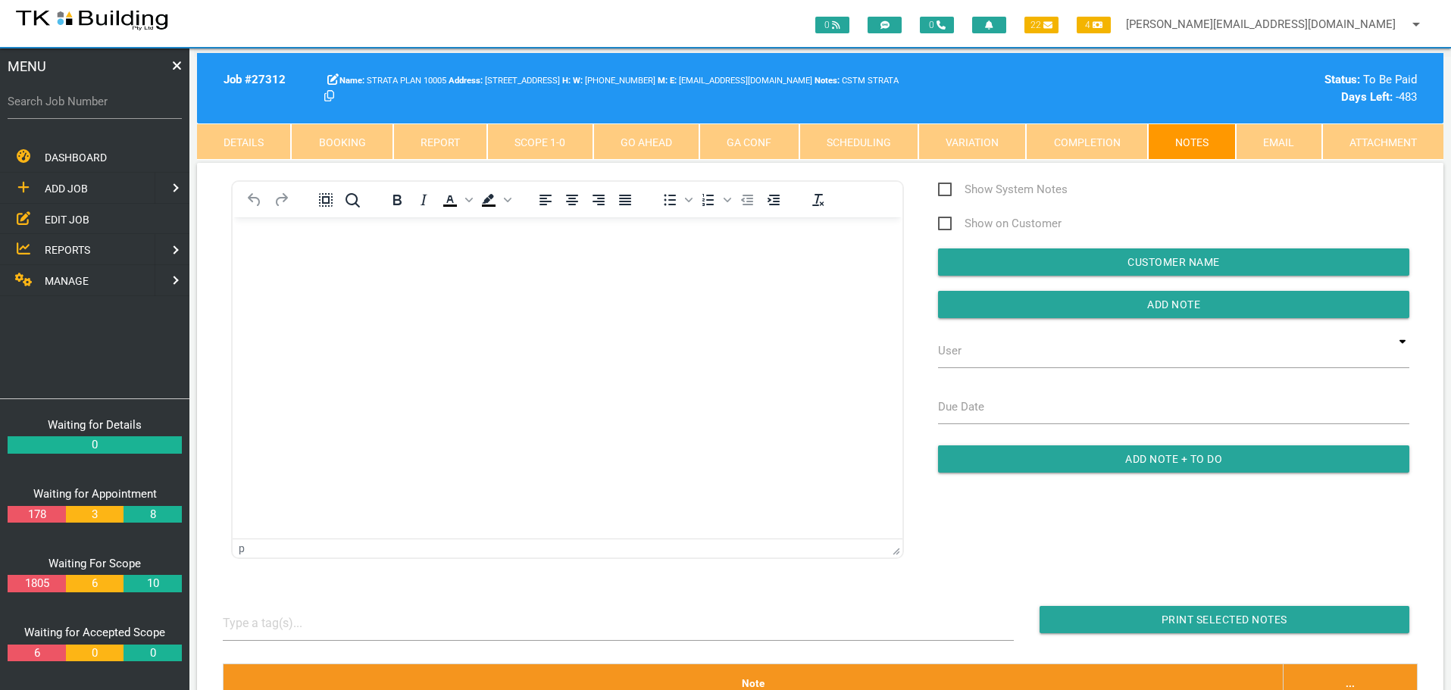
click at [281, 240] on p "Rich Text Area. Press ALT-0 for help." at bounding box center [568, 242] width 632 height 12
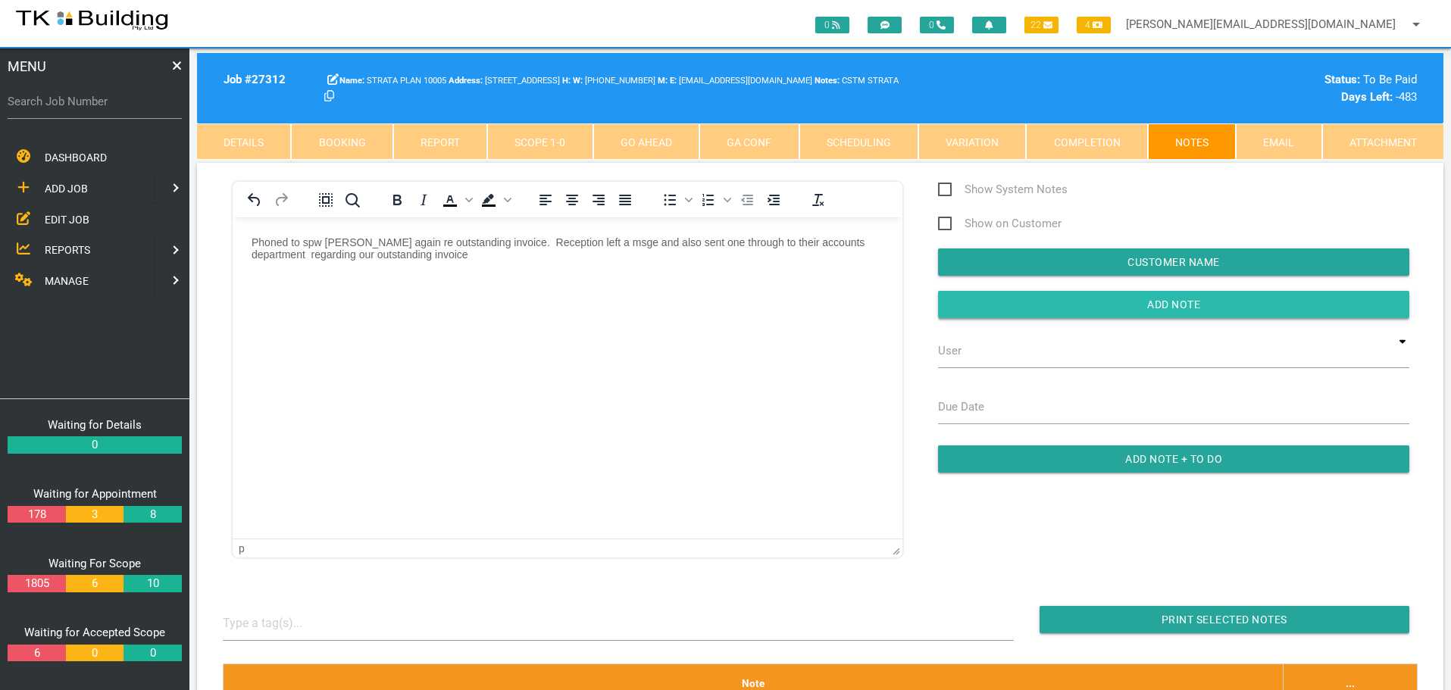
click at [1068, 308] on input "button" at bounding box center [1173, 304] width 471 height 27
